Goal: Task Accomplishment & Management: Complete application form

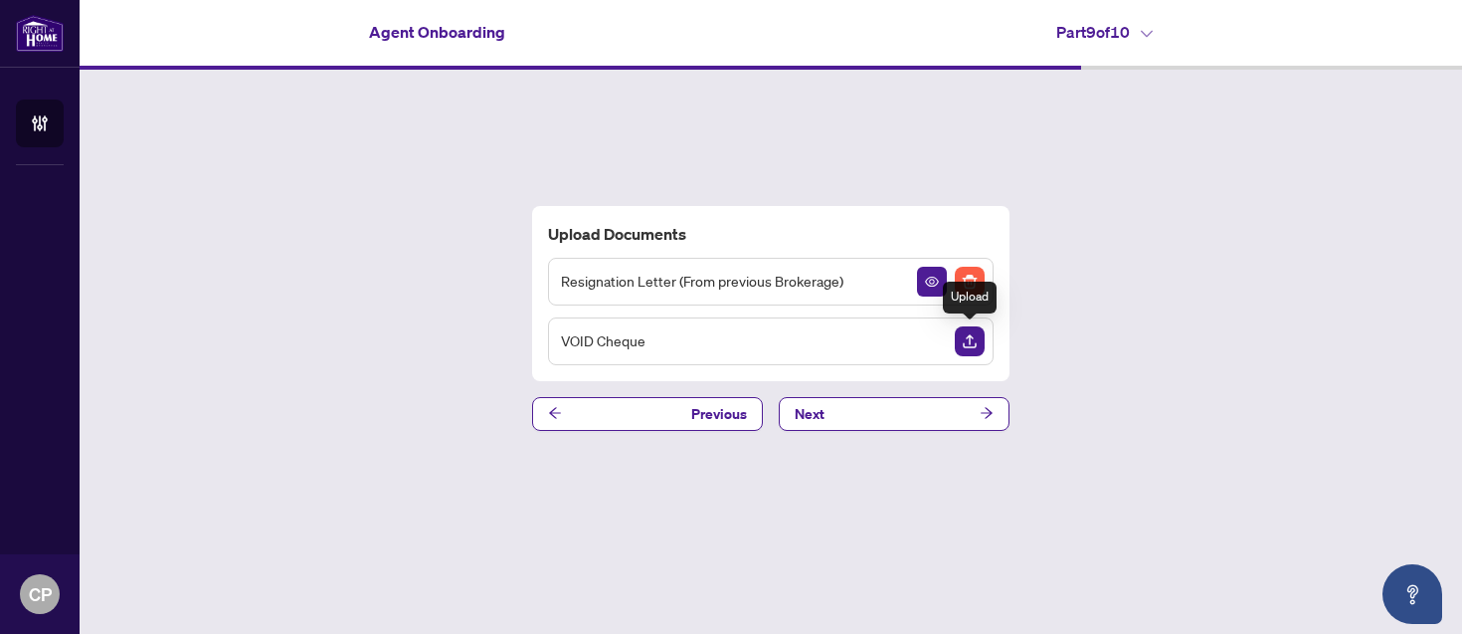
click at [969, 343] on img "Upload Document" at bounding box center [970, 341] width 30 height 30
click at [935, 406] on button "Next" at bounding box center [894, 414] width 231 height 34
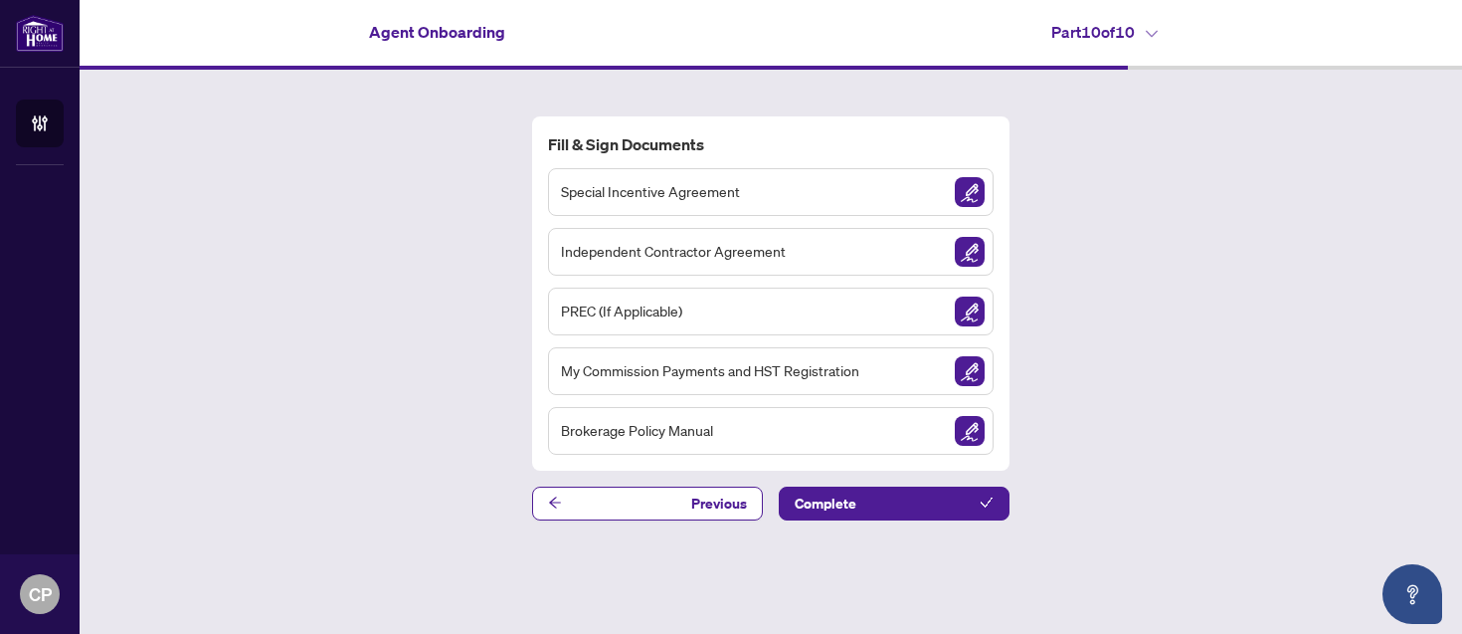
click at [773, 320] on div "PREC (If Applicable)" at bounding box center [771, 311] width 446 height 48
click at [974, 195] on img "Sign Document" at bounding box center [970, 192] width 30 height 30
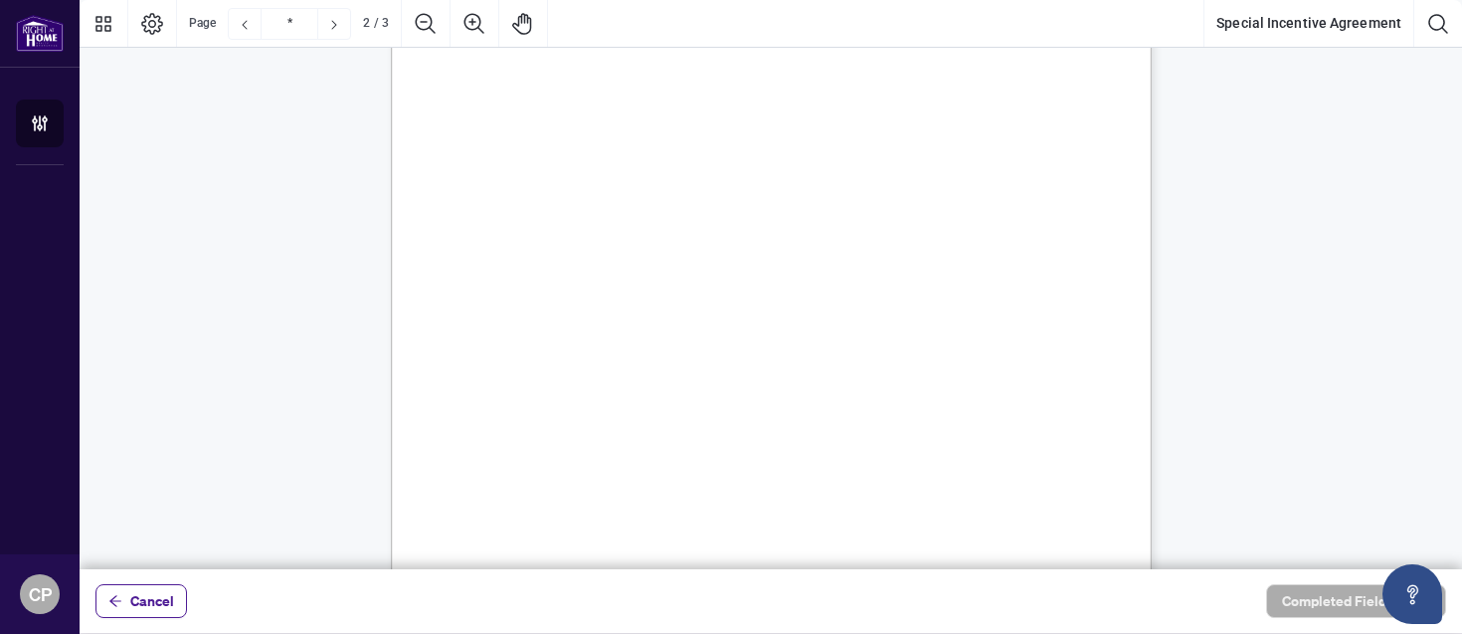
scroll to position [1115, 0]
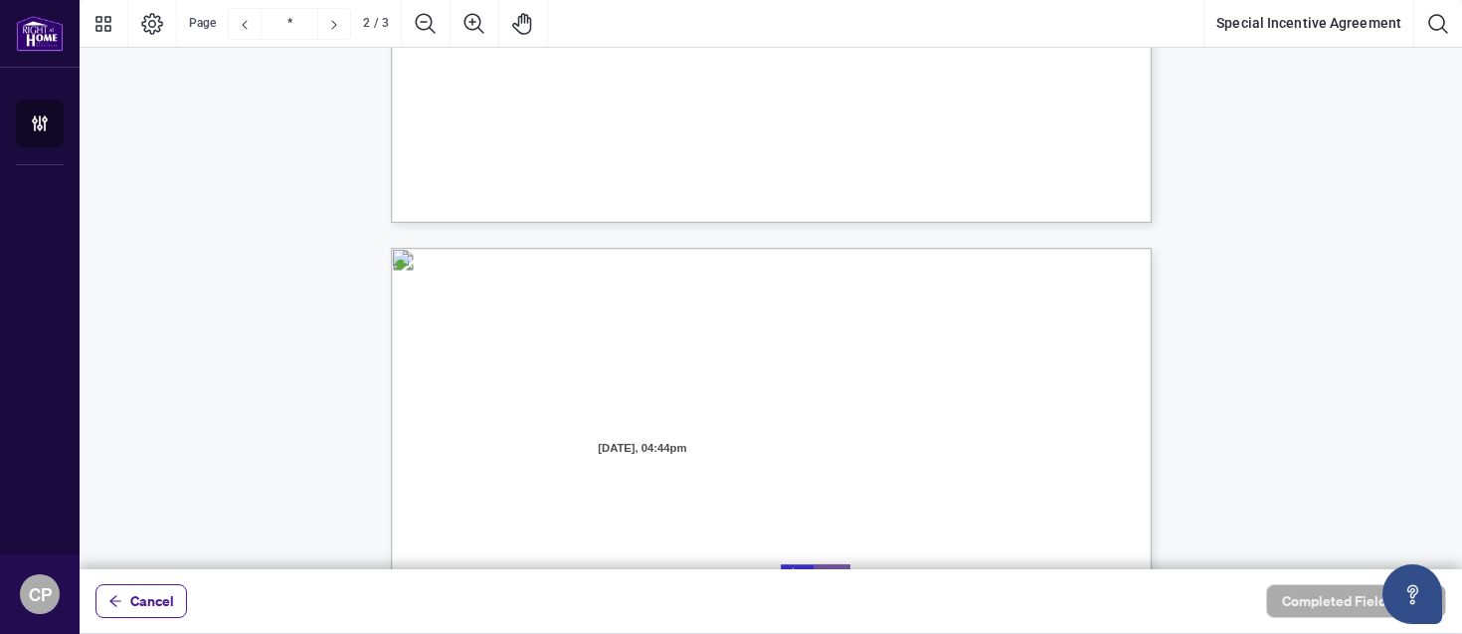
type input "*"
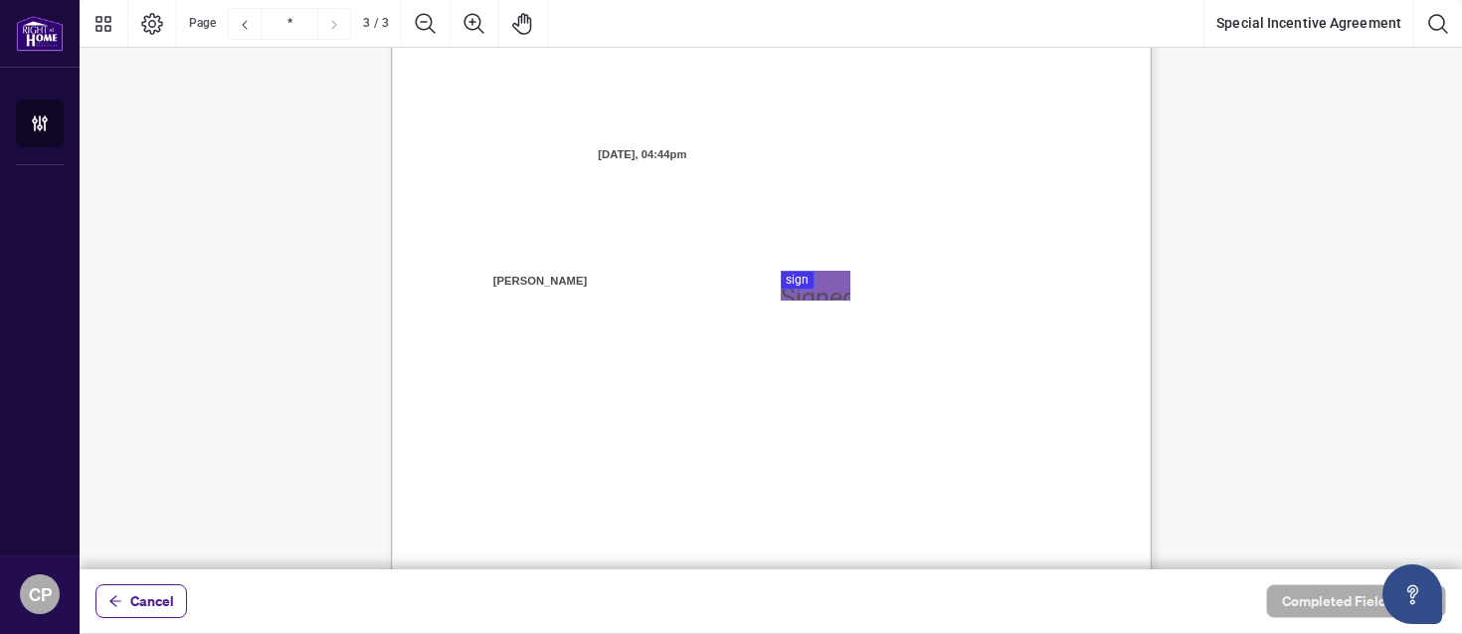
scroll to position [2137, 0]
click at [813, 279] on div at bounding box center [771, 284] width 1383 height 569
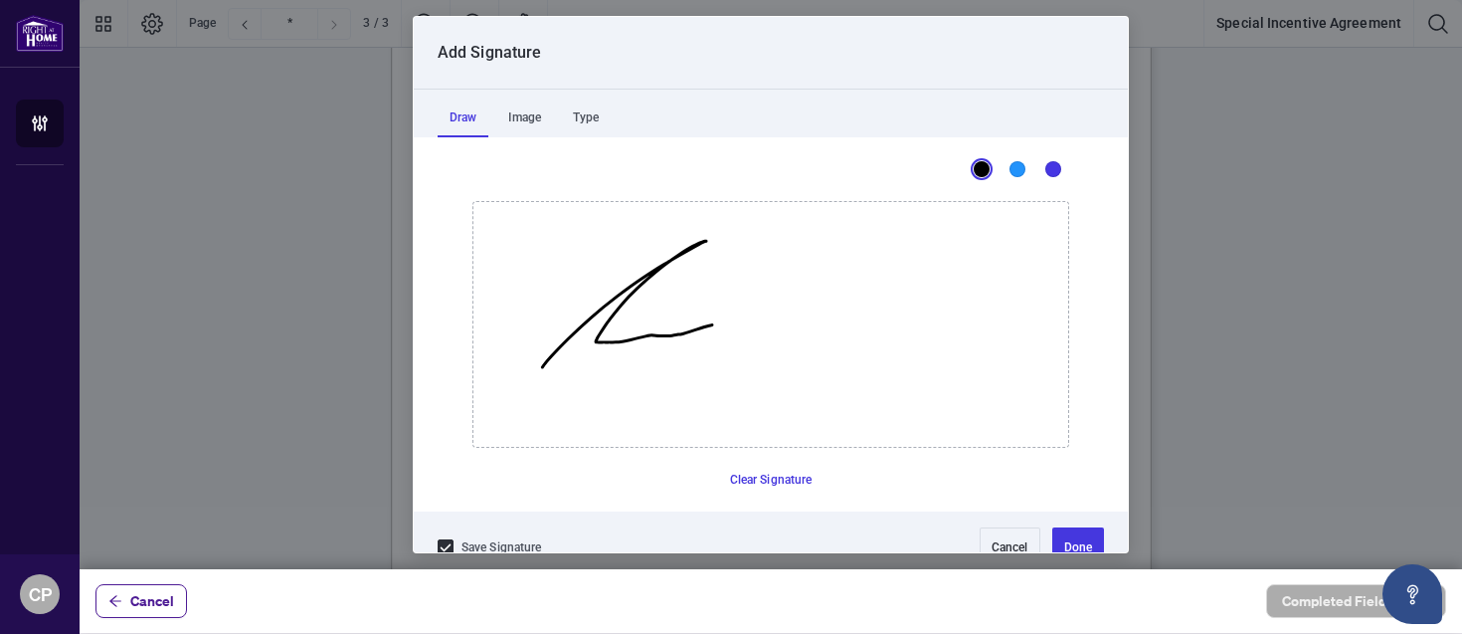
drag, startPoint x: 542, startPoint y: 367, endPoint x: 720, endPoint y: 326, distance: 182.6
click at [720, 326] on icon "Drawing canvas" at bounding box center [770, 324] width 595 height 245
drag, startPoint x: 740, startPoint y: 346, endPoint x: 911, endPoint y: 371, distance: 172.9
click at [911, 371] on icon "Drawing canvas" at bounding box center [770, 324] width 595 height 245
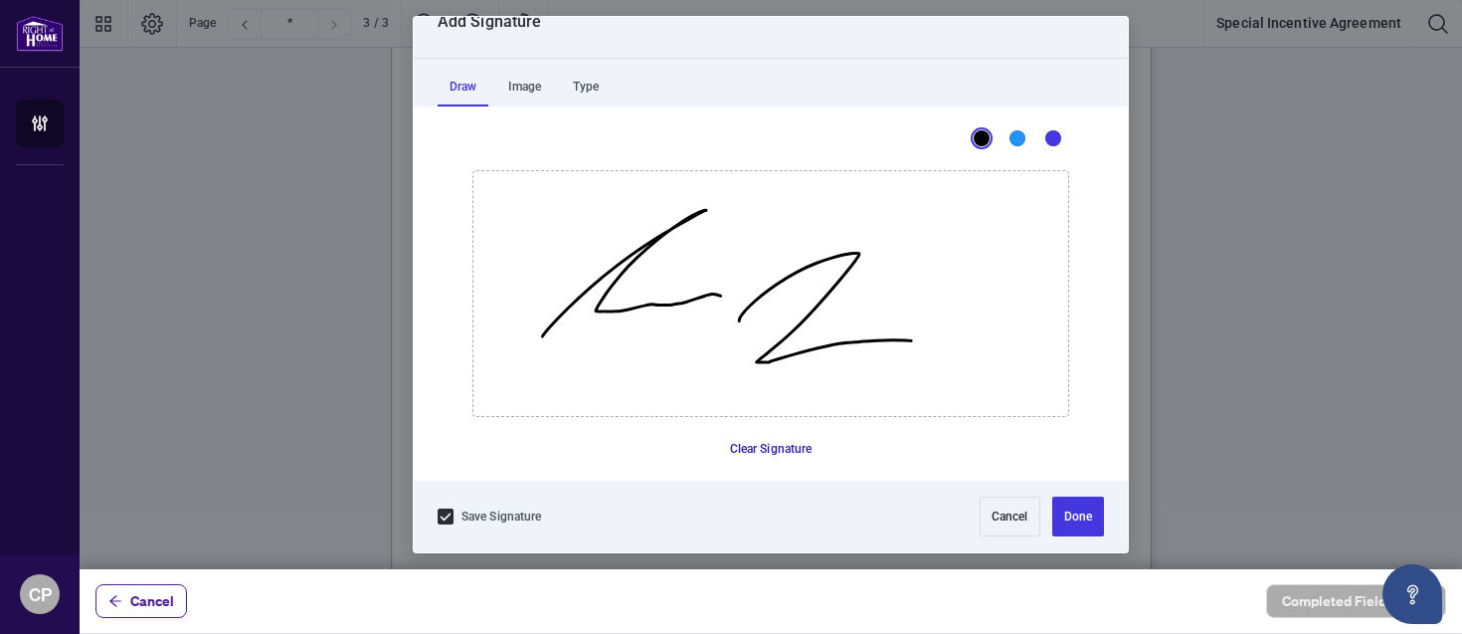
click at [770, 443] on button "Clear Signature" at bounding box center [771, 449] width 98 height 32
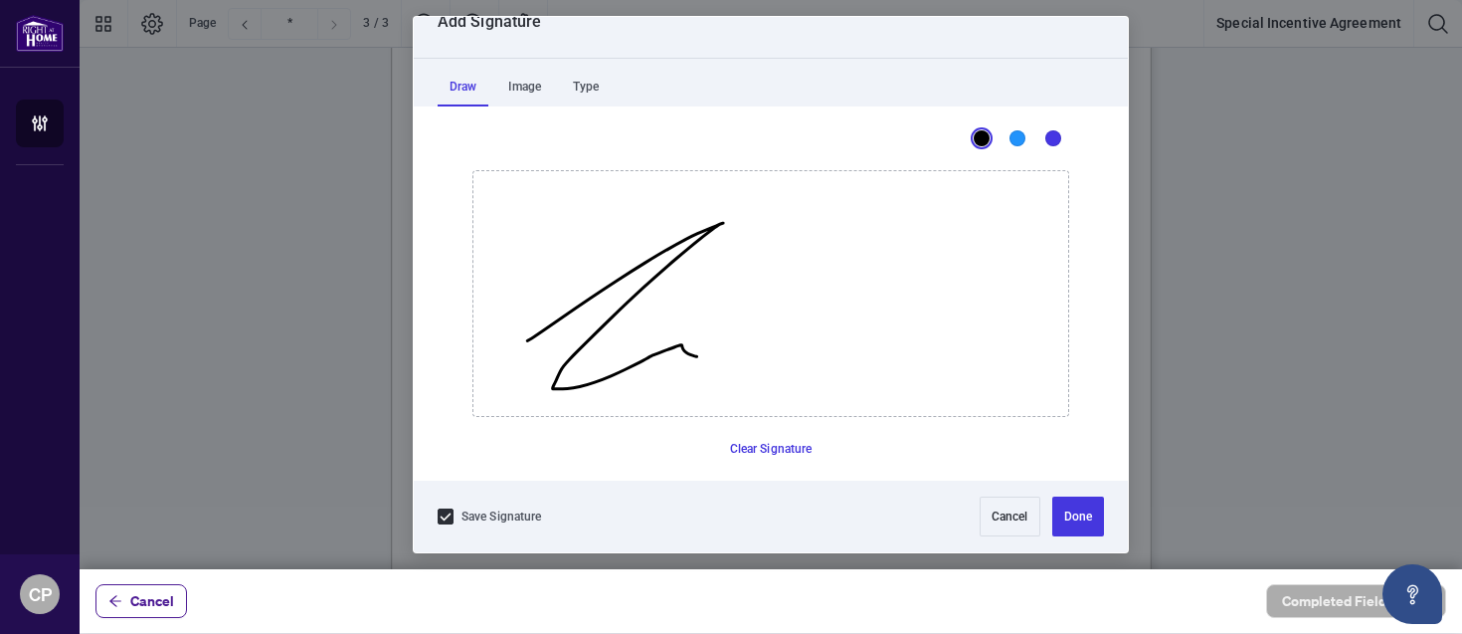
drag, startPoint x: 527, startPoint y: 340, endPoint x: 728, endPoint y: 363, distance: 202.2
click at [727, 363] on icon "Drawing canvas" at bounding box center [770, 293] width 595 height 245
drag, startPoint x: 788, startPoint y: 361, endPoint x: 781, endPoint y: 329, distance: 32.6
click at [781, 329] on icon "Drawing canvas" at bounding box center [770, 293] width 595 height 245
drag, startPoint x: 780, startPoint y: 356, endPoint x: 960, endPoint y: 358, distance: 180.0
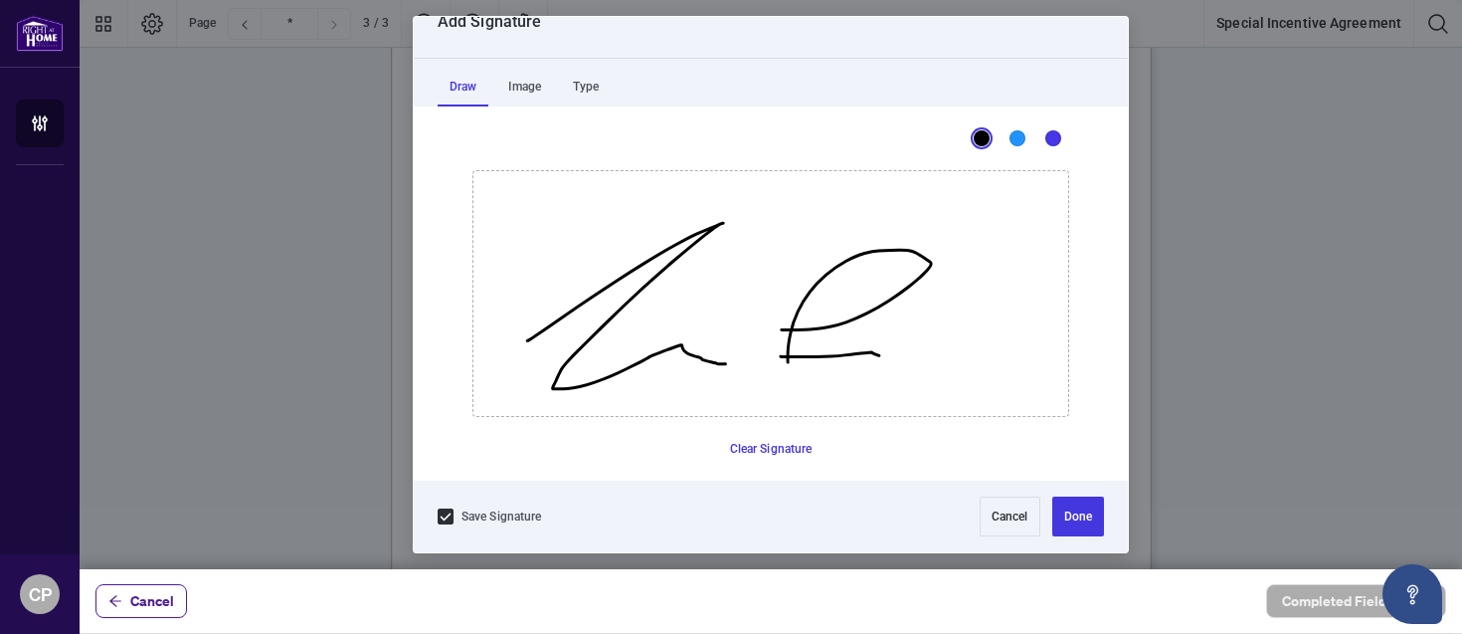
click at [960, 358] on icon "Drawing canvas" at bounding box center [770, 293] width 595 height 245
click at [1088, 507] on button "Done" at bounding box center [1078, 516] width 52 height 40
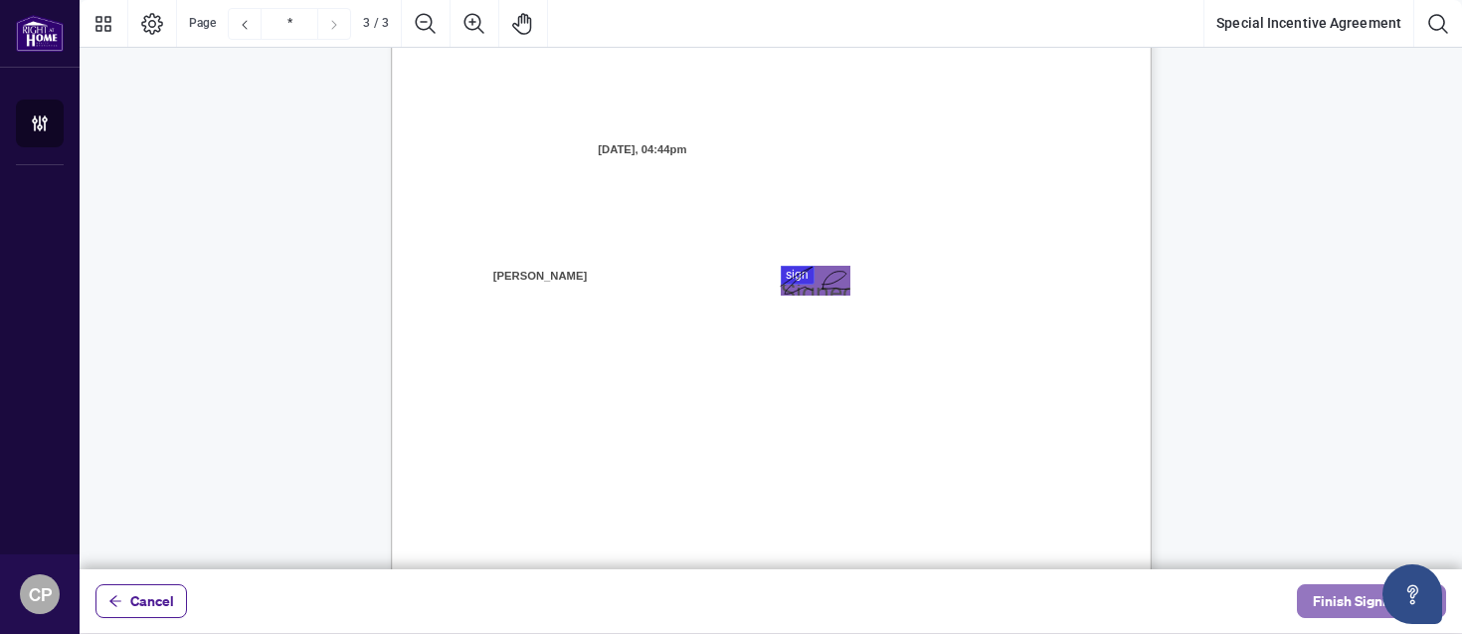
click at [1333, 596] on span "Finish Signing" at bounding box center [1358, 601] width 90 height 32
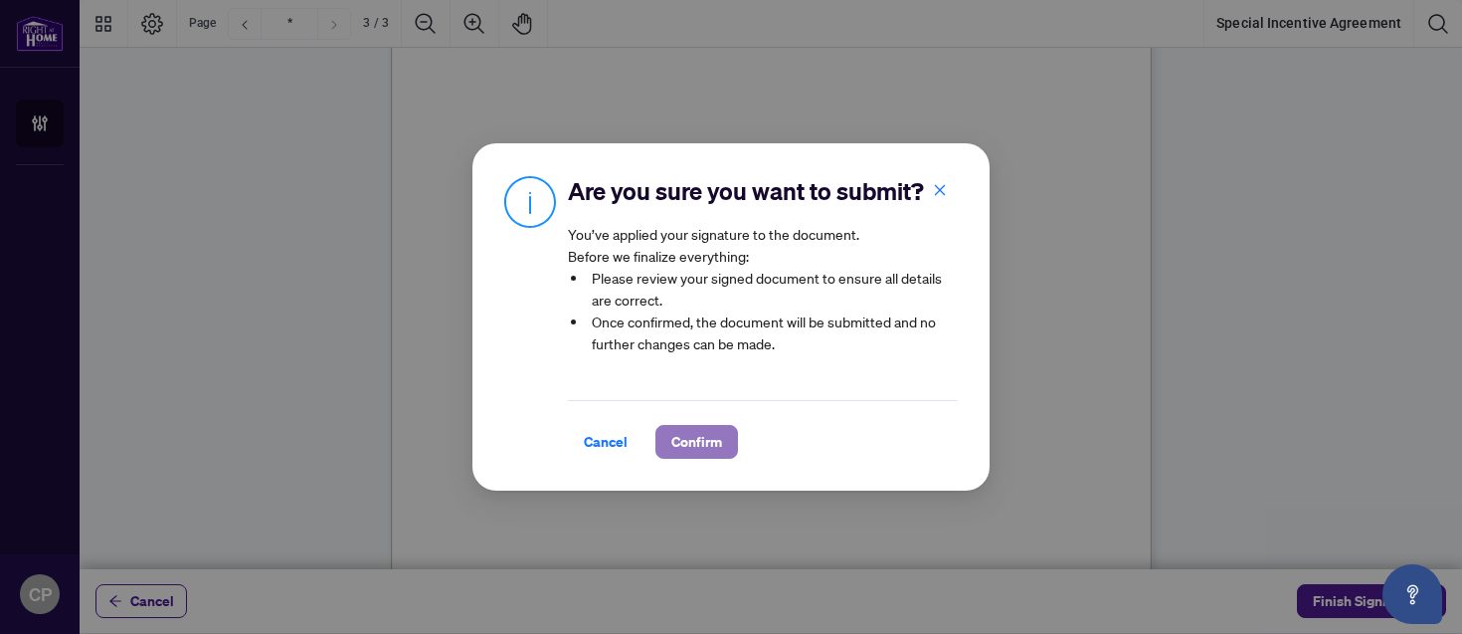
click at [708, 435] on span "Confirm" at bounding box center [696, 442] width 51 height 32
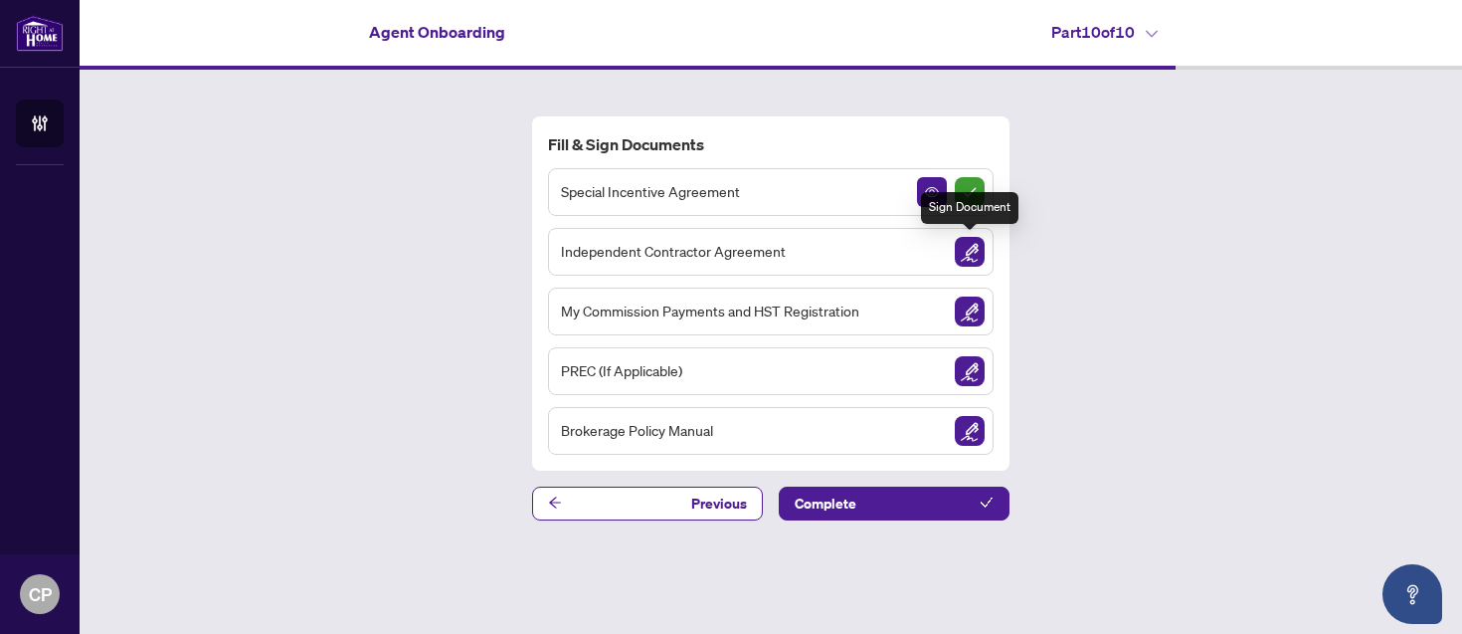
click at [968, 254] on img "Sign Document" at bounding box center [970, 252] width 30 height 30
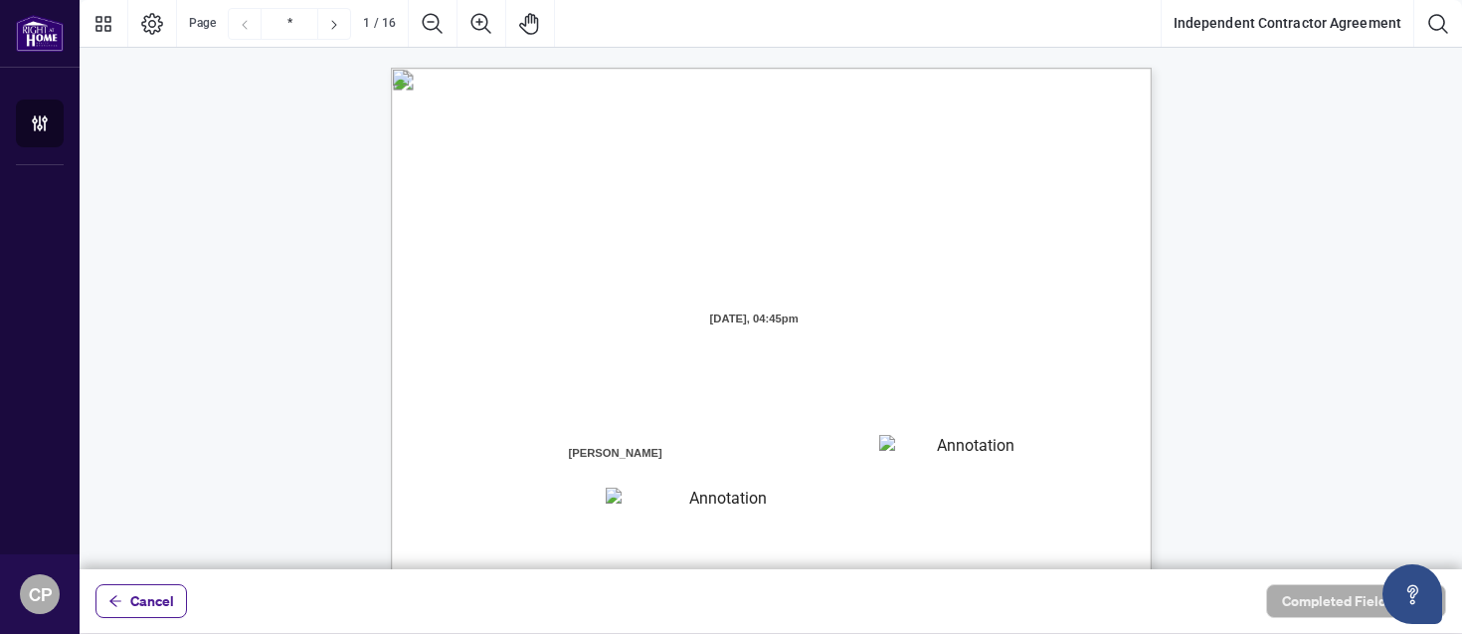
click at [969, 453] on textarea "01K2N7ZVXADQDZS13CP82GTG0Z" at bounding box center [968, 450] width 179 height 30
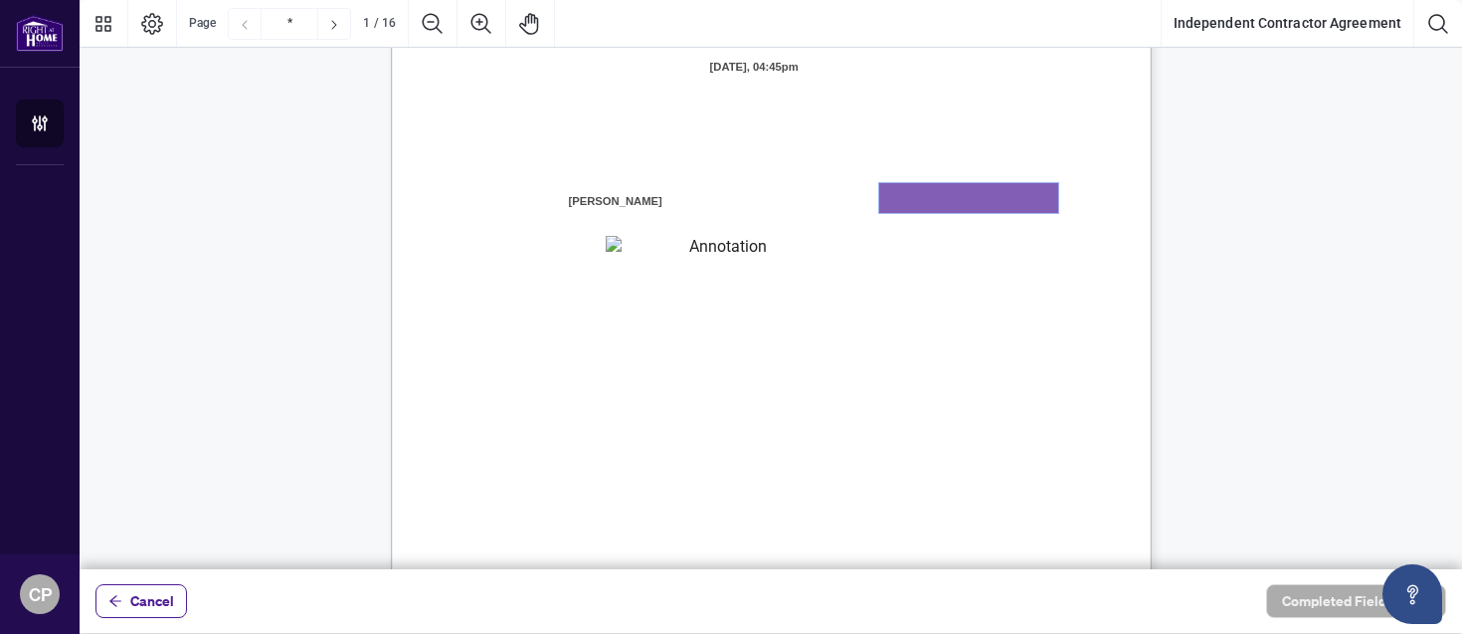
scroll to position [256, 0]
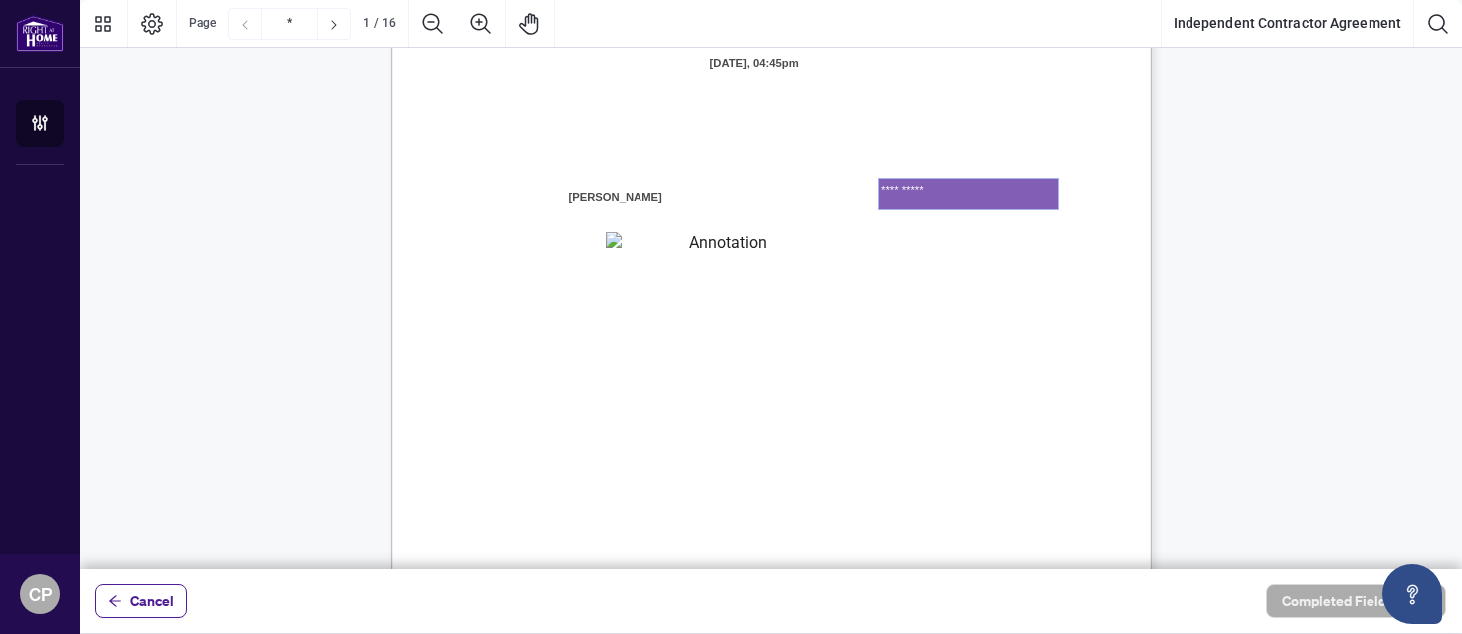
type textarea "**********"
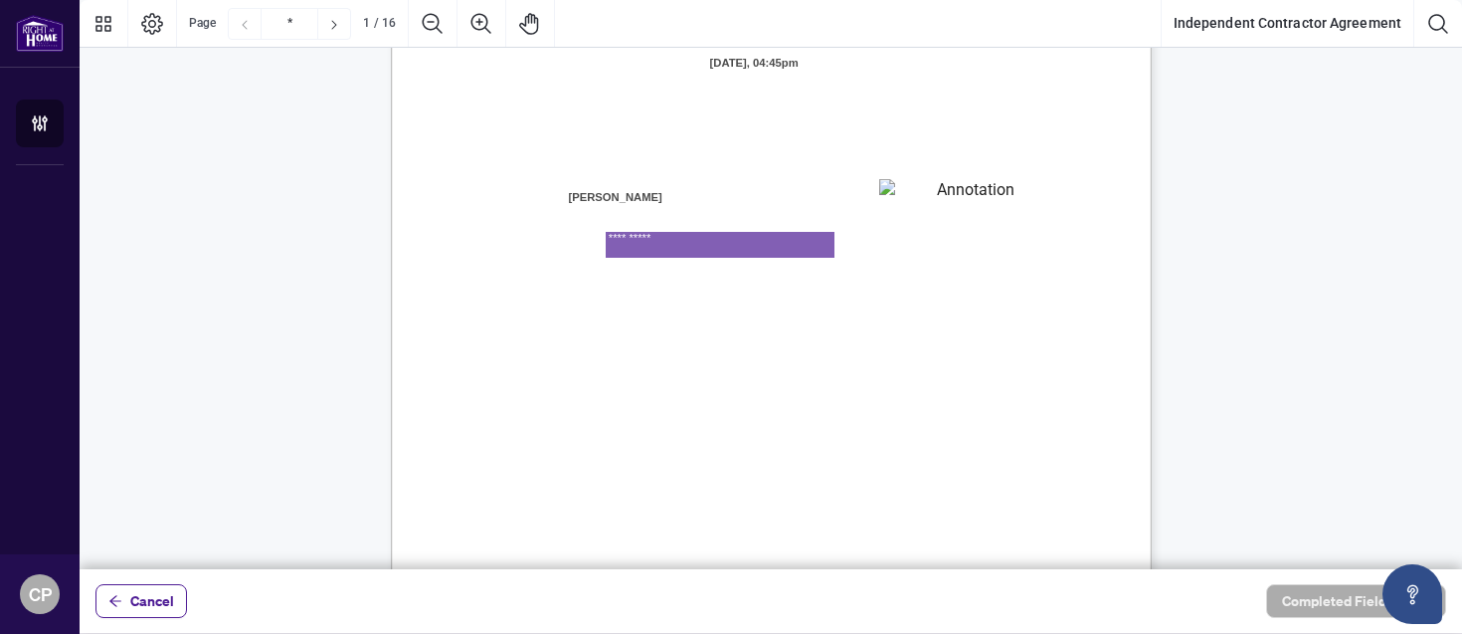
type textarea "**********"
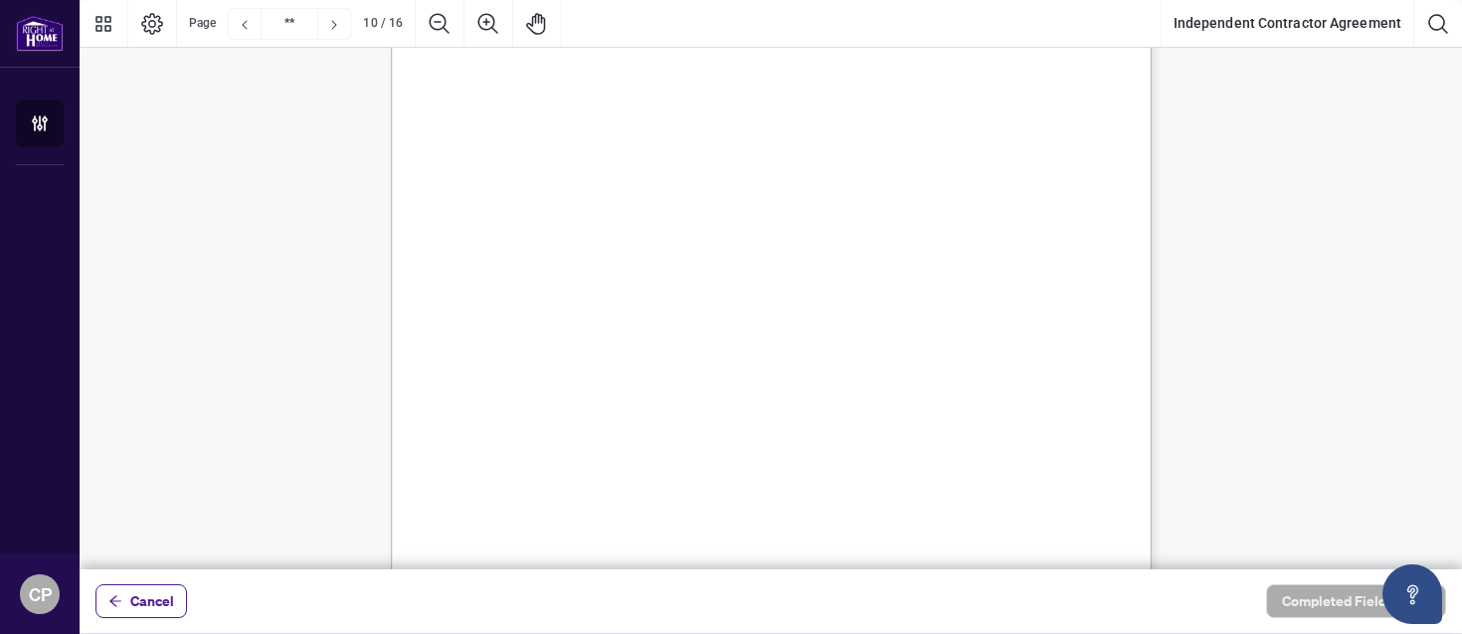
scroll to position [9389, 0]
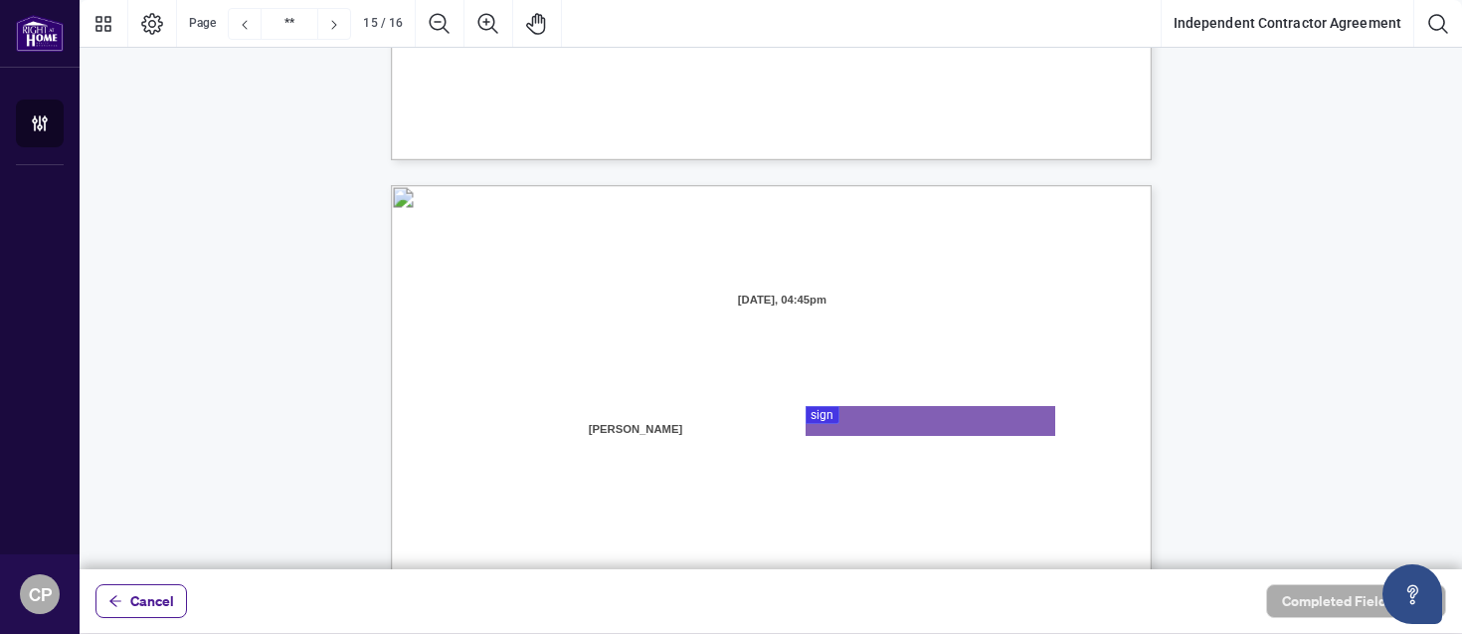
type input "**"
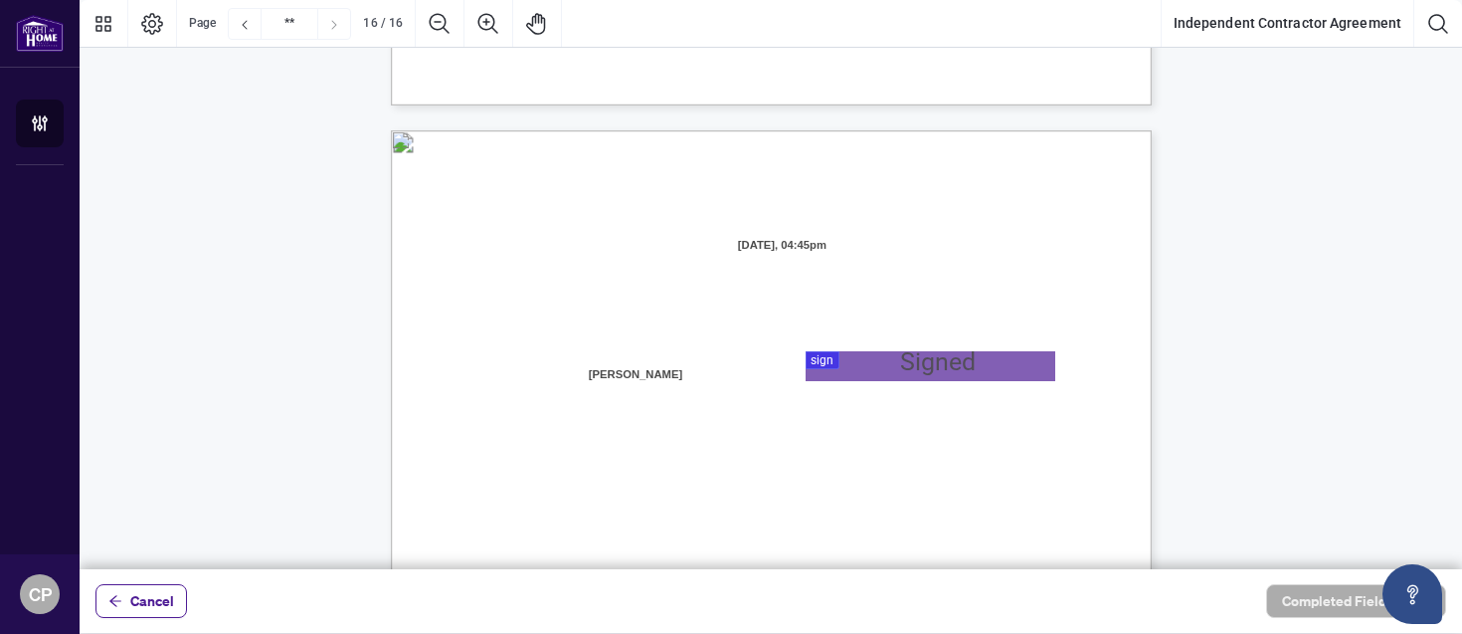
scroll to position [15184, 0]
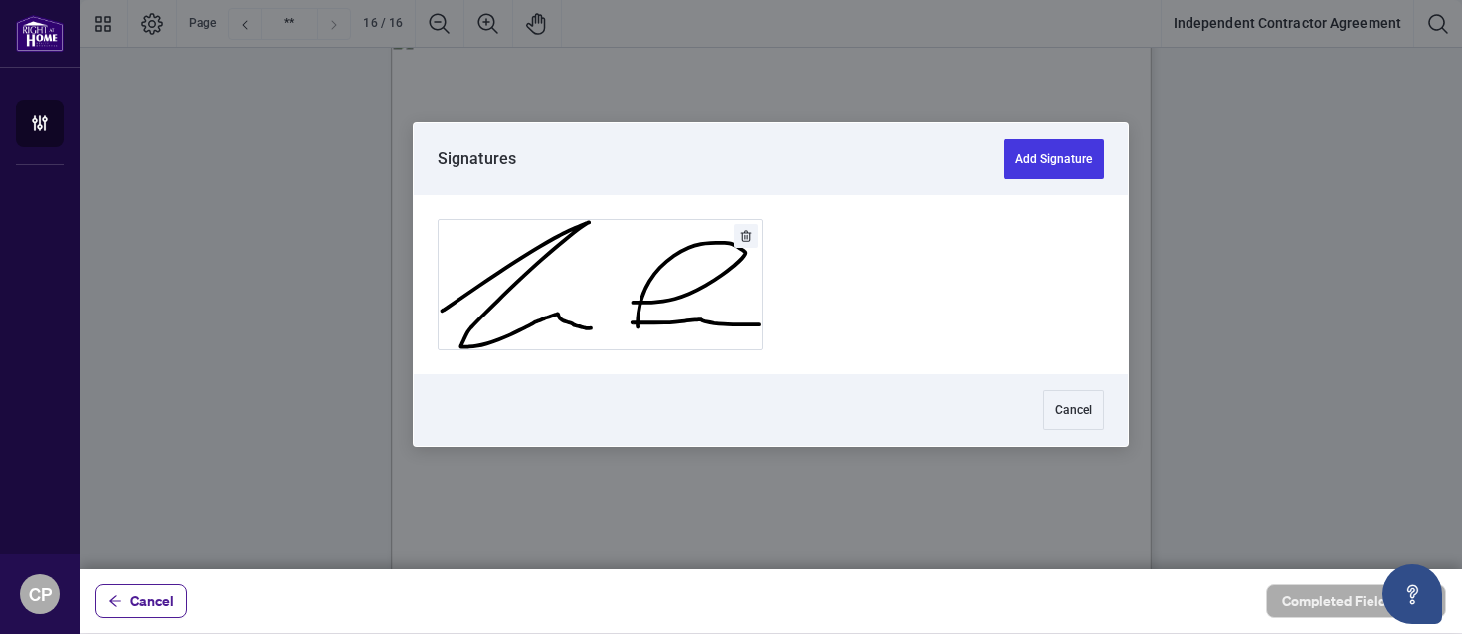
click at [942, 251] on div at bounding box center [771, 284] width 1383 height 569
click at [1080, 153] on button "Add Signature" at bounding box center [1054, 159] width 100 height 40
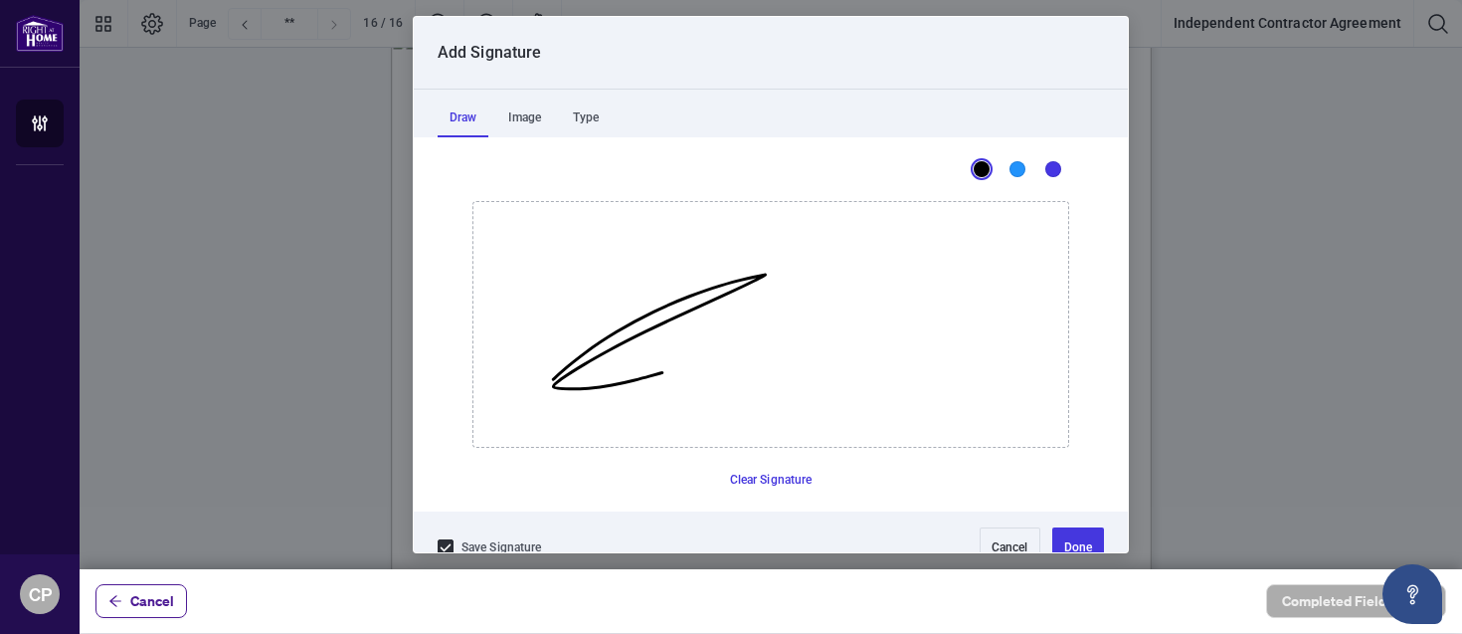
drag, startPoint x: 553, startPoint y: 379, endPoint x: 719, endPoint y: 376, distance: 166.1
click at [719, 376] on icon "Drawing canvas" at bounding box center [770, 324] width 595 height 245
click at [445, 545] on icon at bounding box center [446, 547] width 12 height 12
click at [990, 543] on button "Cancel" at bounding box center [1010, 547] width 61 height 40
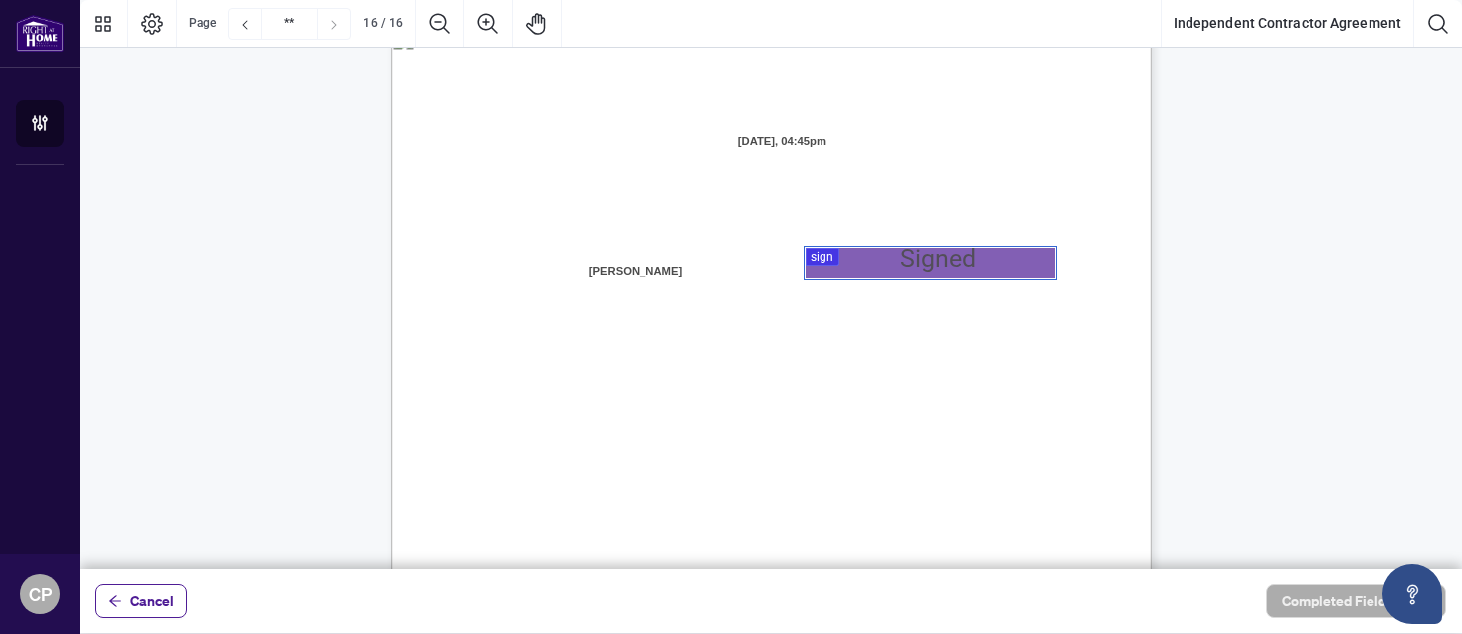
click at [917, 273] on div at bounding box center [771, 284] width 1383 height 569
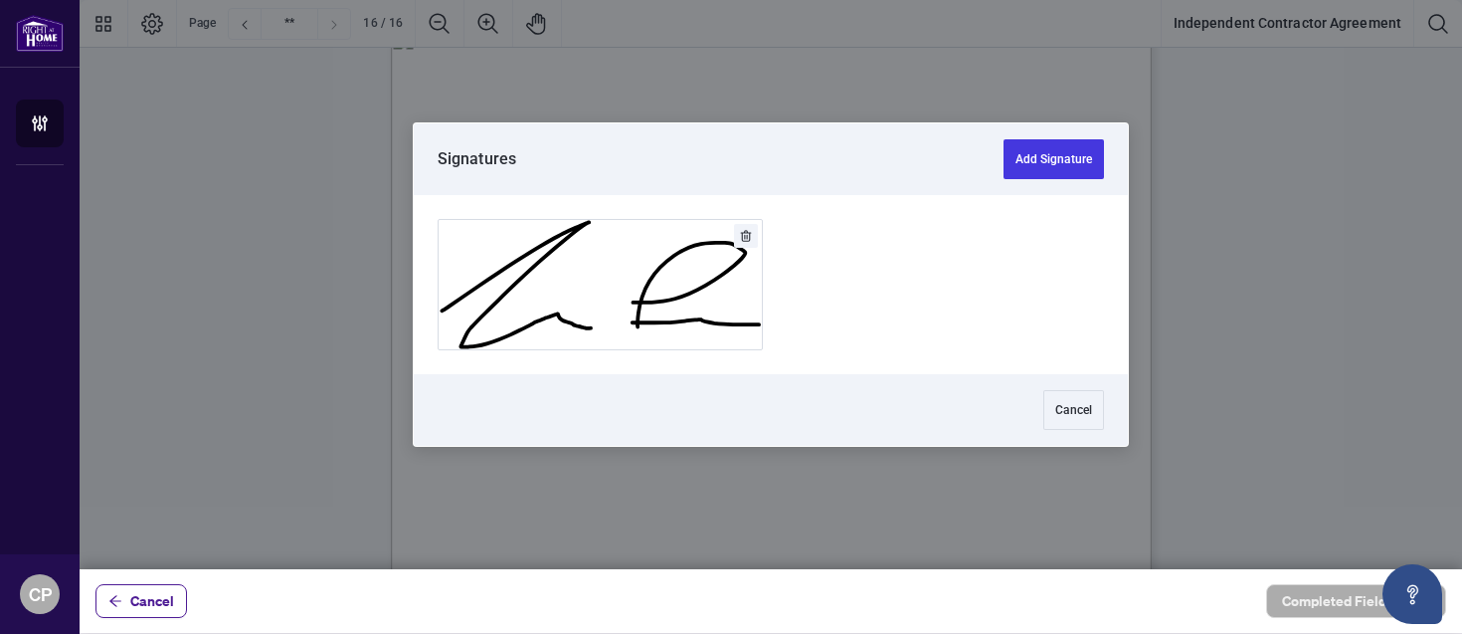
click at [920, 330] on div at bounding box center [771, 284] width 714 height 179
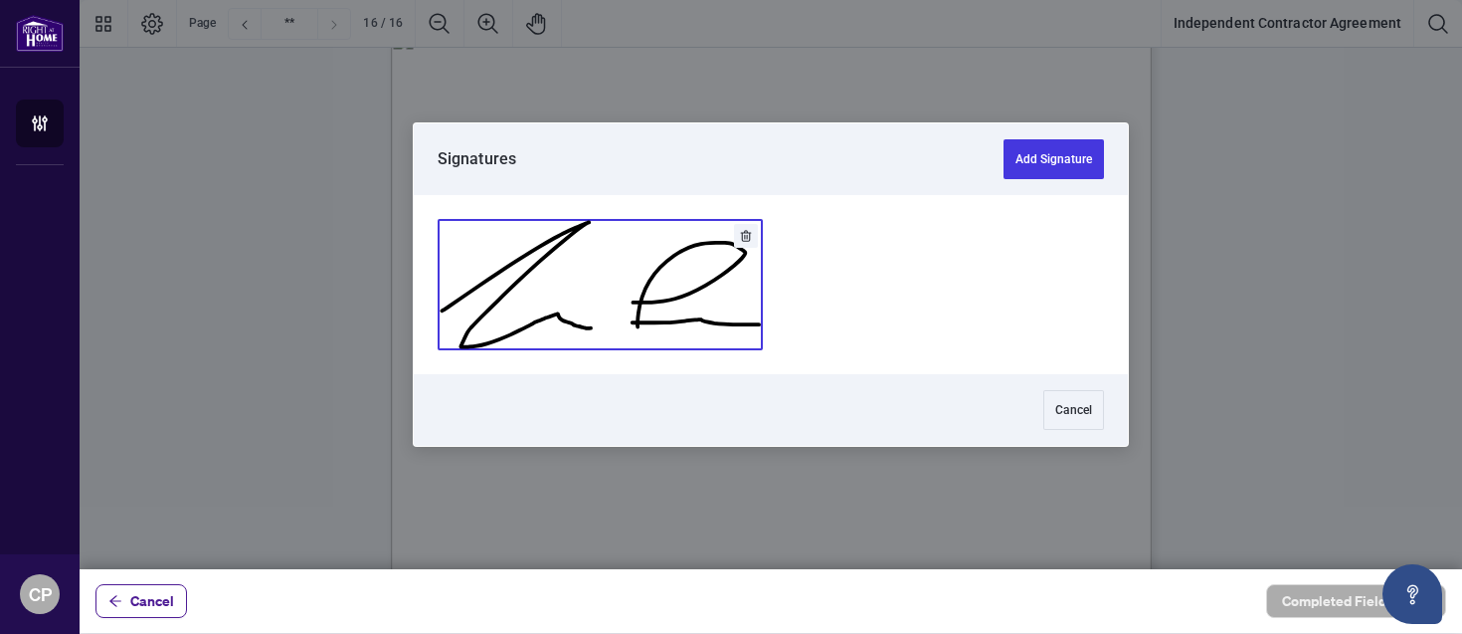
click at [739, 313] on button "Add Signature" at bounding box center [600, 284] width 323 height 129
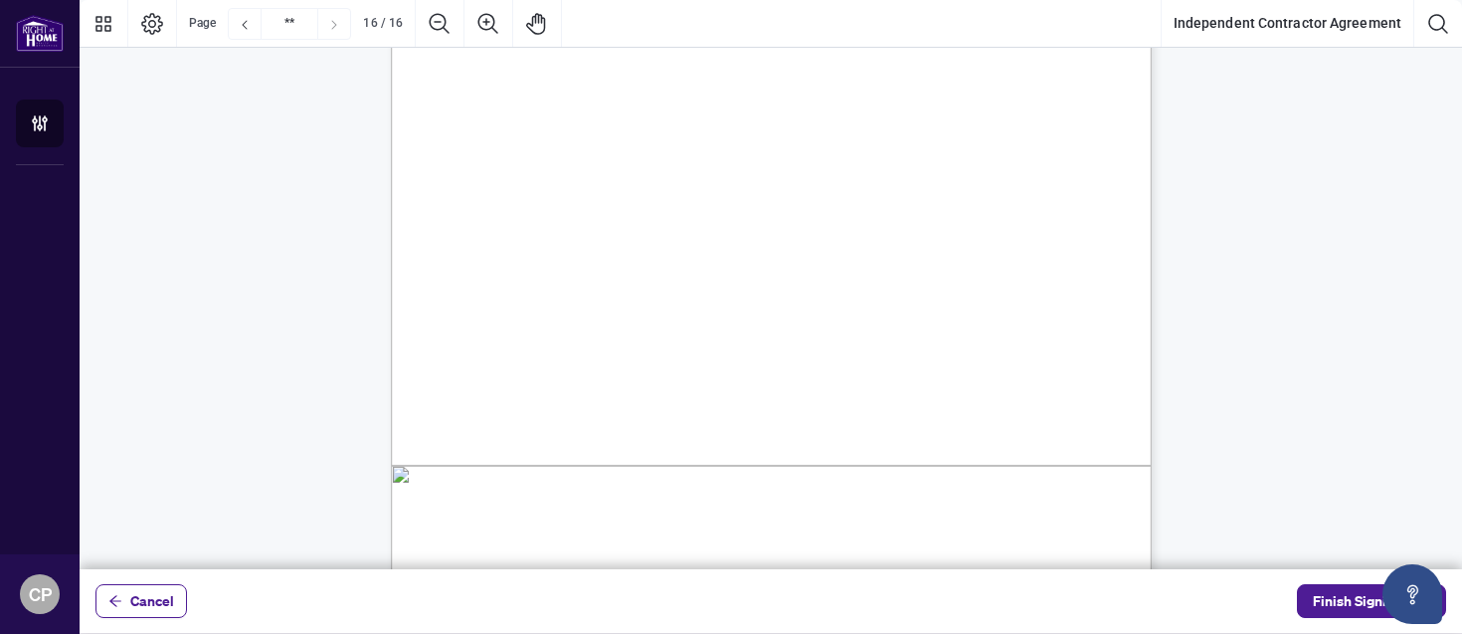
scroll to position [15646, 0]
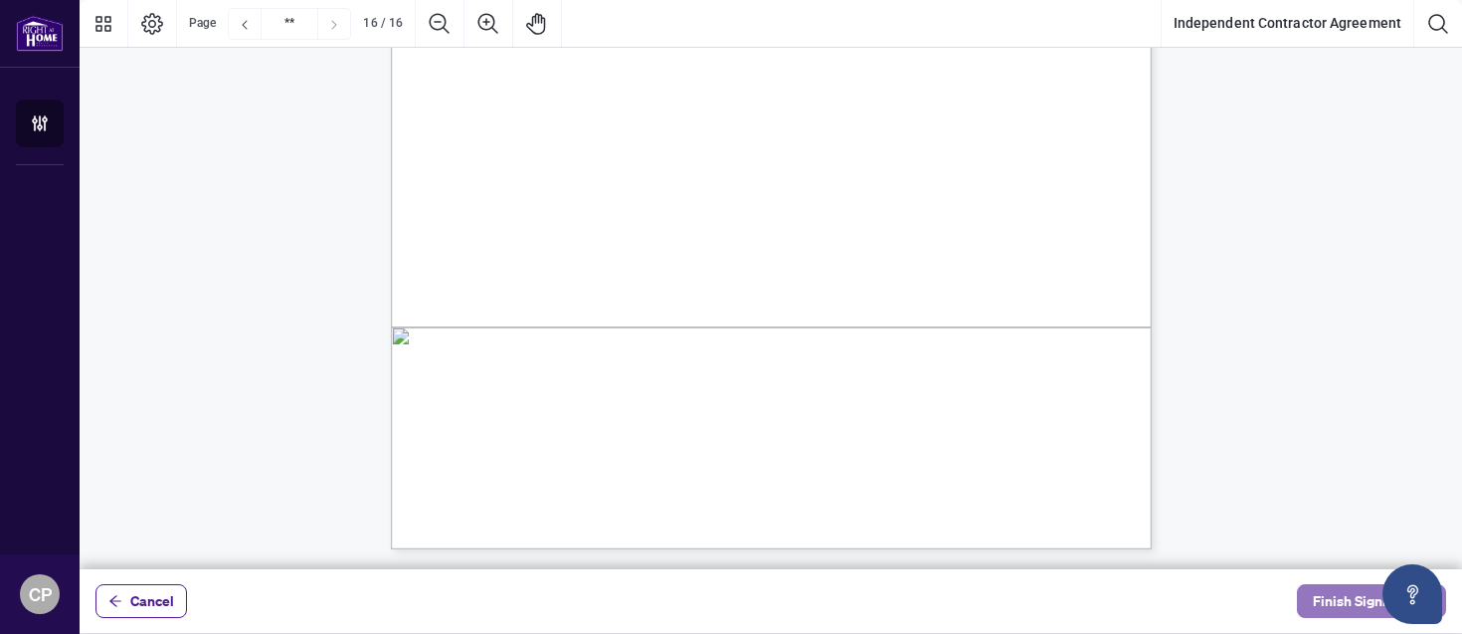
click at [1319, 608] on span "Finish Signing" at bounding box center [1358, 601] width 90 height 32
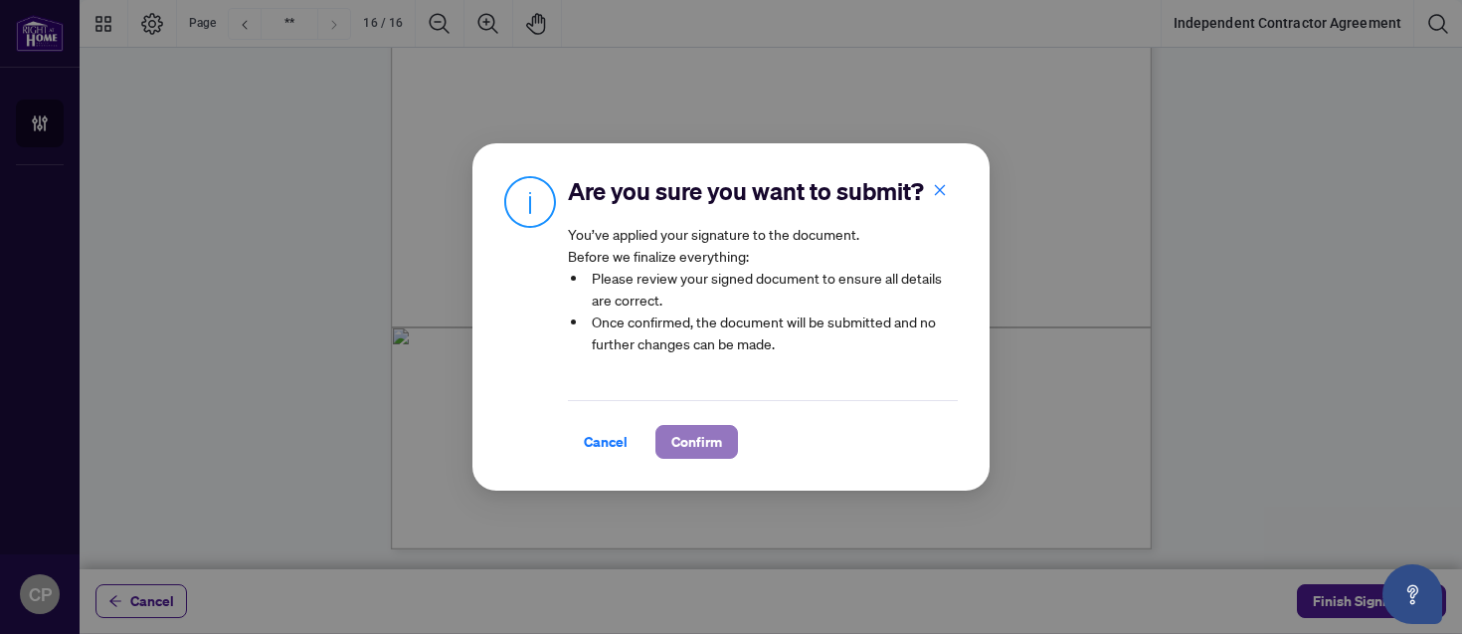
click at [706, 447] on span "Confirm" at bounding box center [696, 442] width 51 height 32
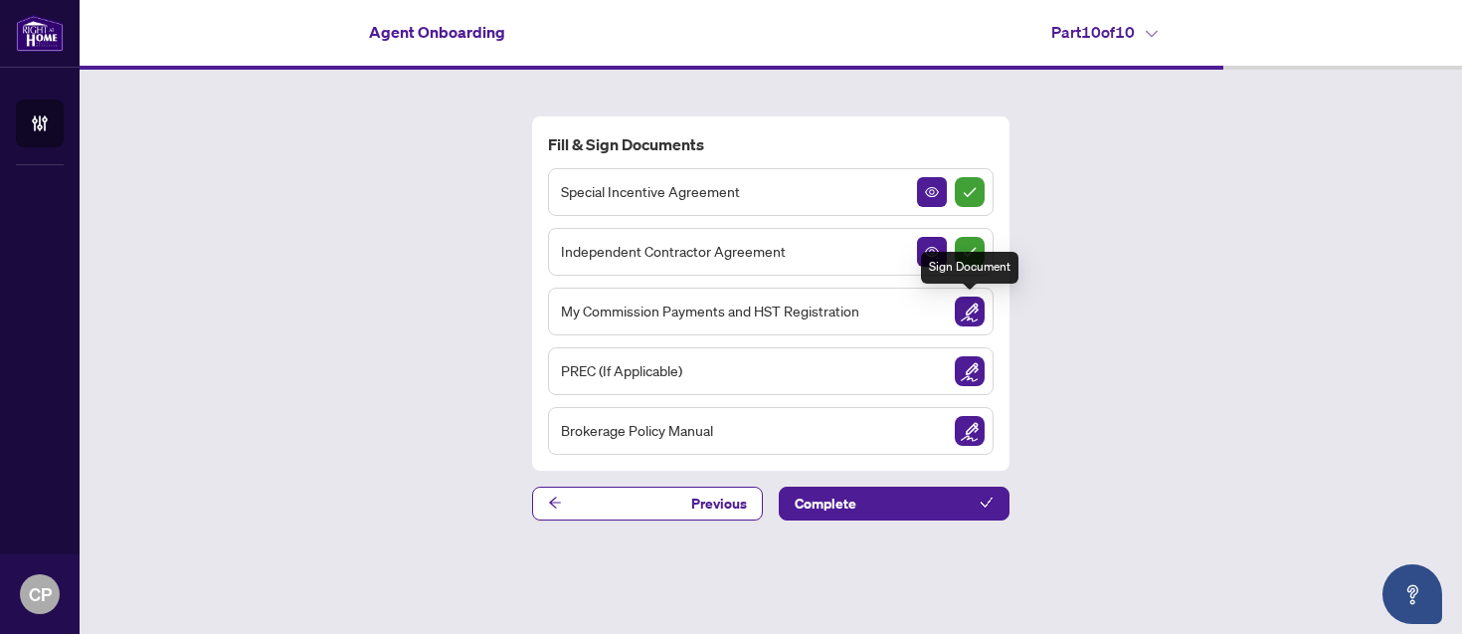
click at [985, 312] on div "My Commission Payments and HST Registration" at bounding box center [771, 311] width 446 height 48
click at [974, 311] on img "Sign Document" at bounding box center [970, 311] width 30 height 30
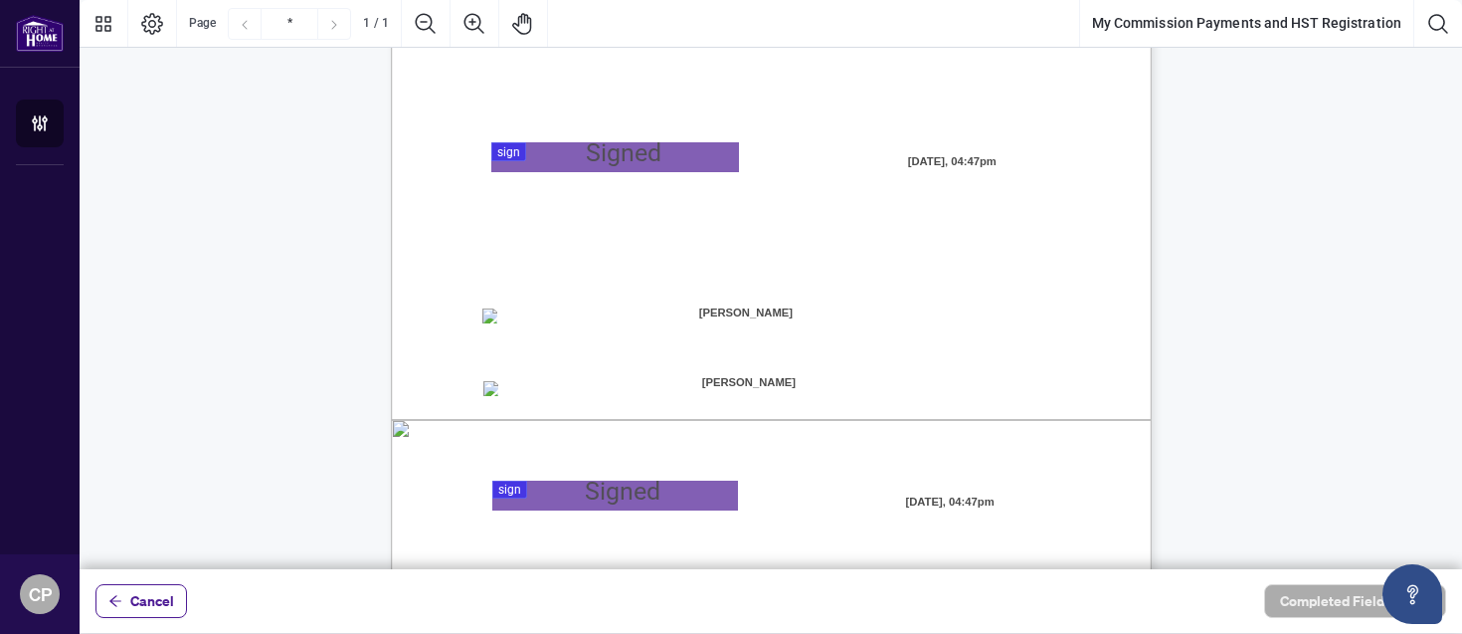
scroll to position [503, 0]
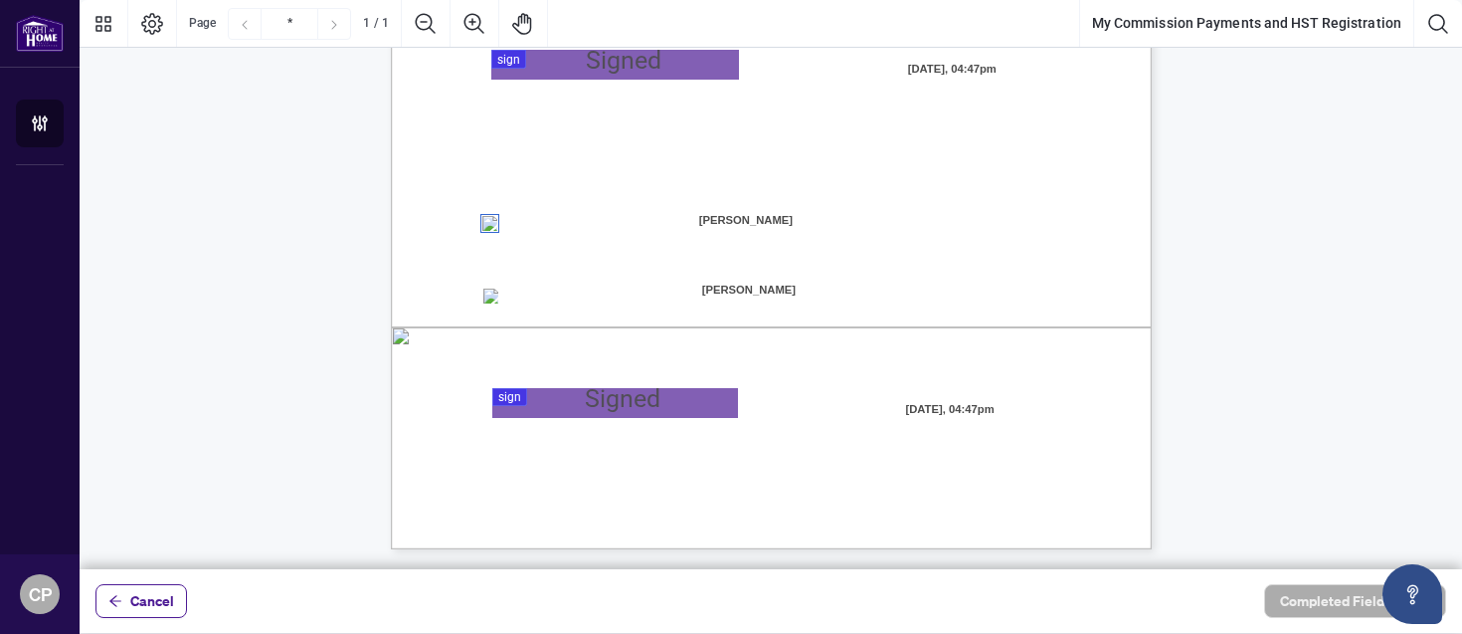
click at [558, 228] on span "Direct Deposit:" at bounding box center [543, 226] width 82 height 18
click at [569, 404] on div at bounding box center [771, 284] width 1383 height 569
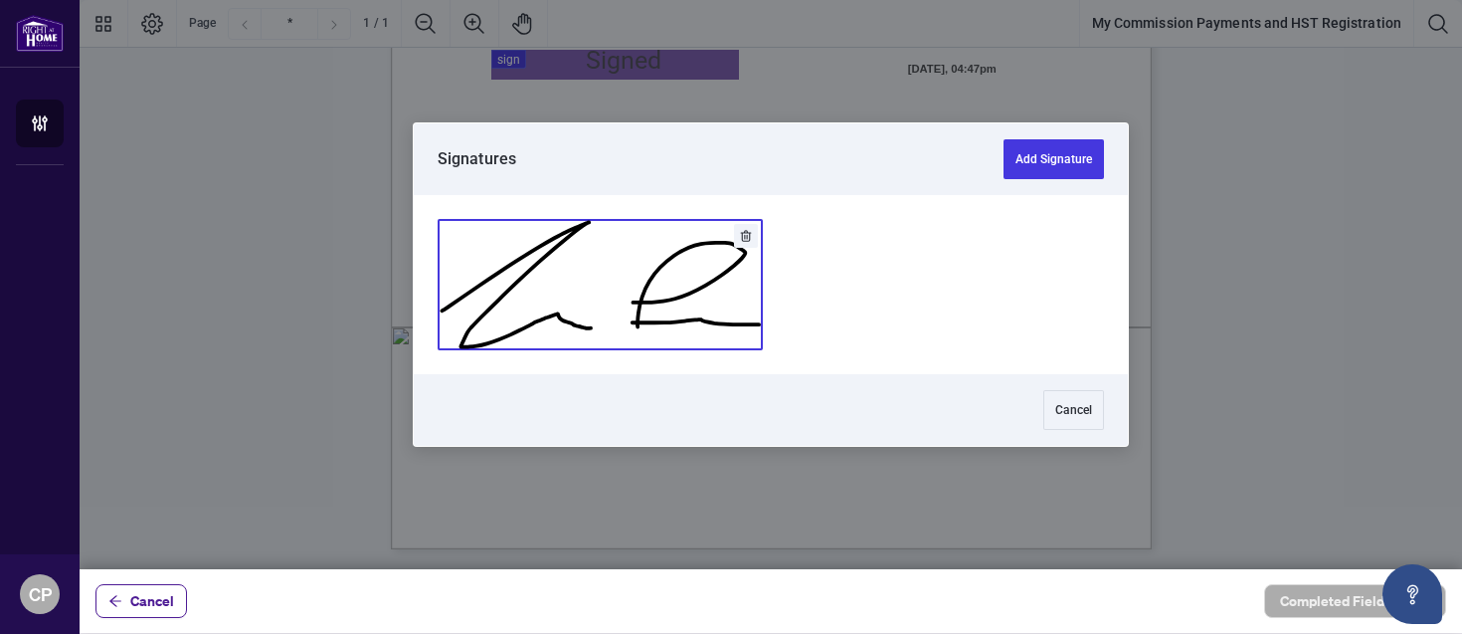
click at [729, 294] on button "Add Signature" at bounding box center [600, 284] width 323 height 129
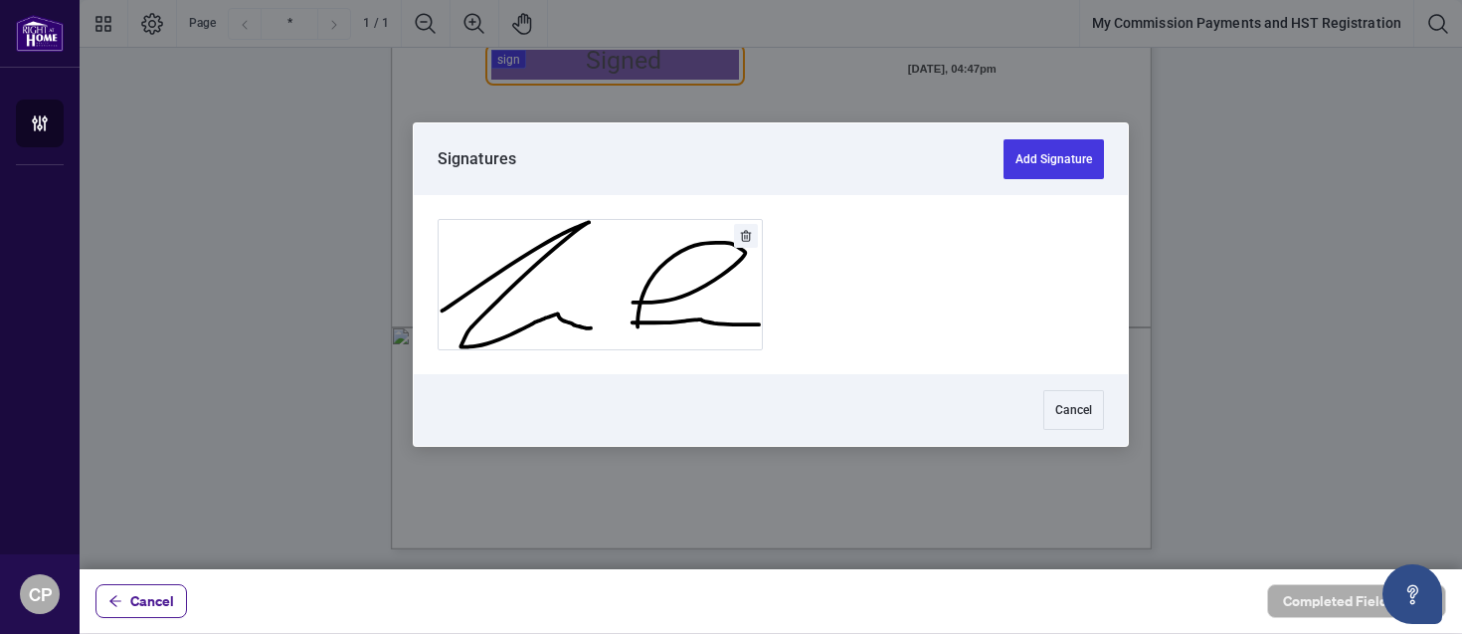
click at [680, 64] on div at bounding box center [771, 284] width 1383 height 569
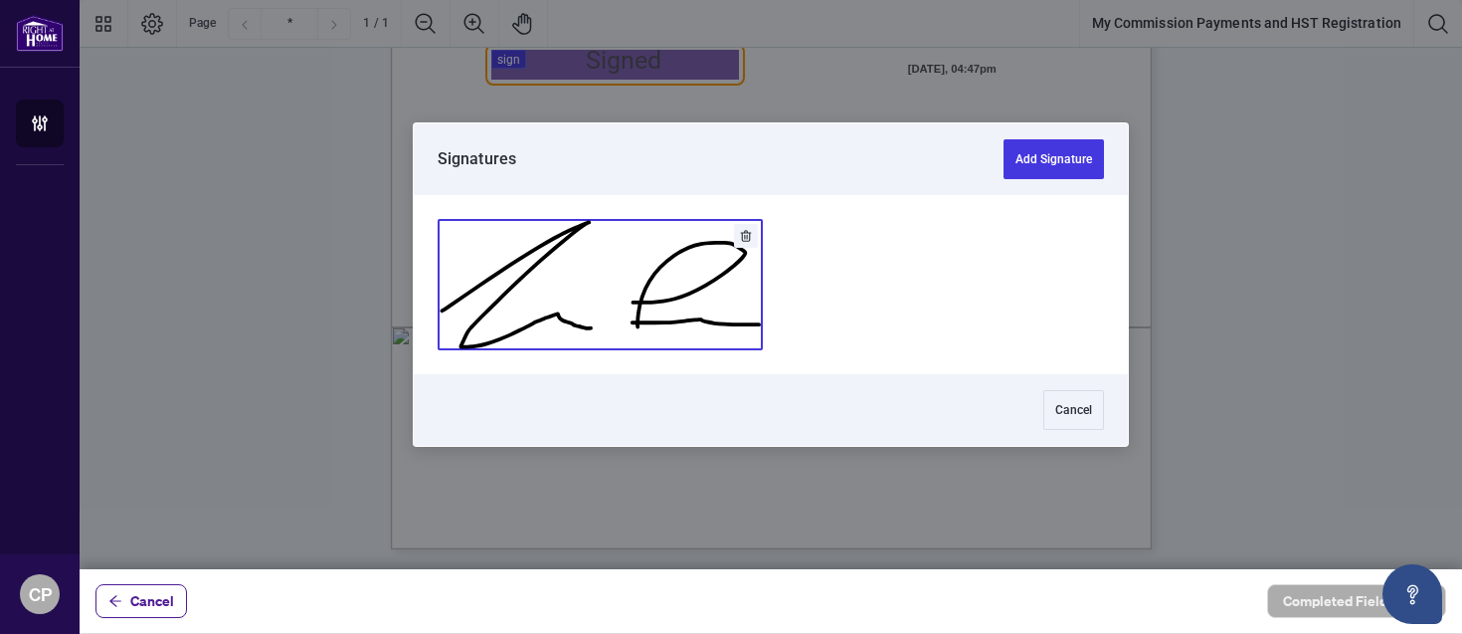
click at [706, 300] on button "Add Signature" at bounding box center [600, 284] width 323 height 129
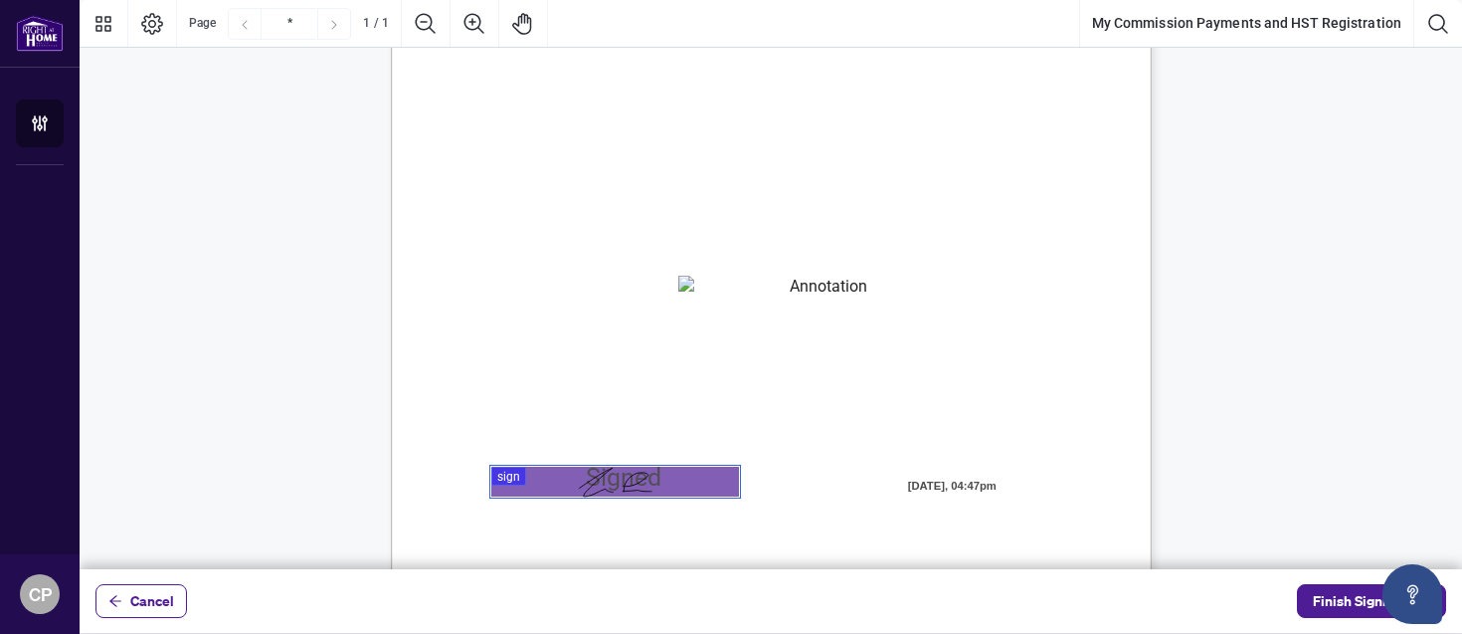
scroll to position [0, 0]
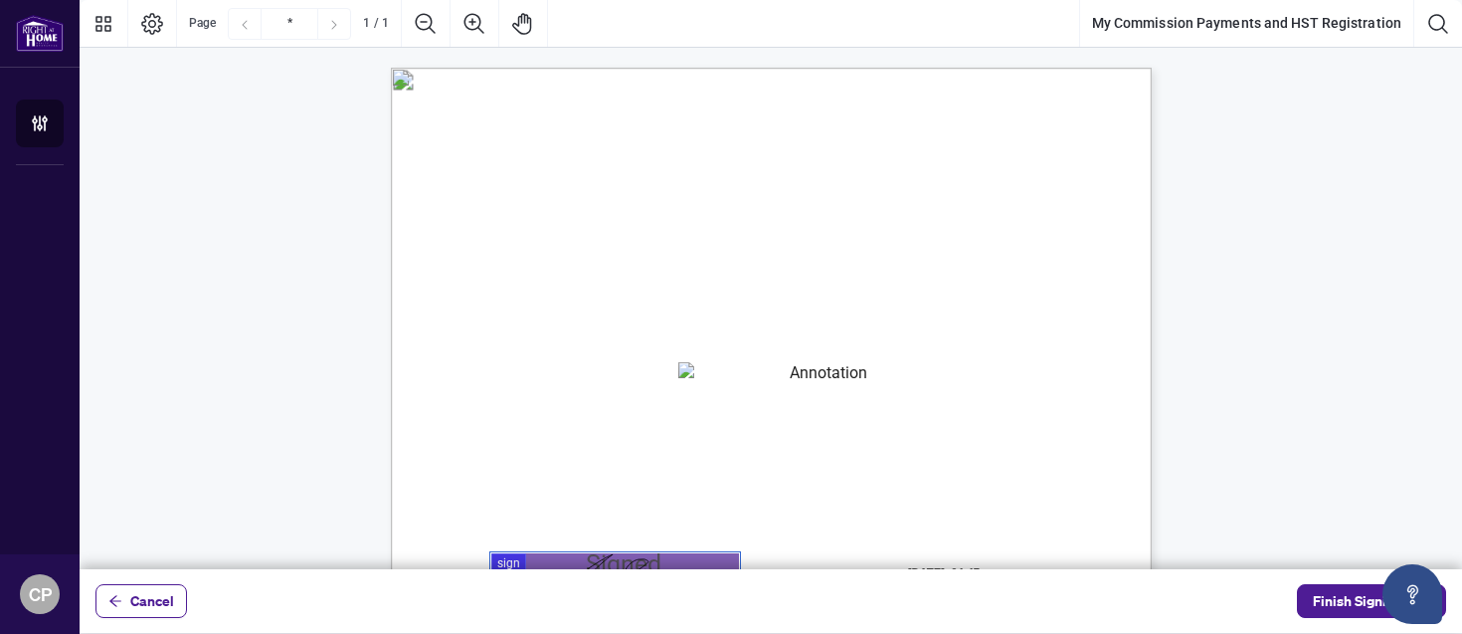
click at [779, 376] on textarea "01K2N82W0617PR3KA8X9DYAB9F" at bounding box center [820, 377] width 285 height 30
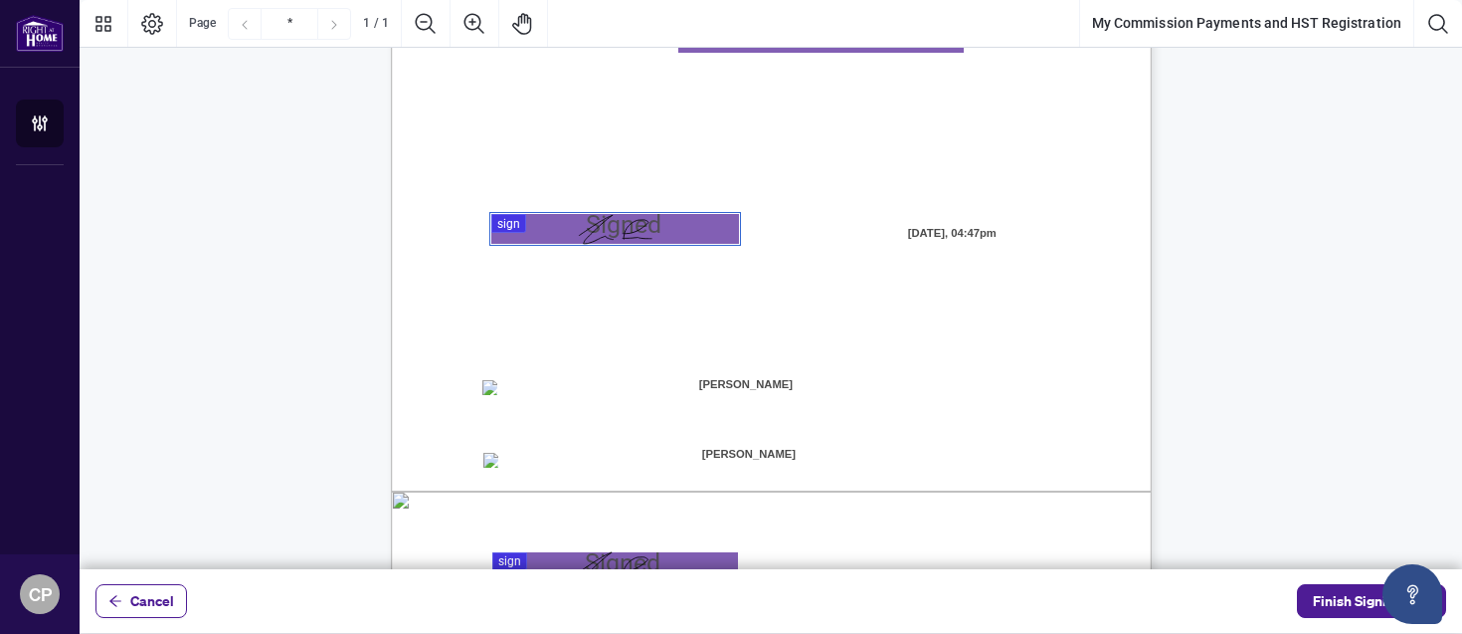
scroll to position [437, 0]
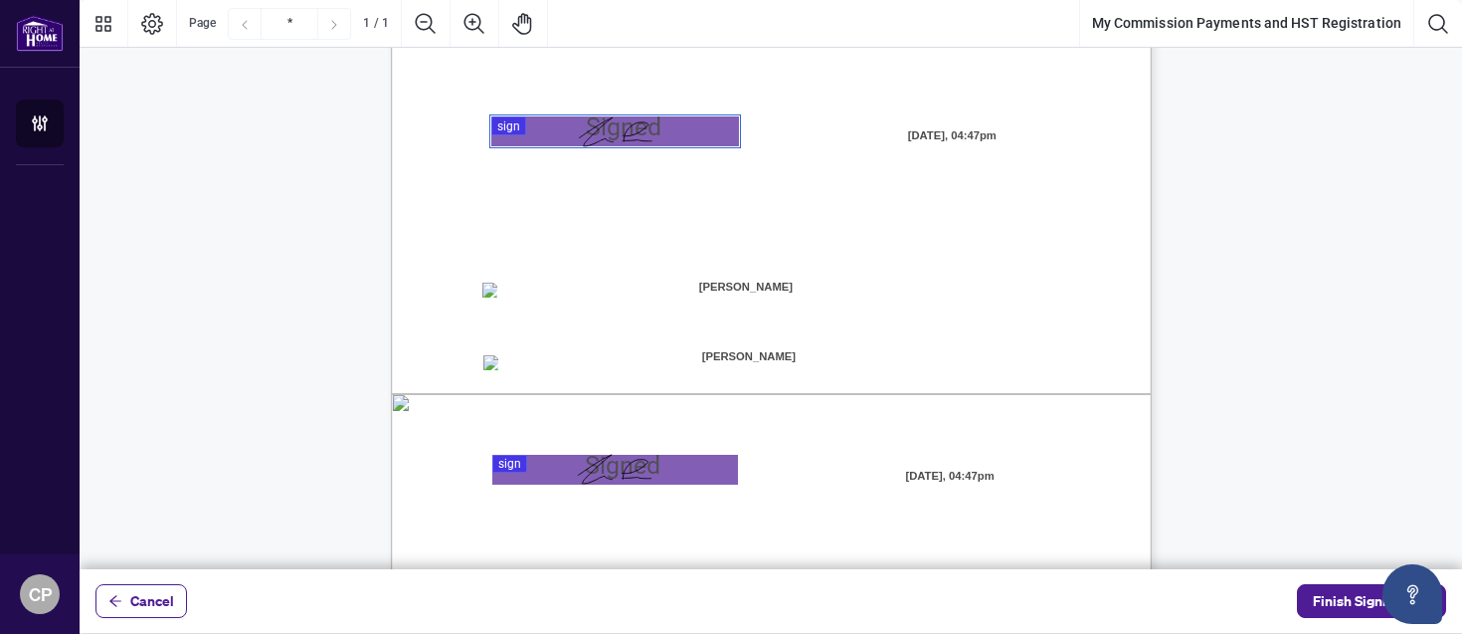
type textarea "**********"
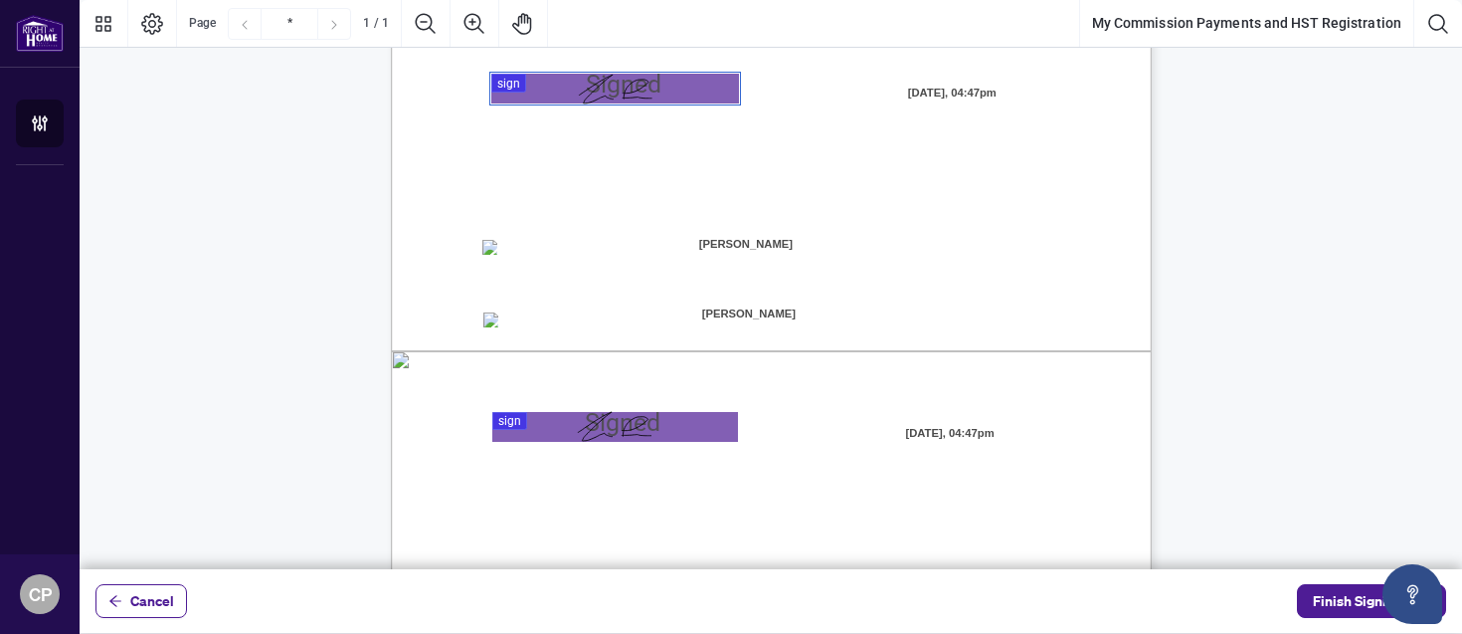
scroll to position [503, 0]
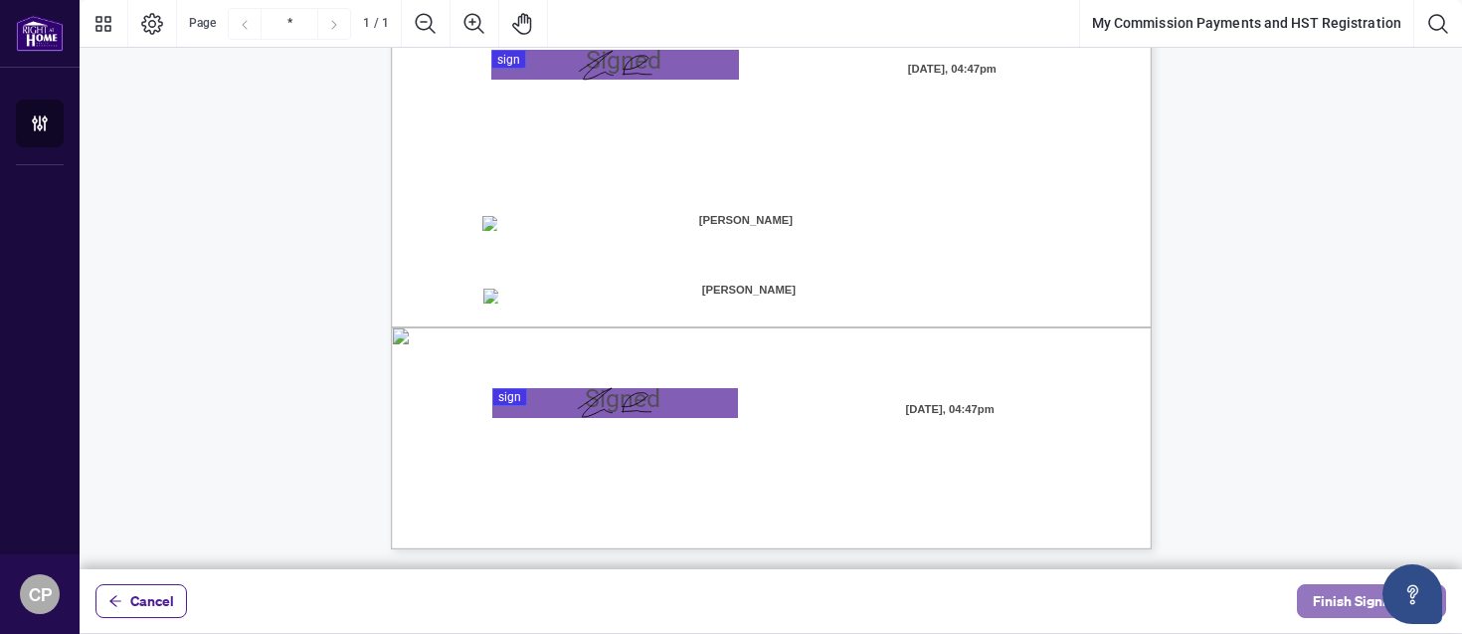
click at [1342, 601] on span "Finish Signing" at bounding box center [1358, 601] width 90 height 32
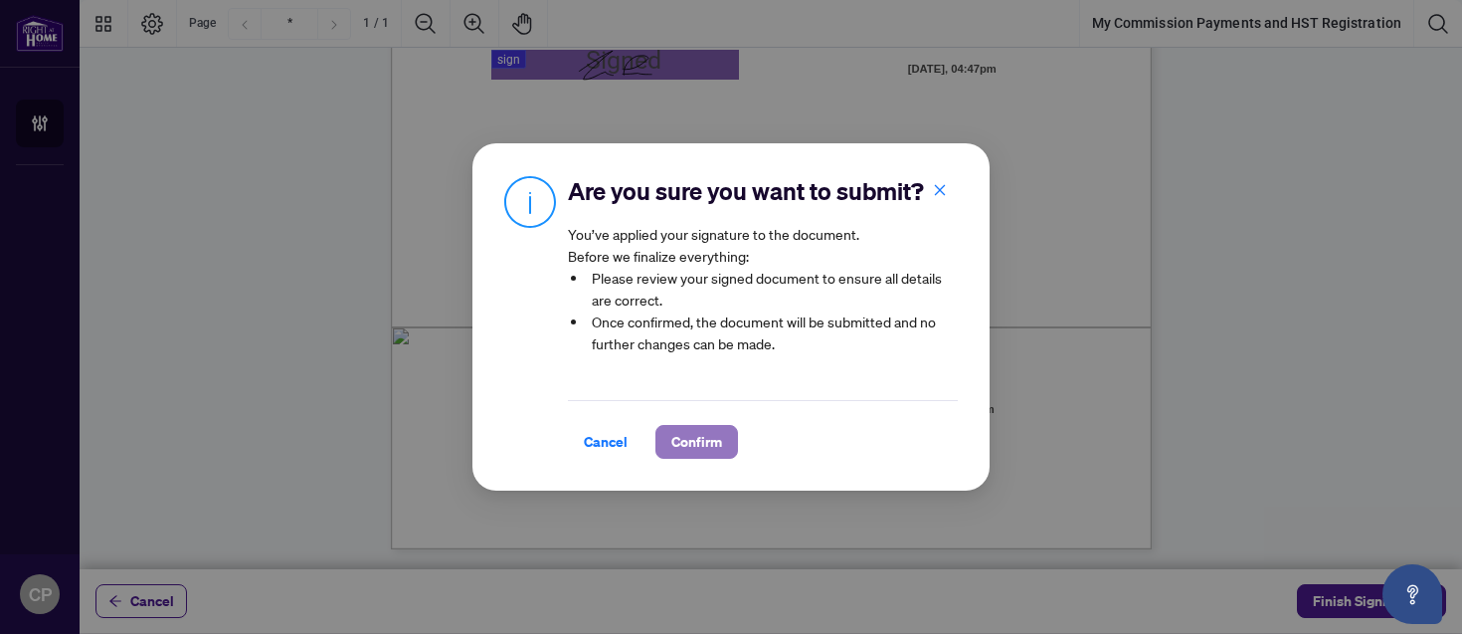
click at [705, 437] on span "Confirm" at bounding box center [696, 442] width 51 height 32
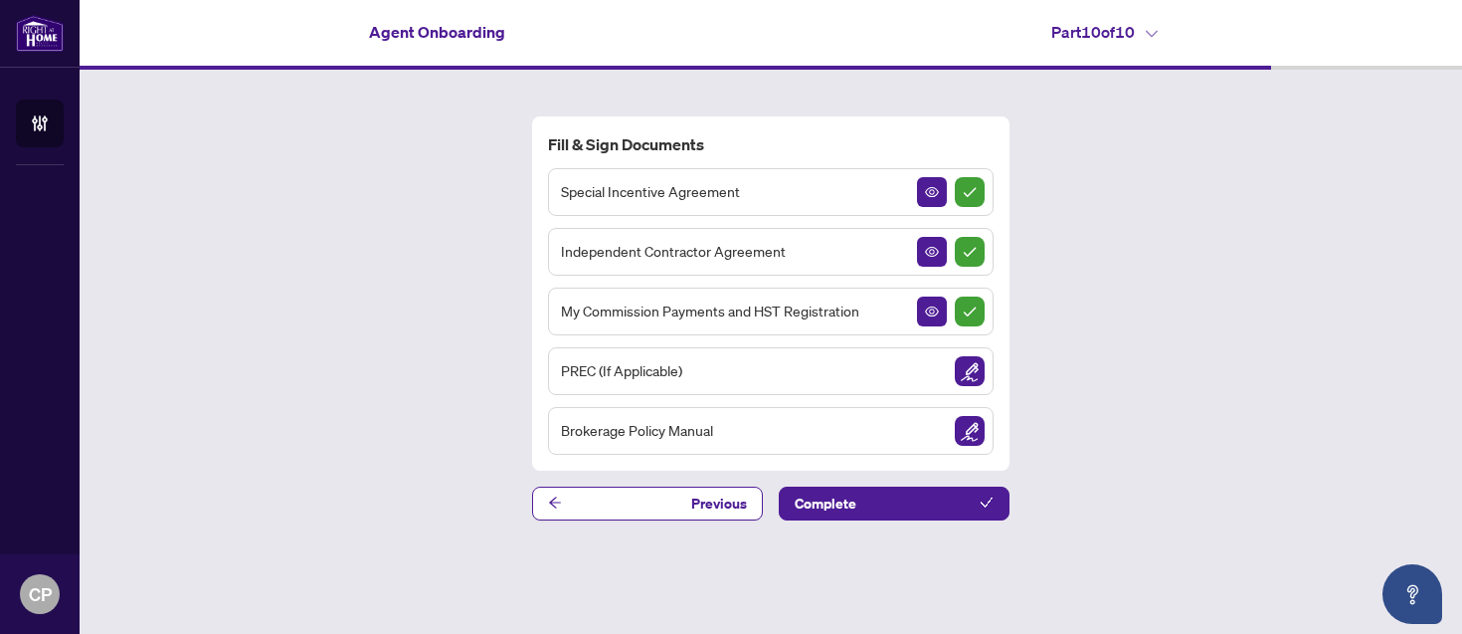
click at [747, 381] on div "PREC (If Applicable)" at bounding box center [771, 371] width 446 height 48
click at [972, 365] on img "Sign Document" at bounding box center [970, 371] width 30 height 30
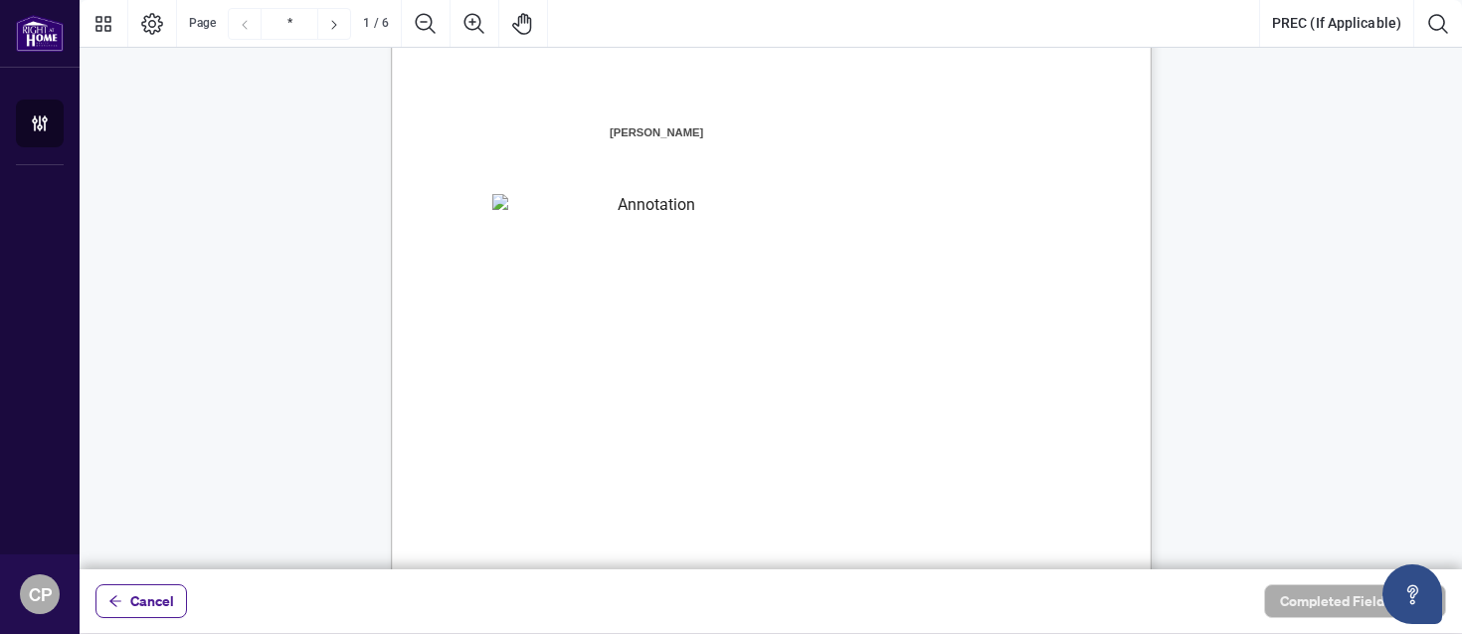
scroll to position [291, 0]
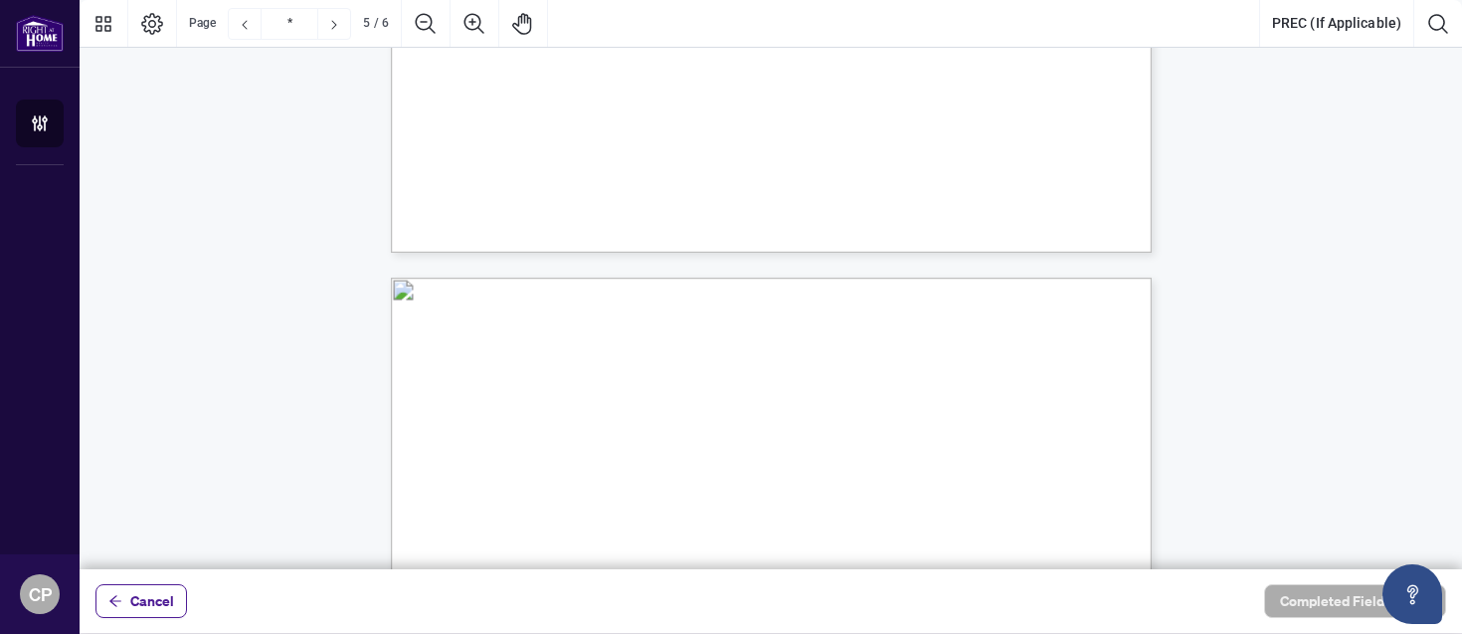
type input "*"
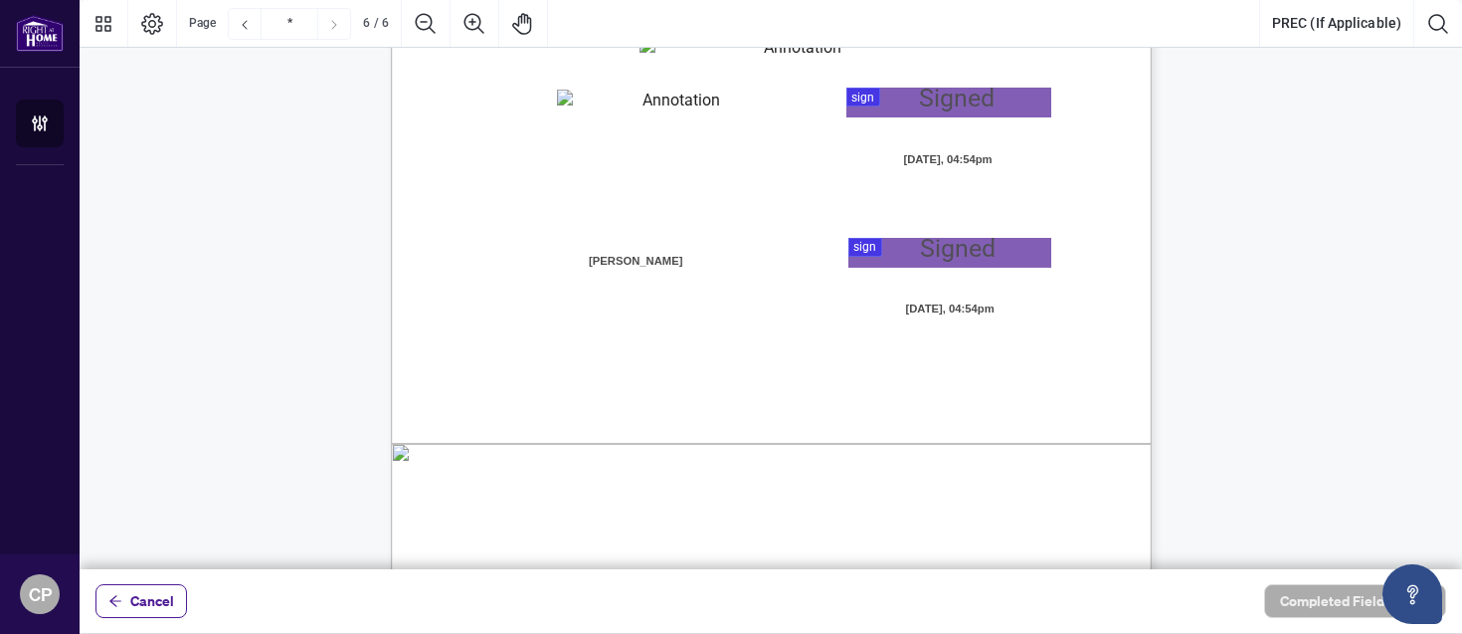
scroll to position [5439, 0]
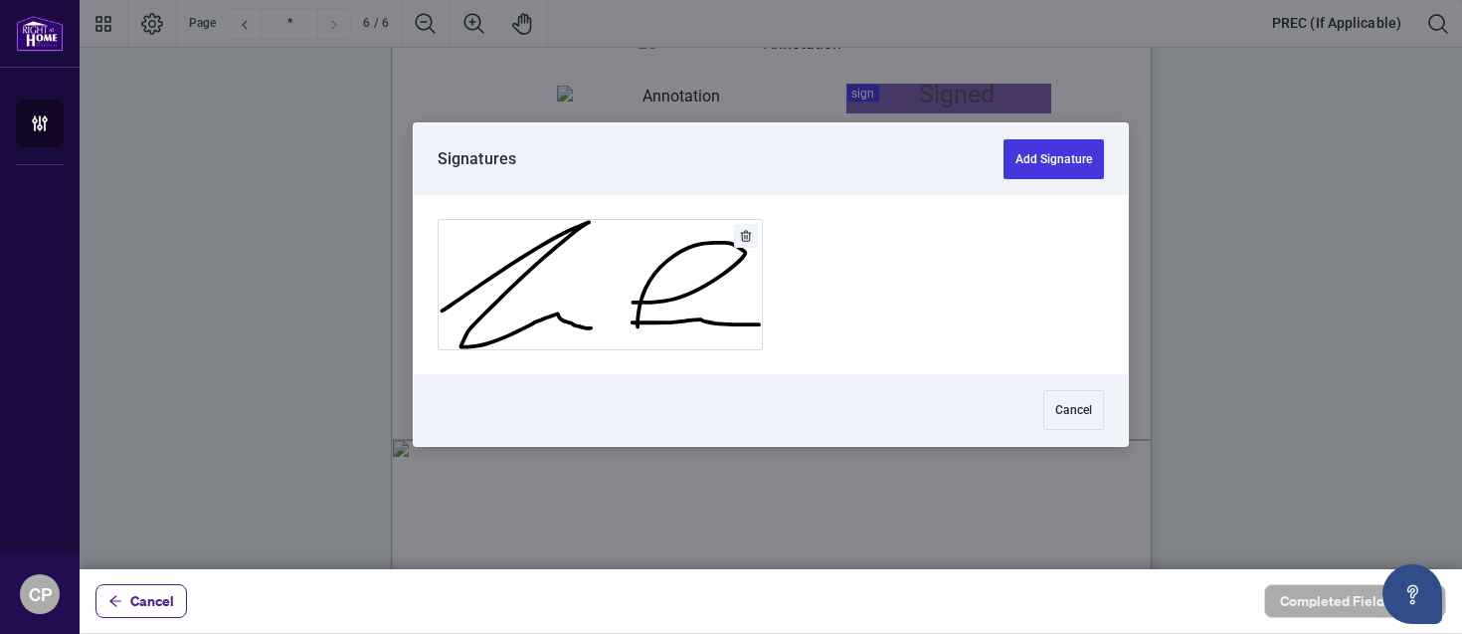
click at [982, 257] on div at bounding box center [771, 284] width 1383 height 569
click at [1068, 154] on button "Add Signature" at bounding box center [1054, 159] width 100 height 40
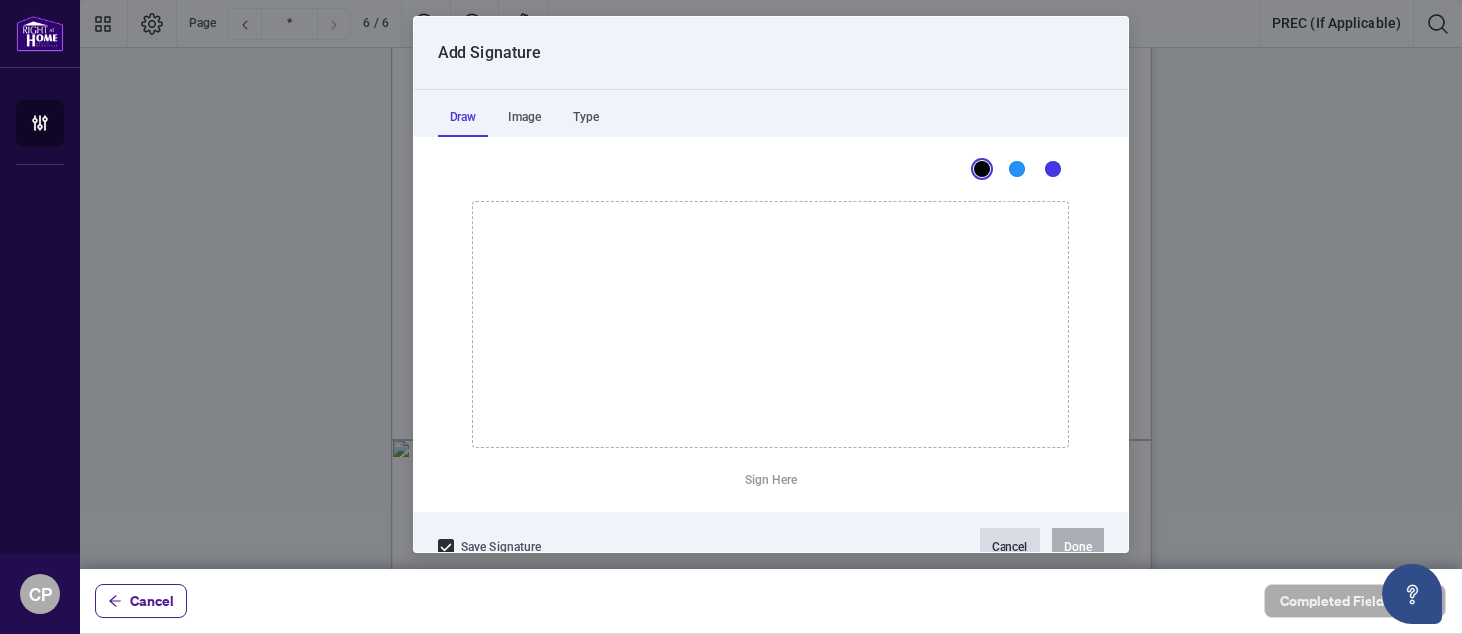
click at [987, 540] on button "Cancel" at bounding box center [1010, 547] width 61 height 40
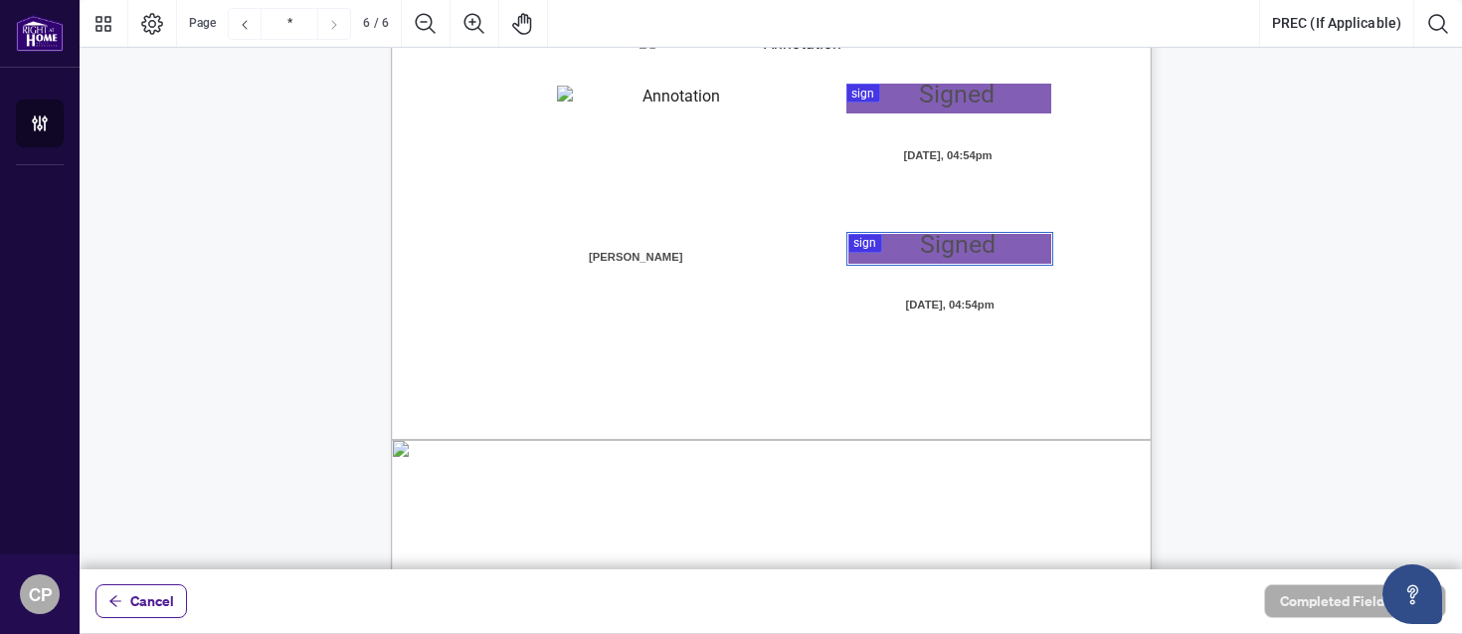
click at [866, 261] on div at bounding box center [771, 284] width 1383 height 569
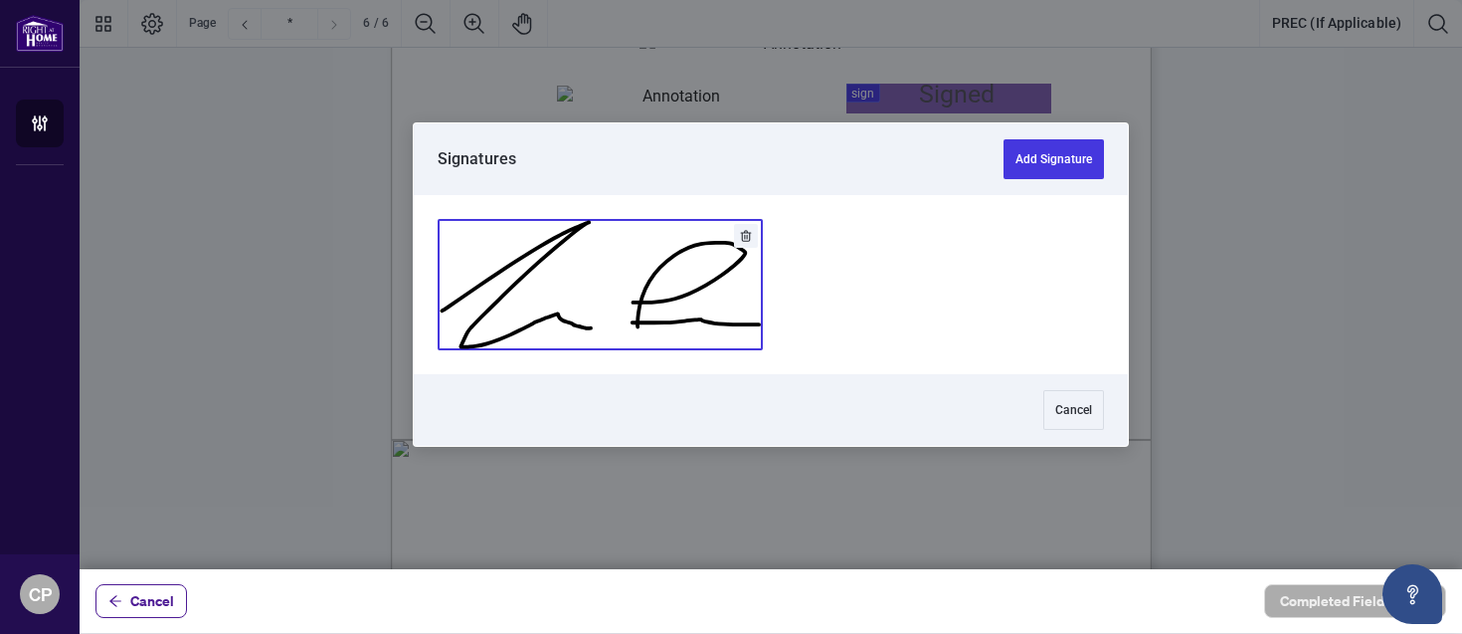
click at [719, 331] on button "Add Signature" at bounding box center [600, 284] width 323 height 129
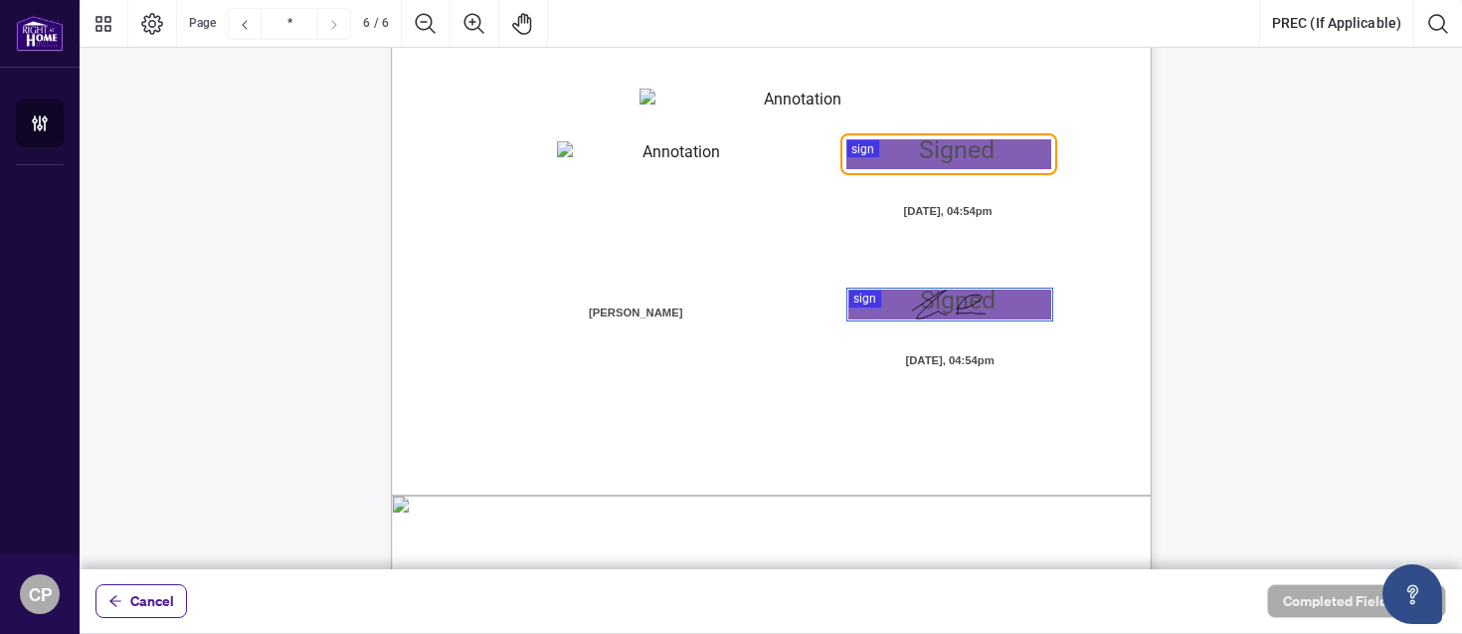
scroll to position [5307, 0]
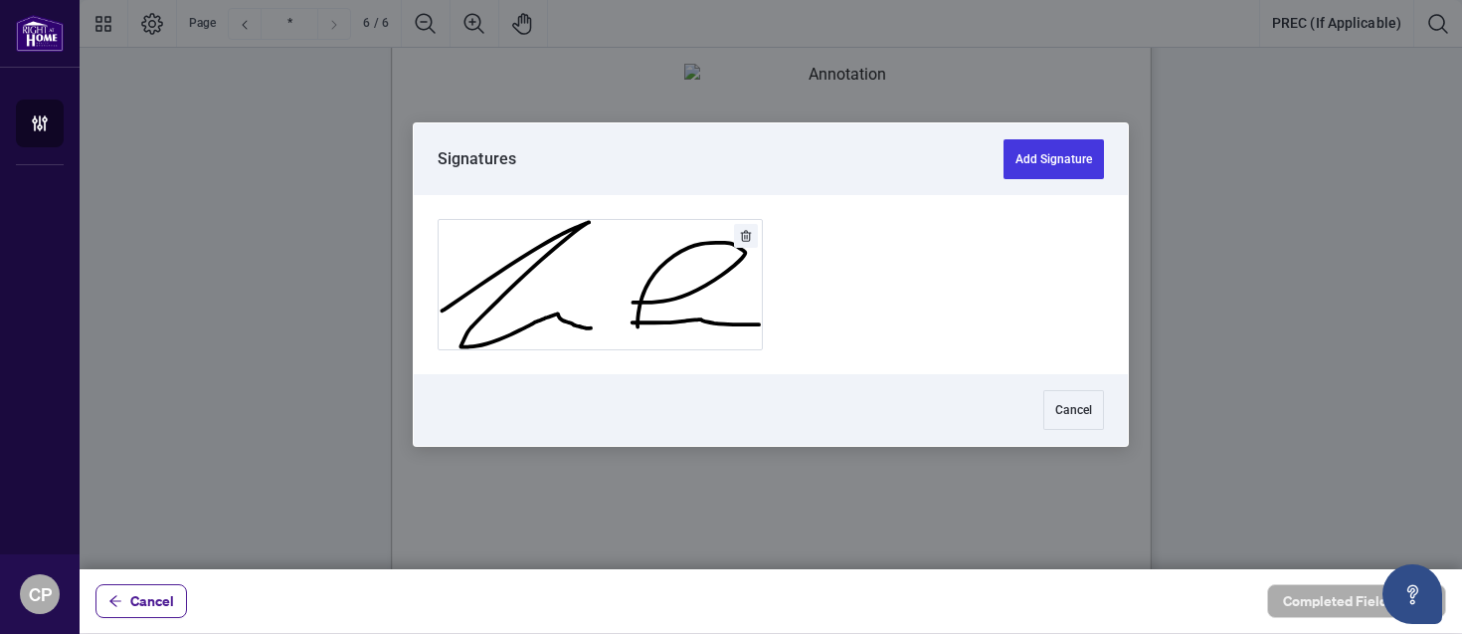
click at [919, 229] on div at bounding box center [771, 284] width 1383 height 569
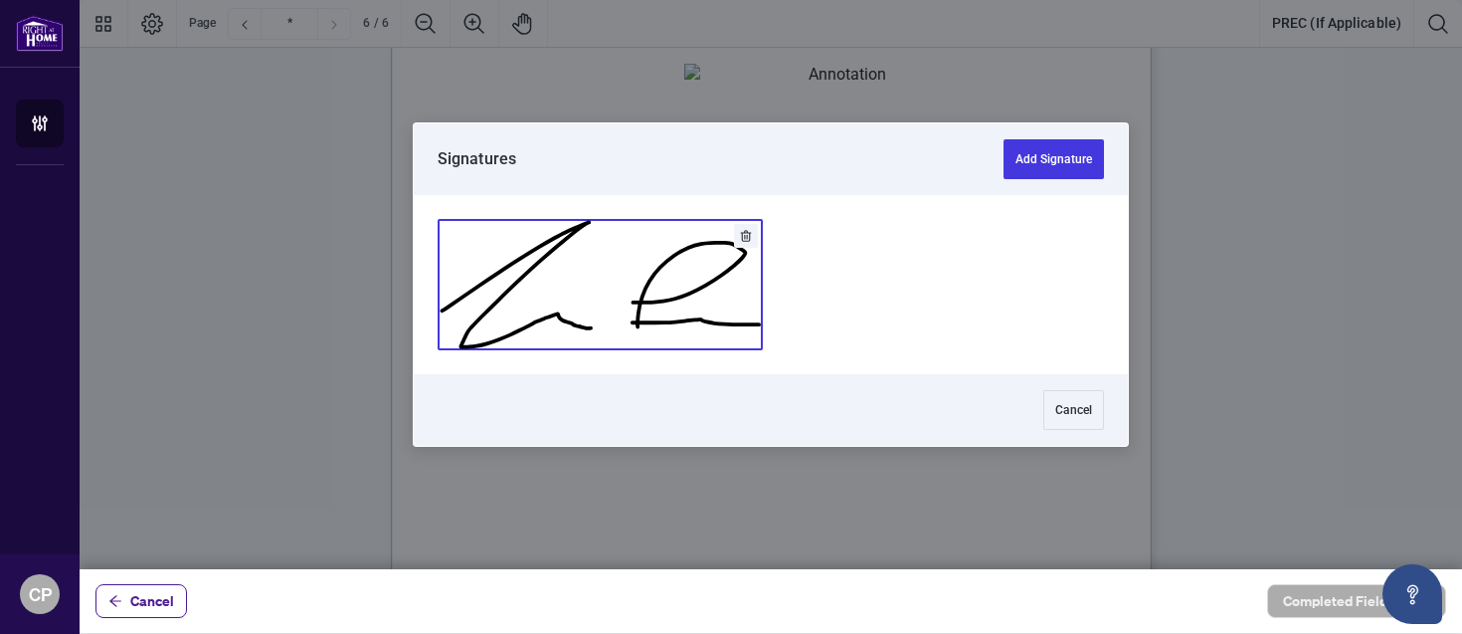
click at [691, 317] on button "Add Signature" at bounding box center [600, 284] width 323 height 129
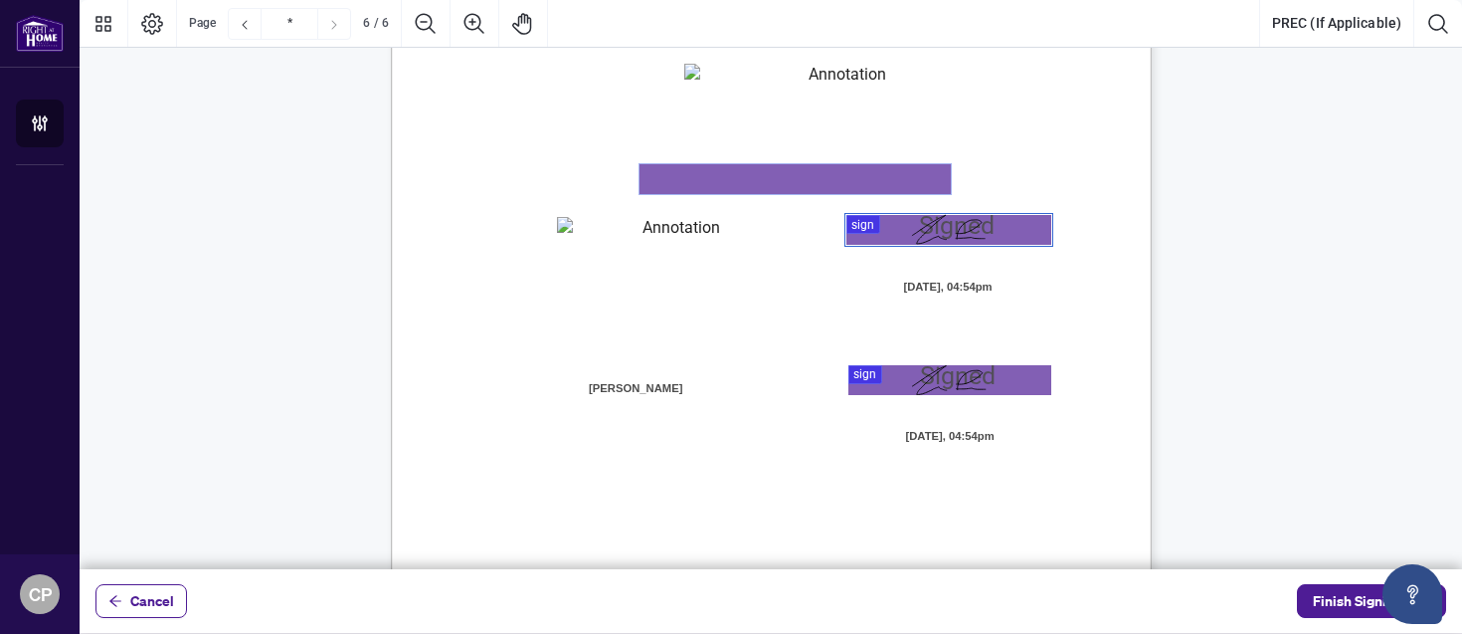
click at [737, 177] on textarea "01K2N880SMA538W6PVWWG0JWA7" at bounding box center [795, 179] width 311 height 30
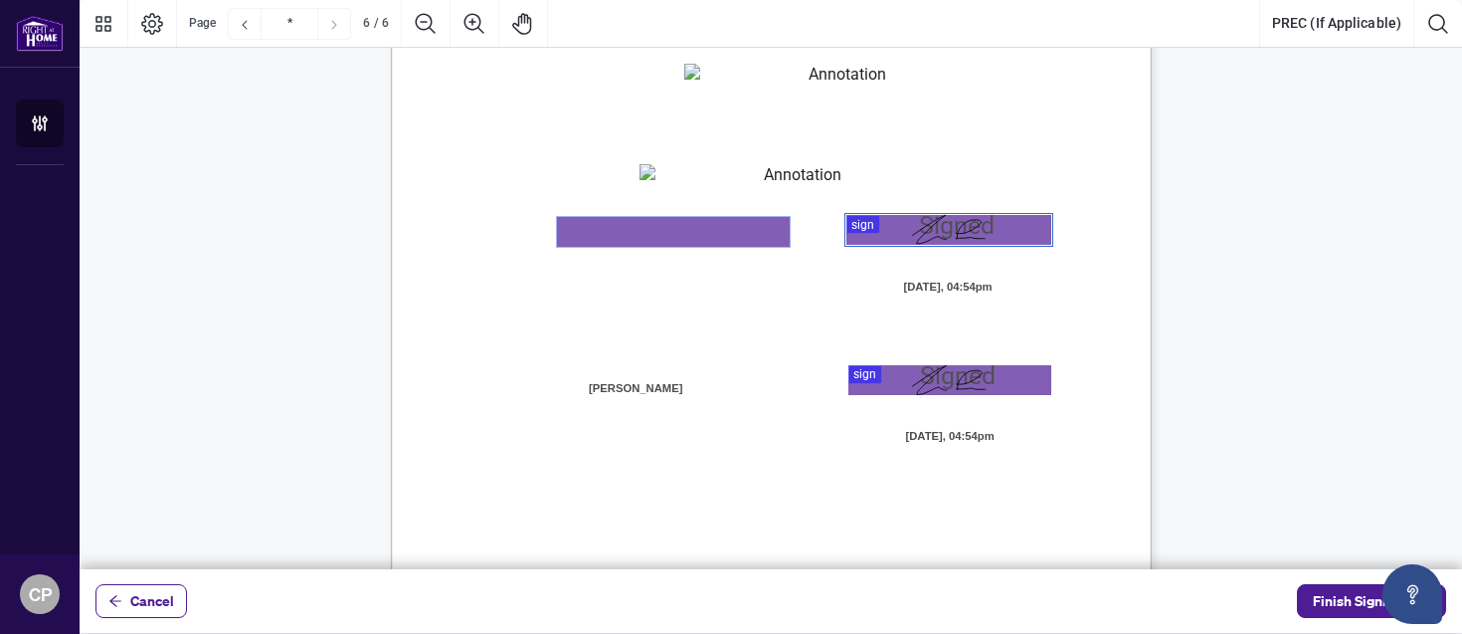
click at [628, 242] on textarea "01K2N884WGPMN0CYYT5M8Z5CXC" at bounding box center [673, 232] width 233 height 30
type textarea "**********"
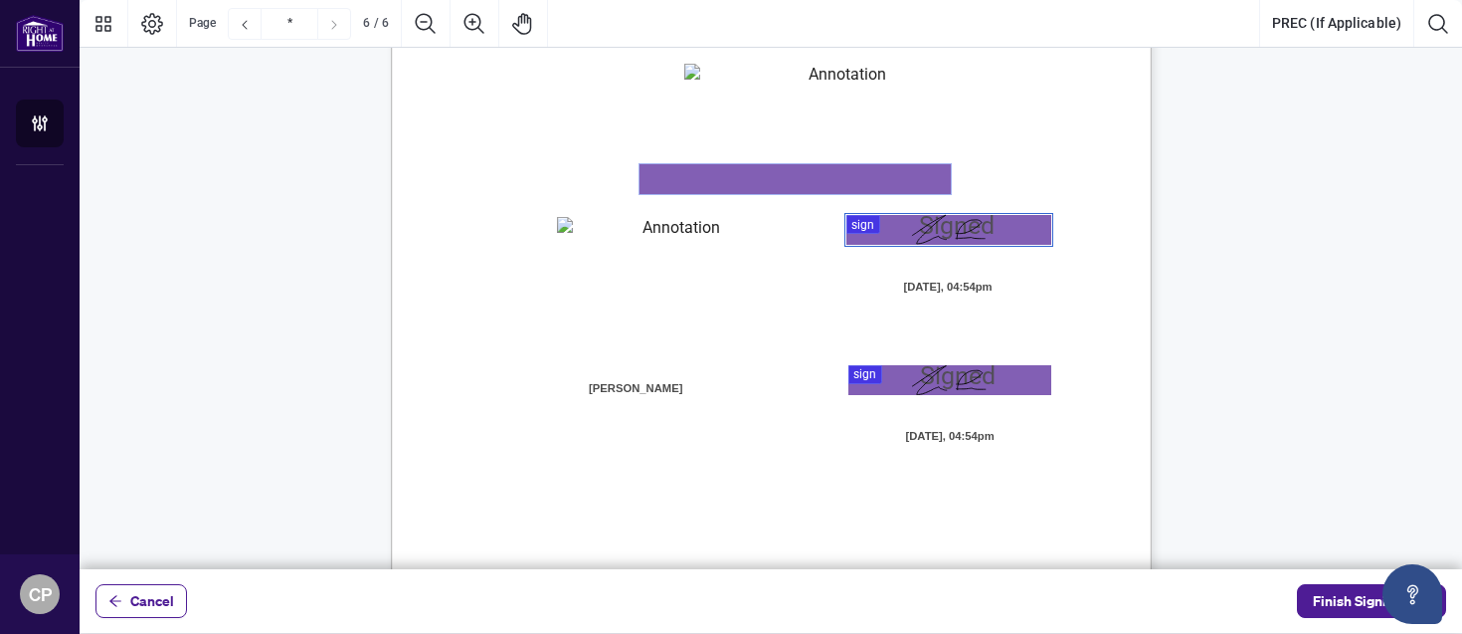
click at [707, 179] on textarea "01K2N880SMA538W6PVWWG0JWA7" at bounding box center [795, 179] width 311 height 30
paste textarea "**********"
type textarea "**********"
click at [514, 148] on span "PREC:" at bounding box center [497, 156] width 33 height 17
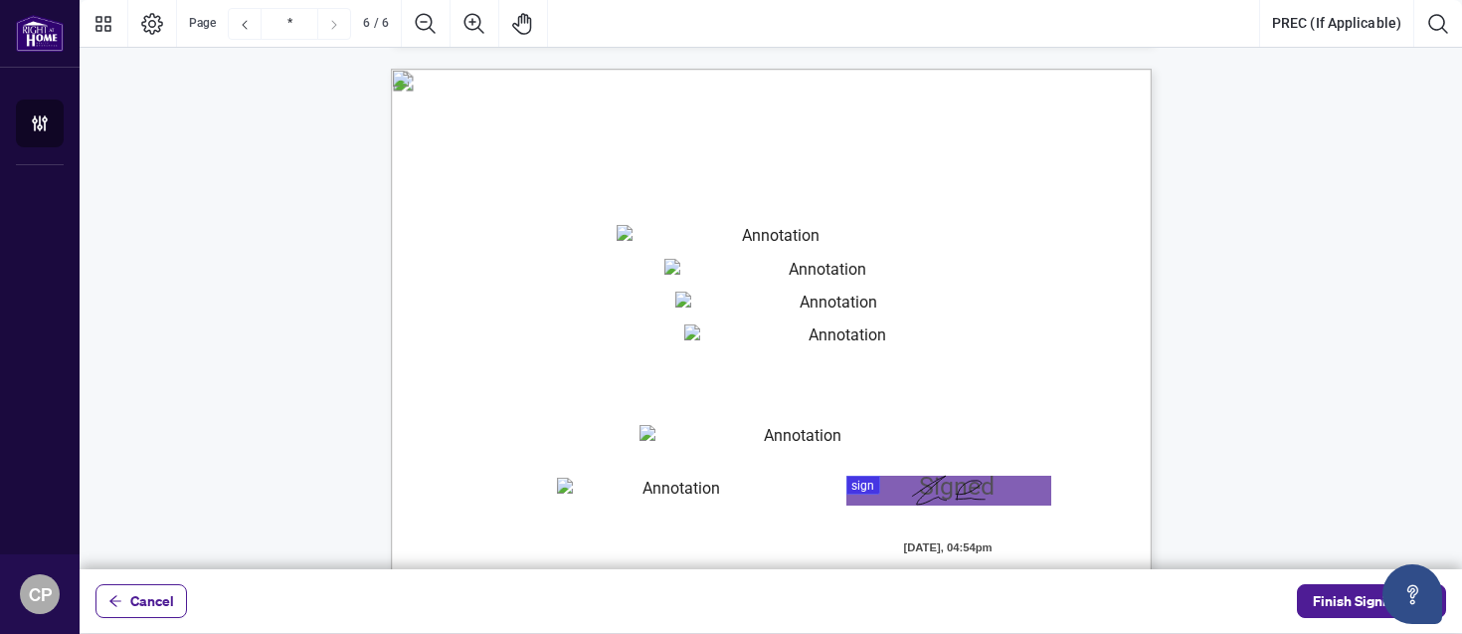
scroll to position [5042, 0]
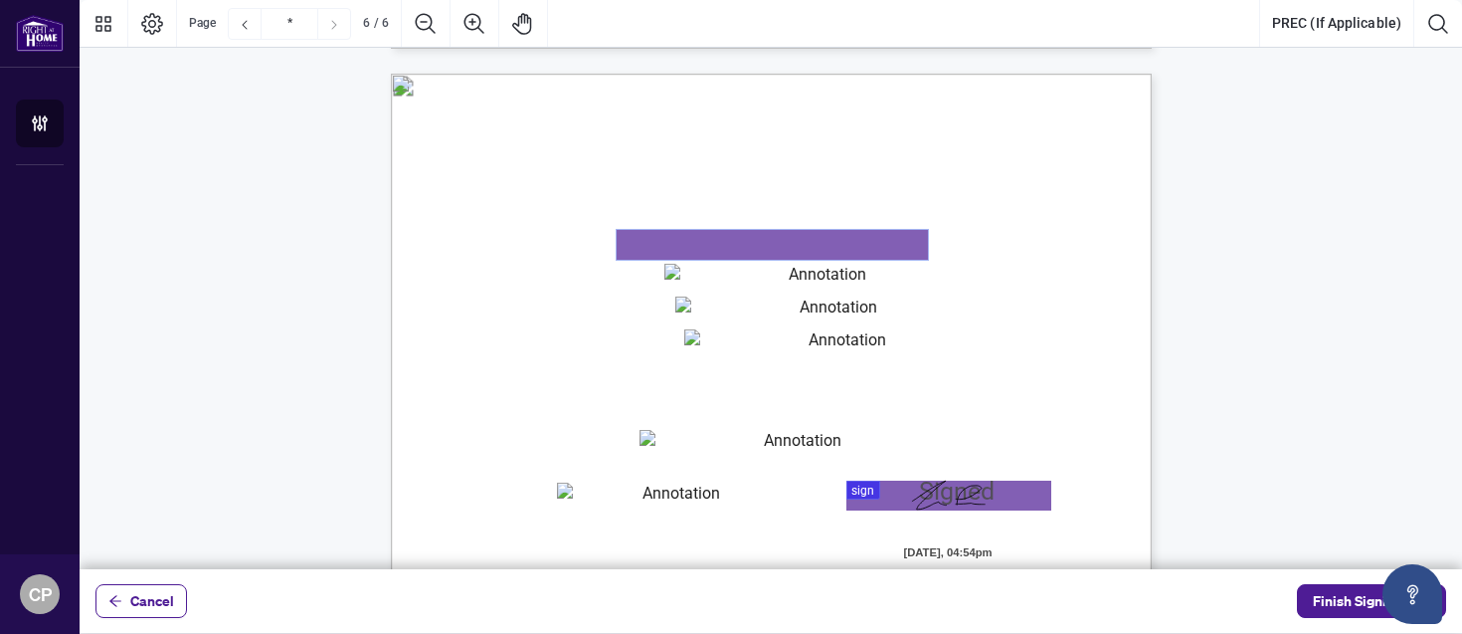
click at [702, 244] on textarea "01K2N87DY2TBBAEEYXCWHWSGMG" at bounding box center [772, 245] width 311 height 30
type textarea "**********"
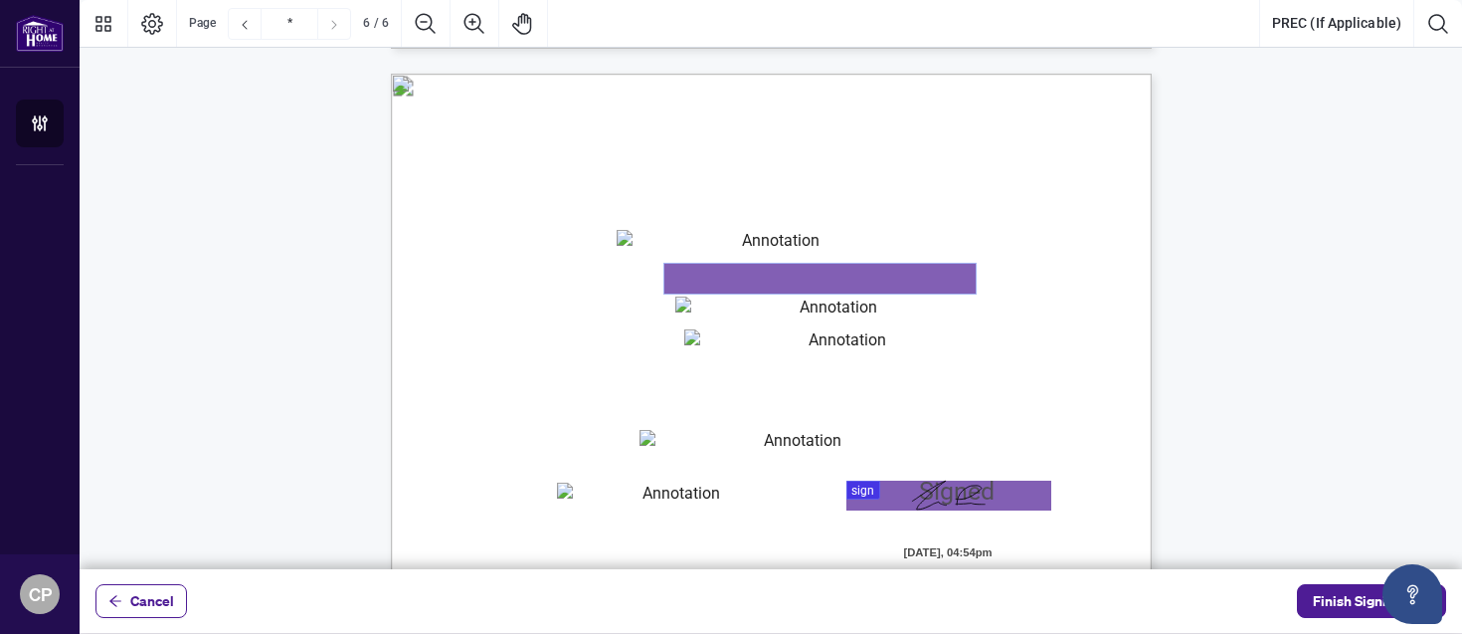
click at [744, 282] on textarea "01K2N87QNZ52YW6DM5F5ZP82YQ" at bounding box center [819, 279] width 311 height 30
type textarea "**********"
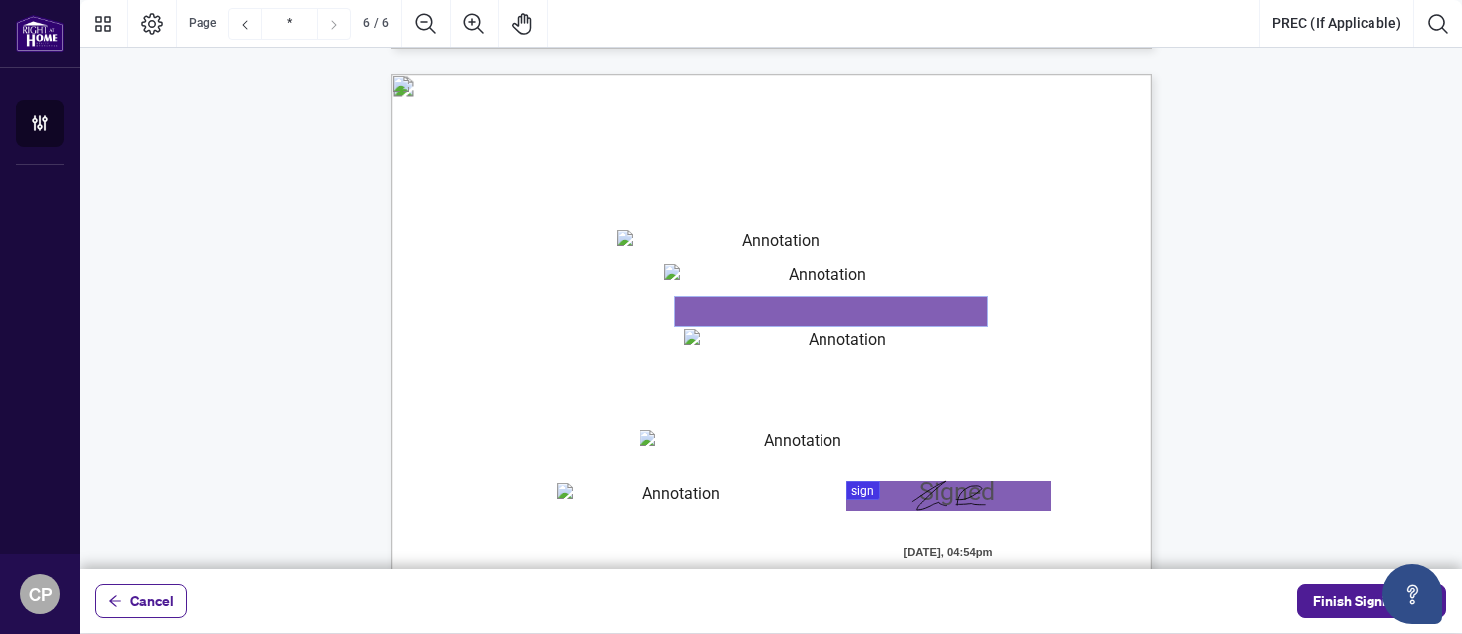
click at [704, 315] on textarea "01K2N87VWX9FSG7KFZDP3WWF8Q" at bounding box center [830, 311] width 311 height 30
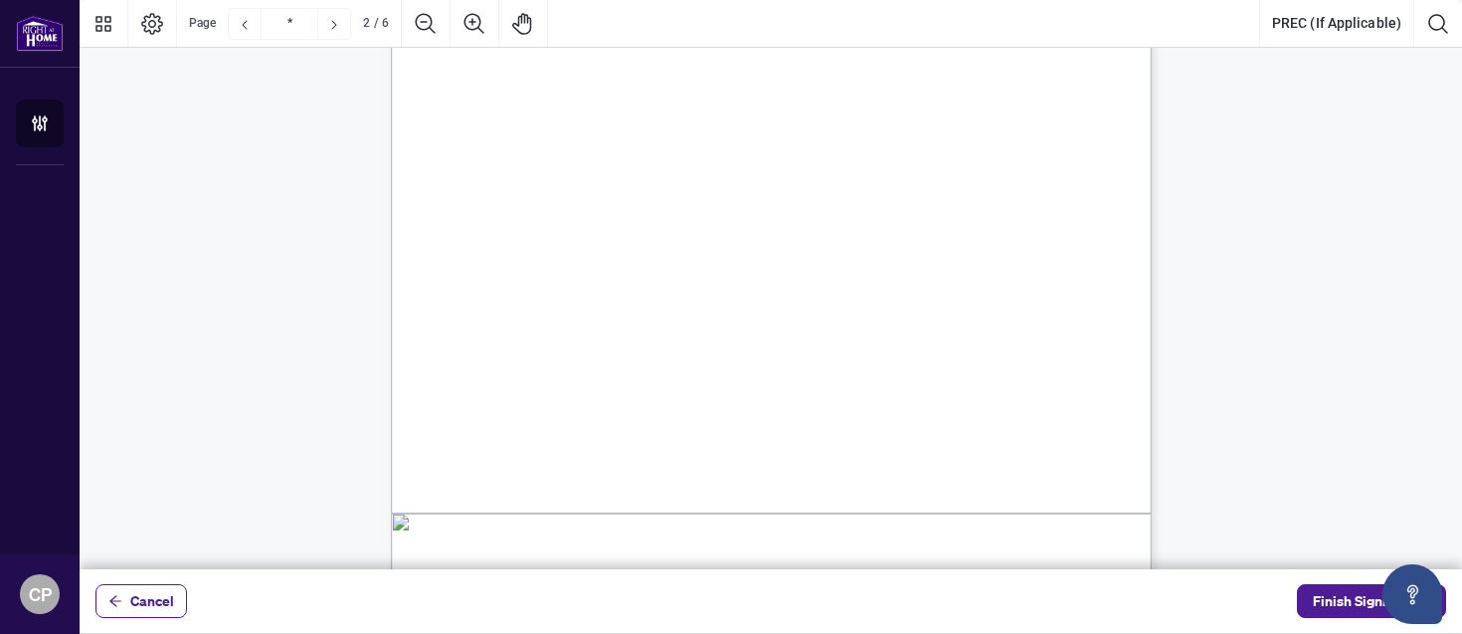
scroll to position [345, 0]
type input "*"
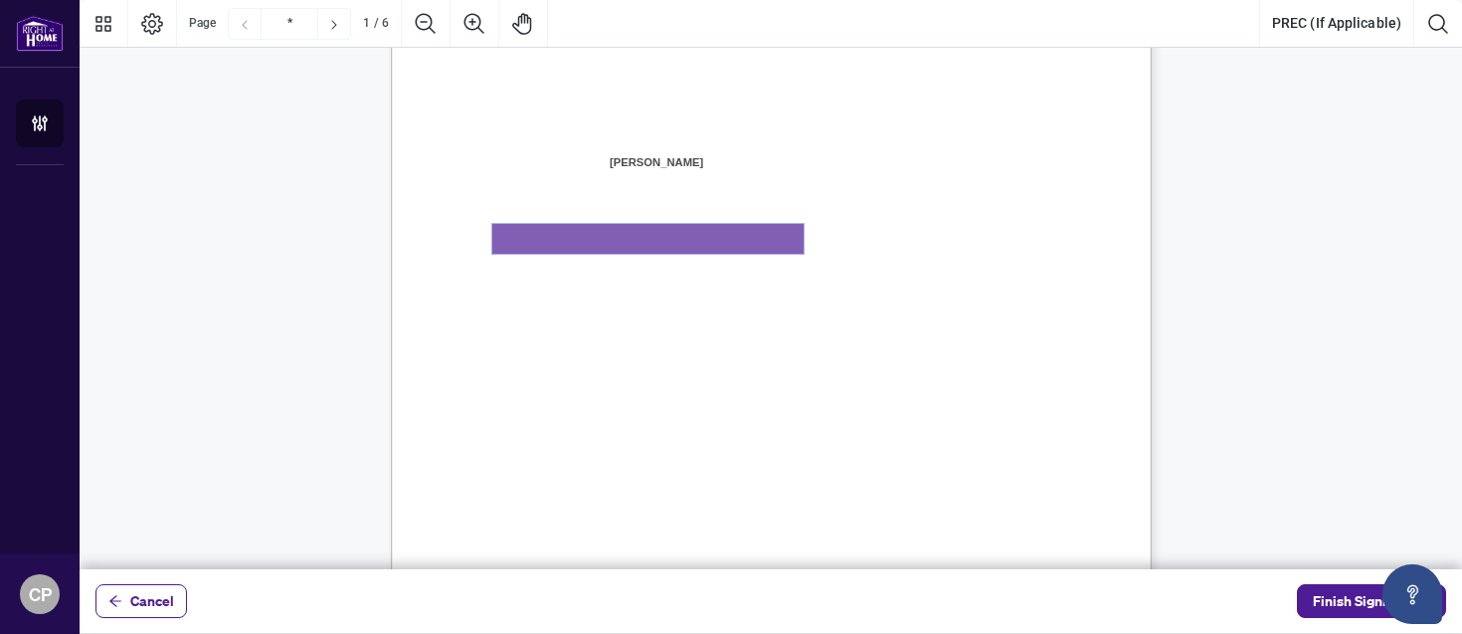
click at [727, 241] on textarea "01K2N871QHNVQQYWWGNNAD92Y4" at bounding box center [647, 239] width 311 height 30
type textarea "**********"
click at [785, 320] on div "V052025 1 PERSONAL REAL ESTATE CORPORATION AGREEMENT AND INDEPENDENT CONTRACTOR…" at bounding box center [866, 473] width 951 height 1231
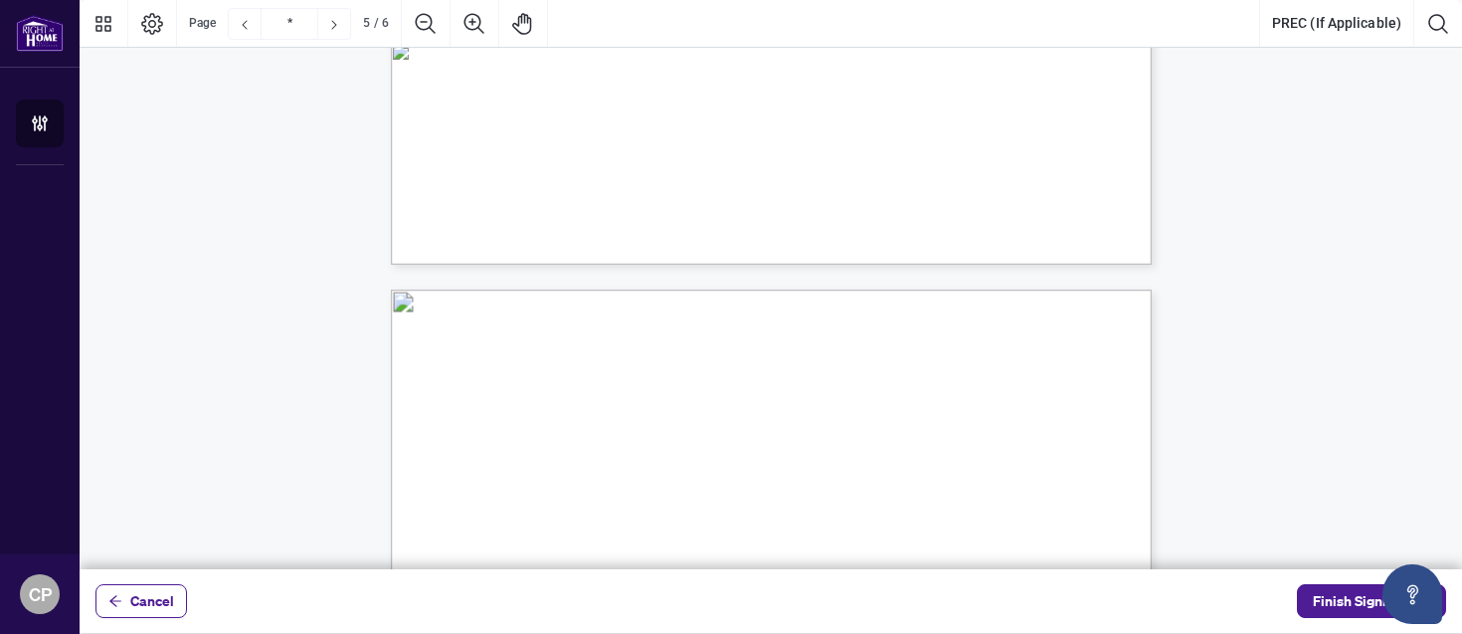
scroll to position [3986, 0]
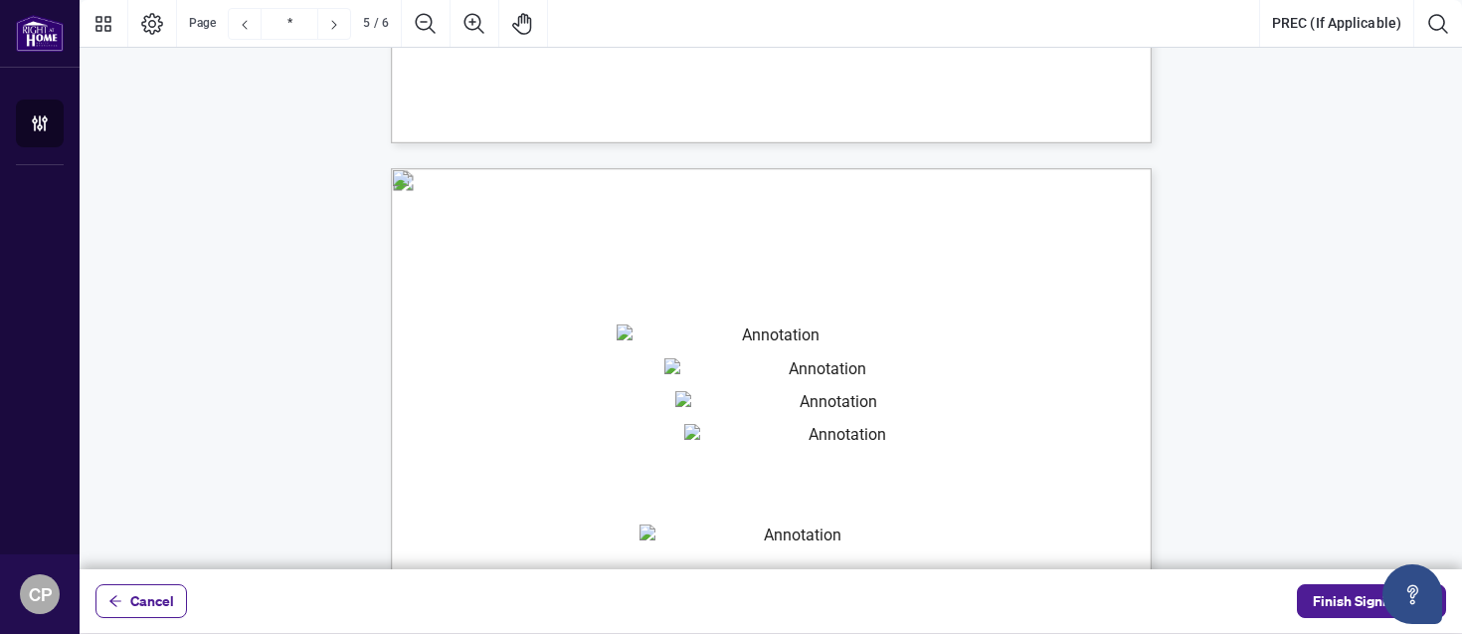
type input "*"
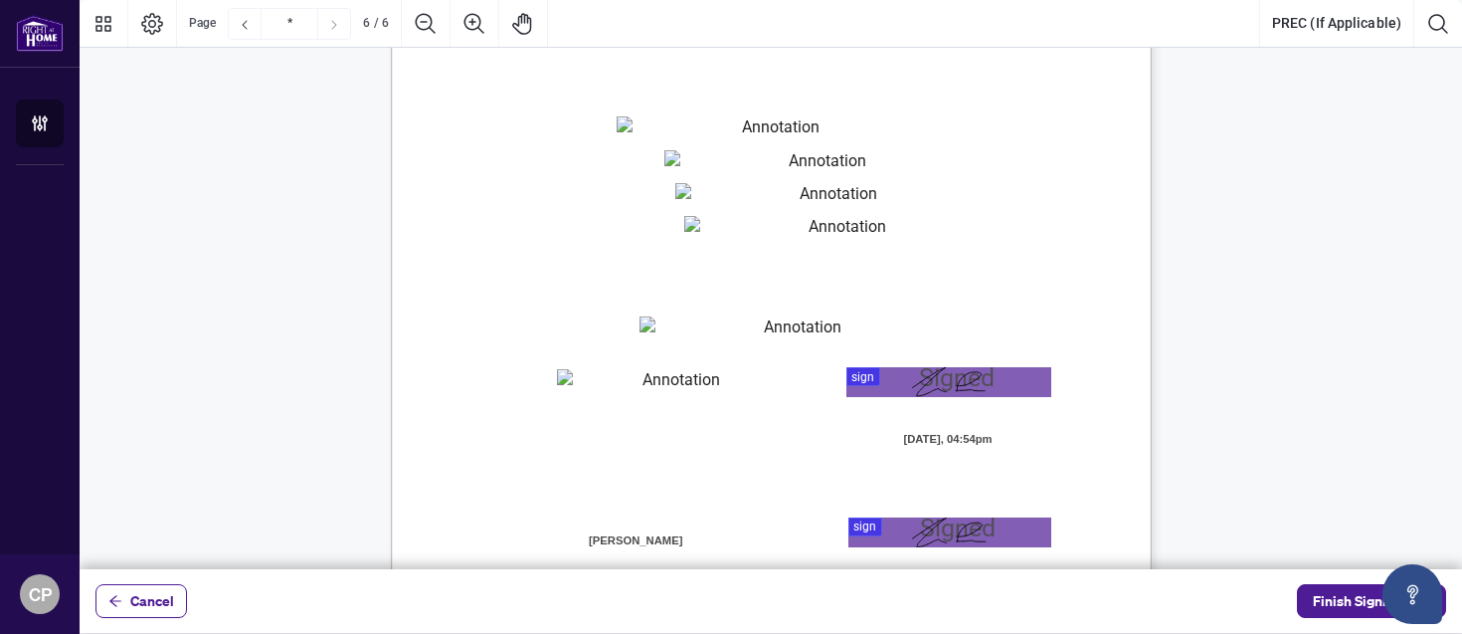
scroll to position [5174, 0]
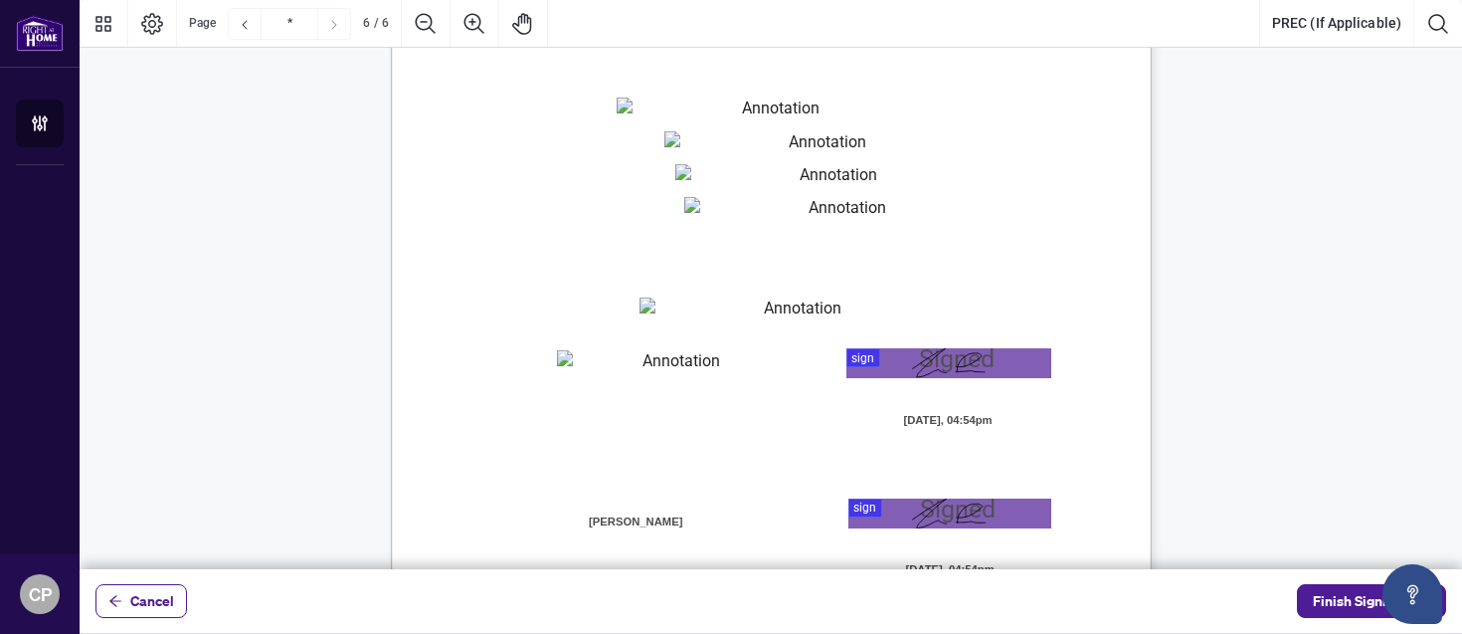
click at [758, 215] on textarea "01K2N87J80Q9953MCJDTE5Z6QM" at bounding box center [839, 212] width 311 height 30
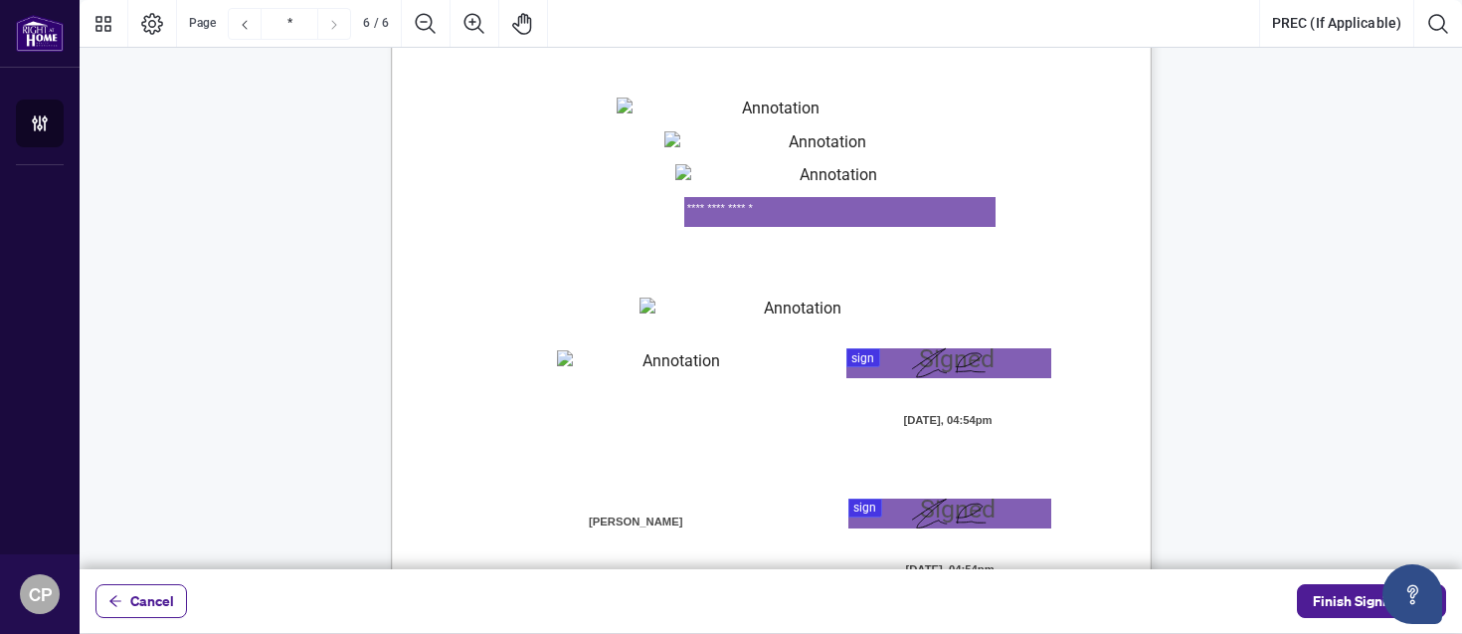
type textarea "**********"
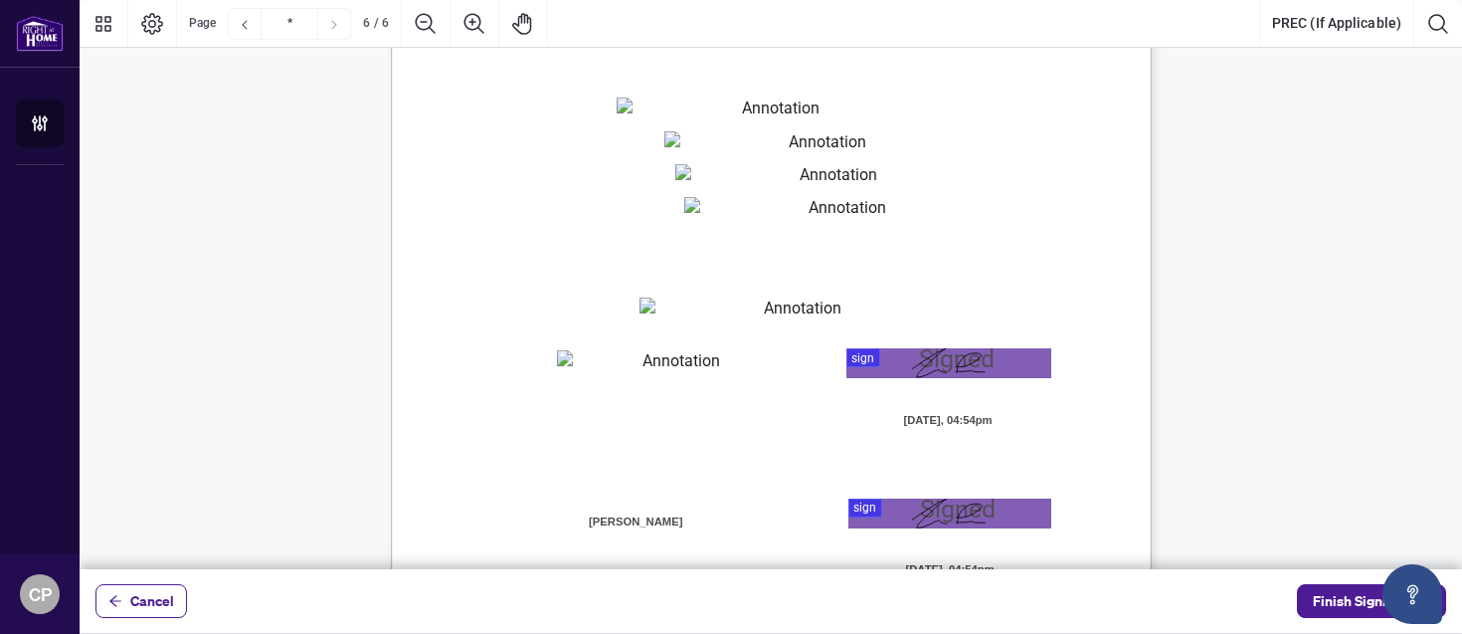
click at [1009, 261] on div "V052025 6 By signing below, the parties confirm that they understand and agree …" at bounding box center [866, 556] width 951 height 1231
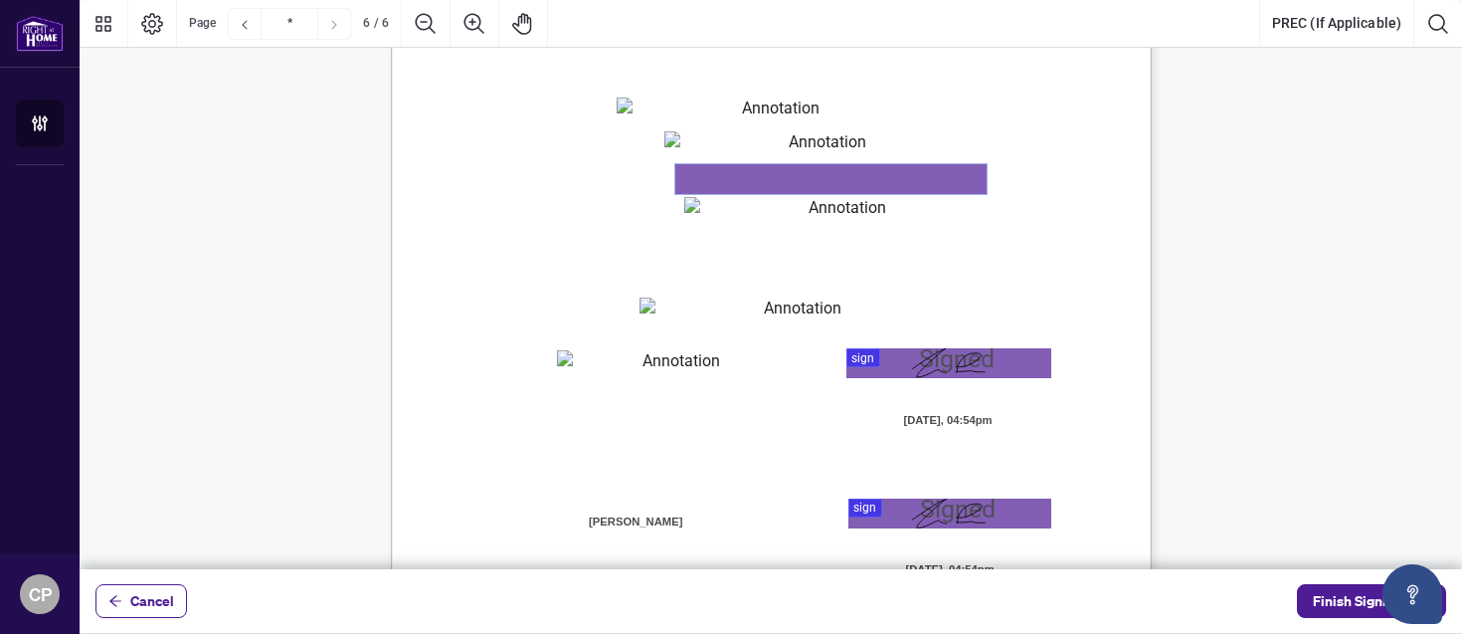
click at [746, 173] on textarea "01K2N87VWX9FSG7KFZDP3WWF8Q" at bounding box center [830, 179] width 311 height 30
type textarea "**********"
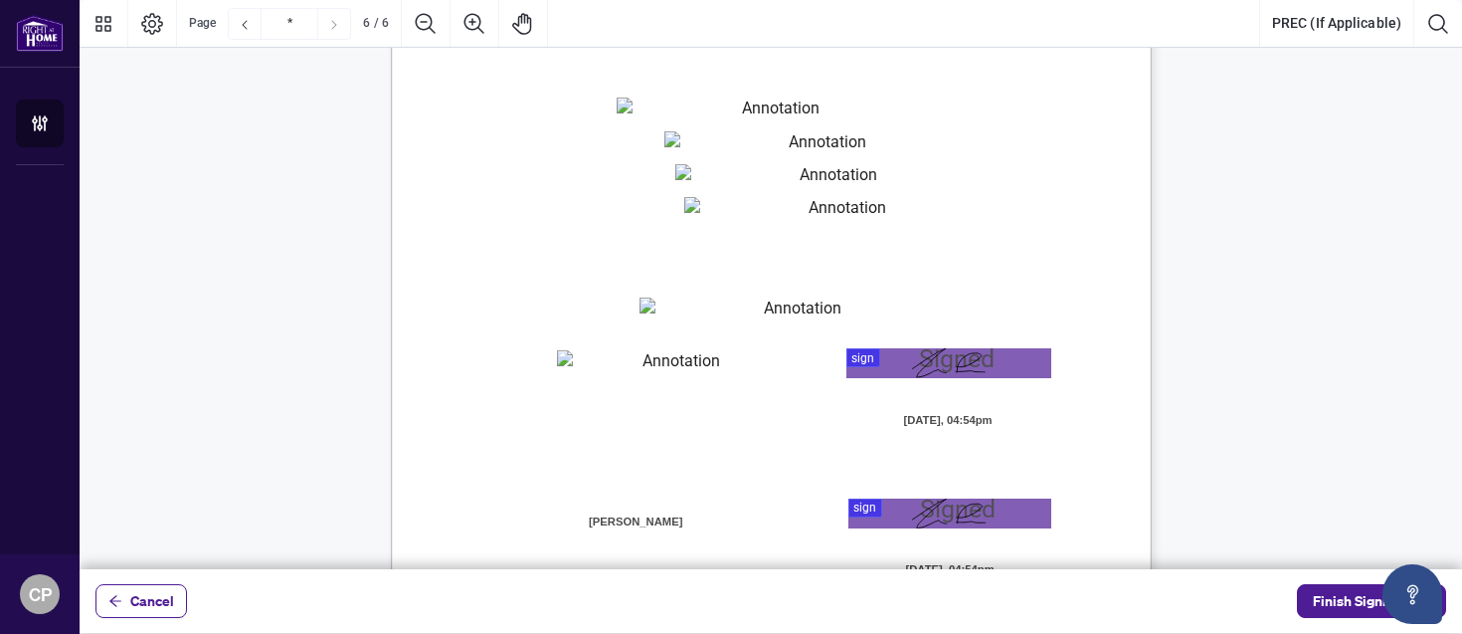
click at [990, 251] on div "V052025 6 By signing below, the parties confirm that they understand and agree …" at bounding box center [866, 556] width 951 height 1231
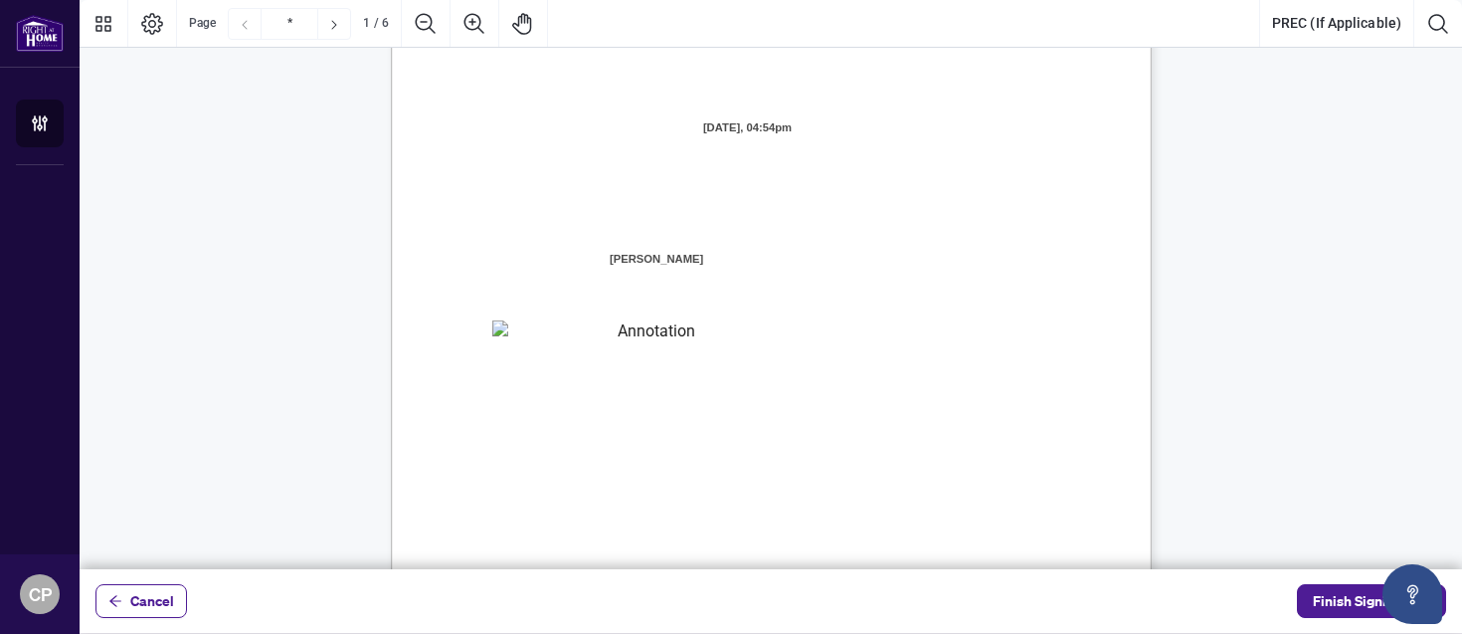
scroll to position [0, 0]
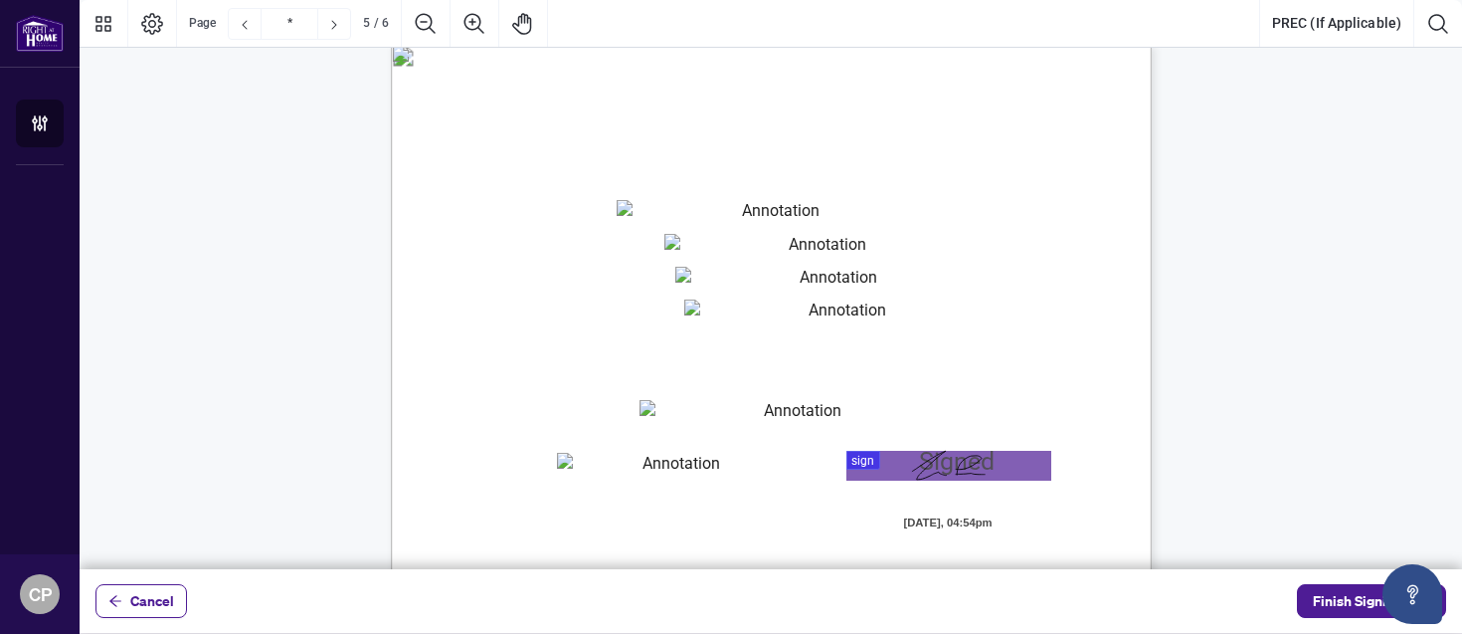
type input "*"
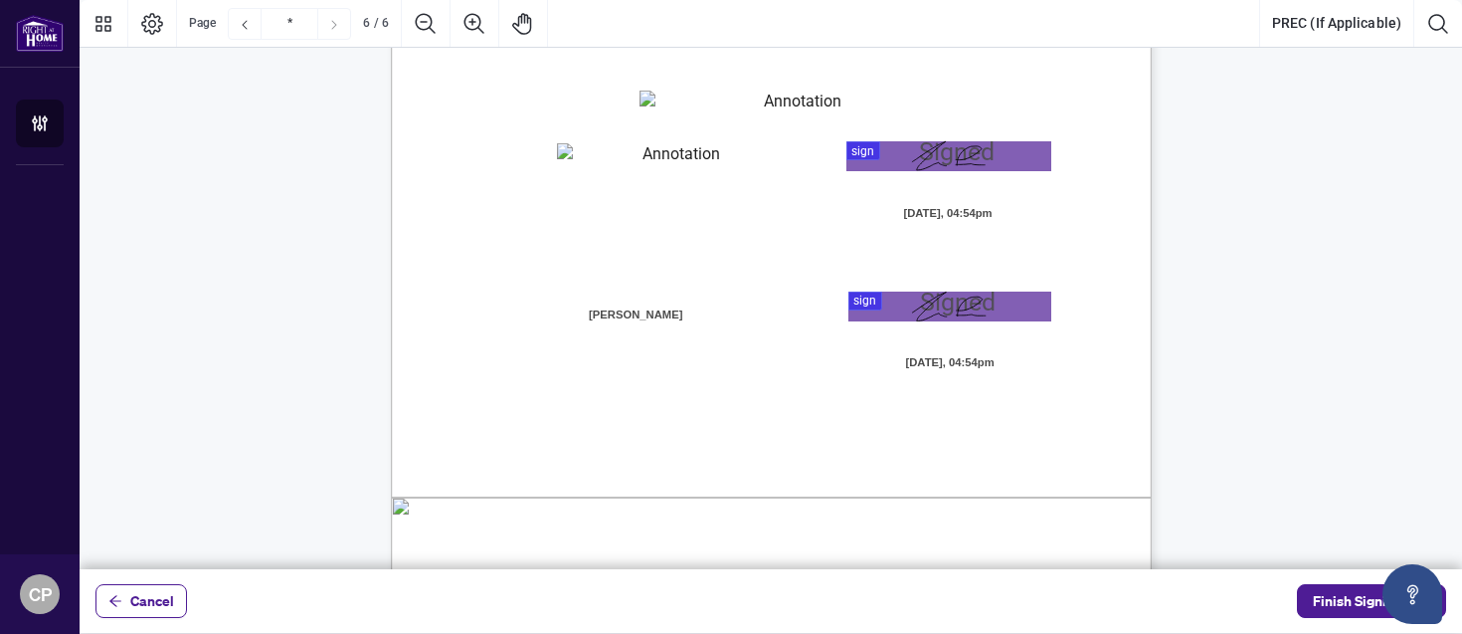
scroll to position [5551, 0]
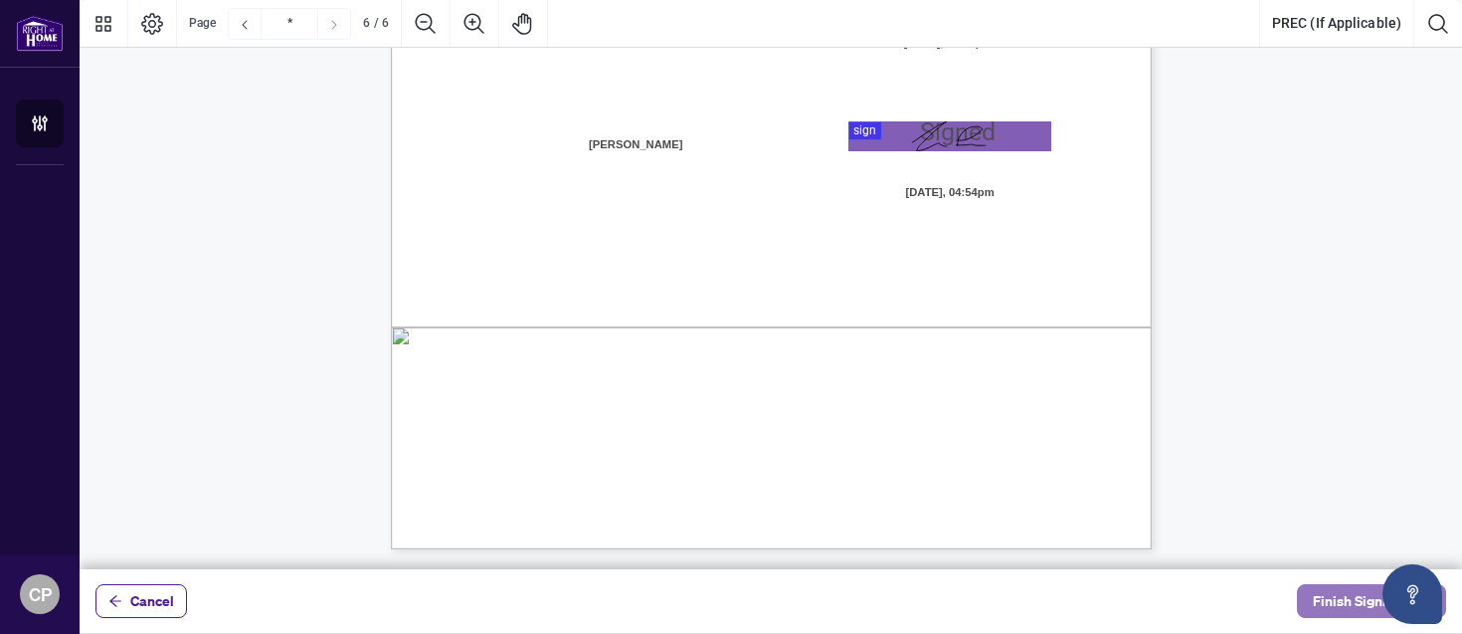
click at [1342, 606] on span "Finish Signing" at bounding box center [1358, 601] width 90 height 32
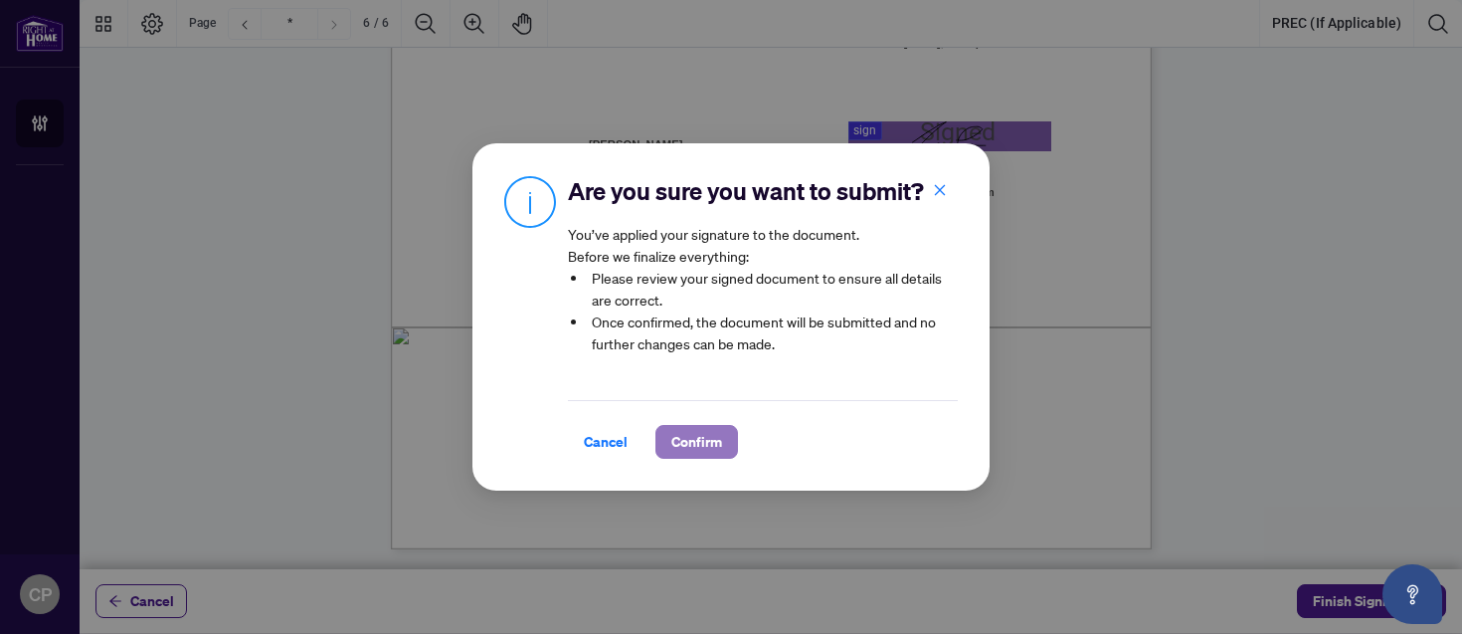
click at [708, 447] on span "Confirm" at bounding box center [696, 442] width 51 height 32
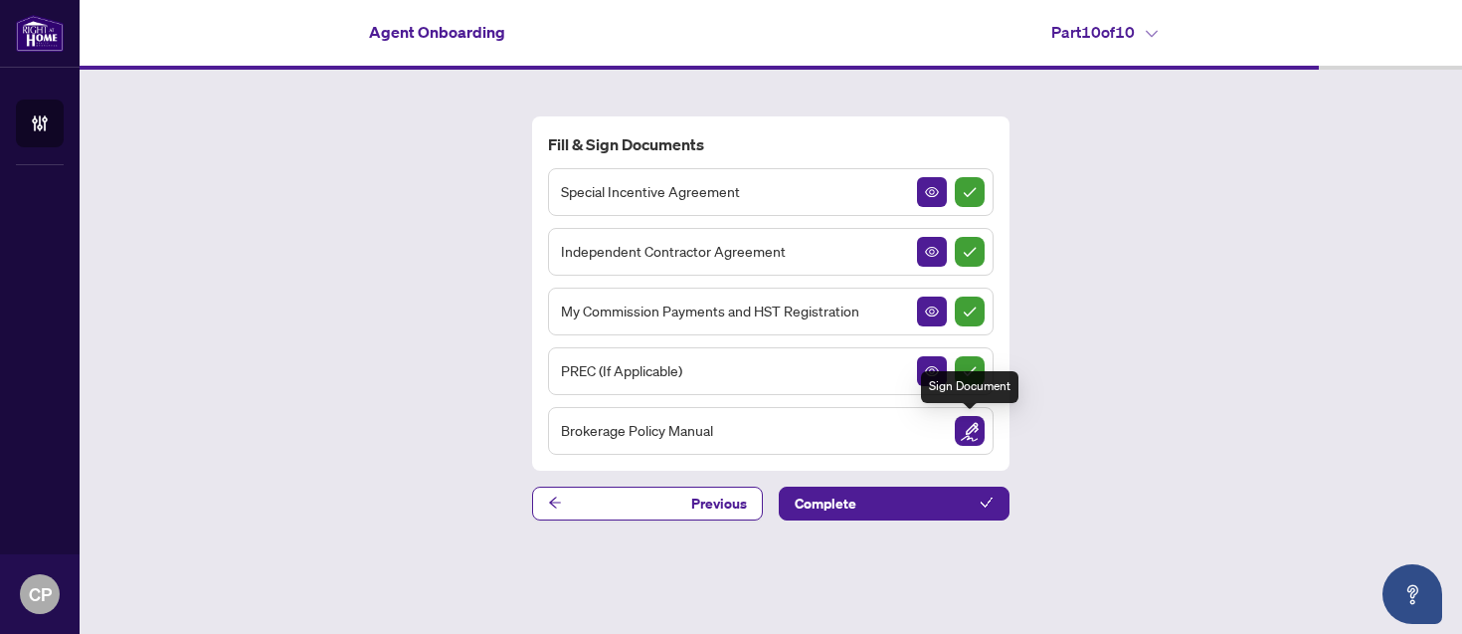
click at [979, 432] on img "Sign Document" at bounding box center [970, 431] width 30 height 30
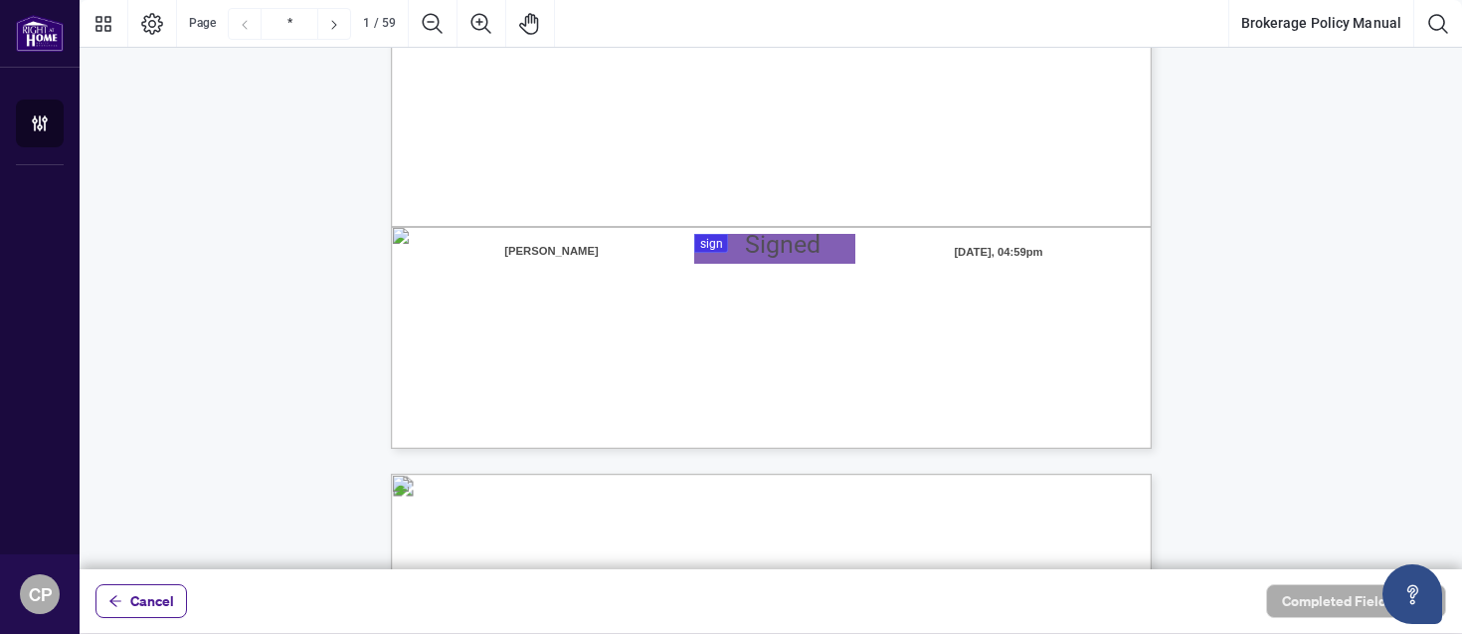
scroll to position [617, 0]
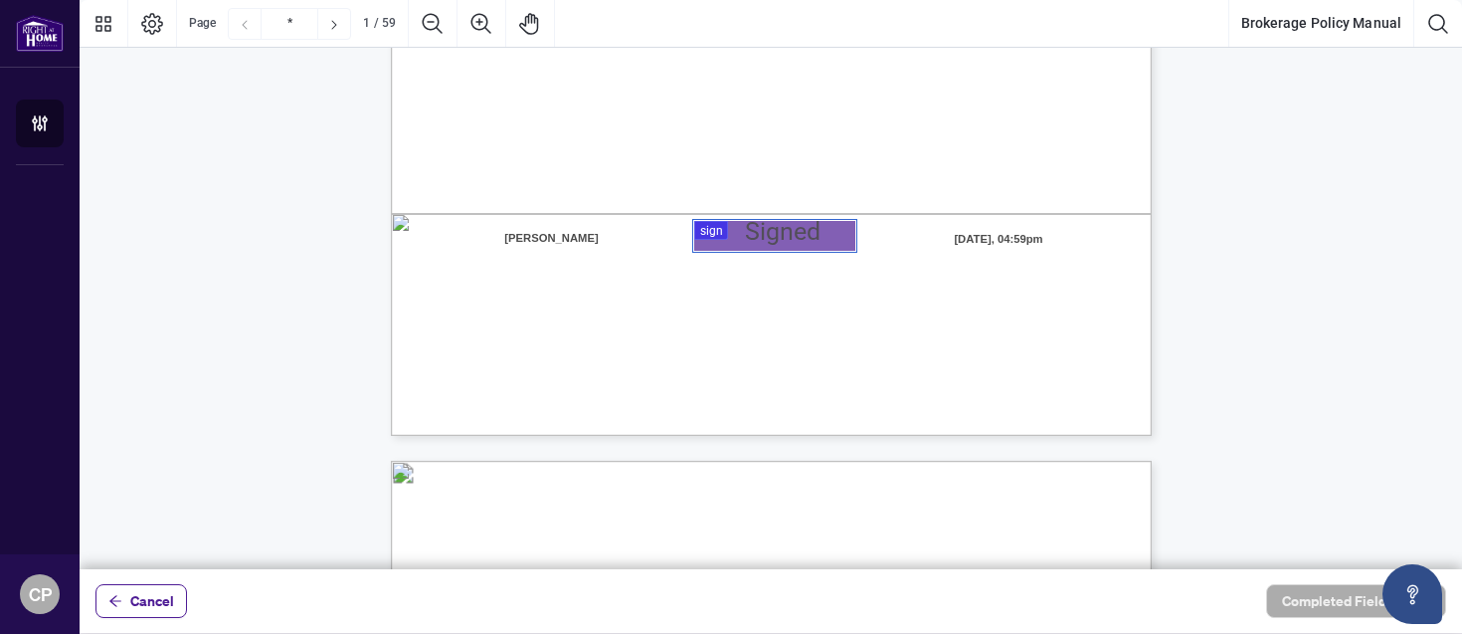
click at [800, 242] on div at bounding box center [771, 284] width 1383 height 569
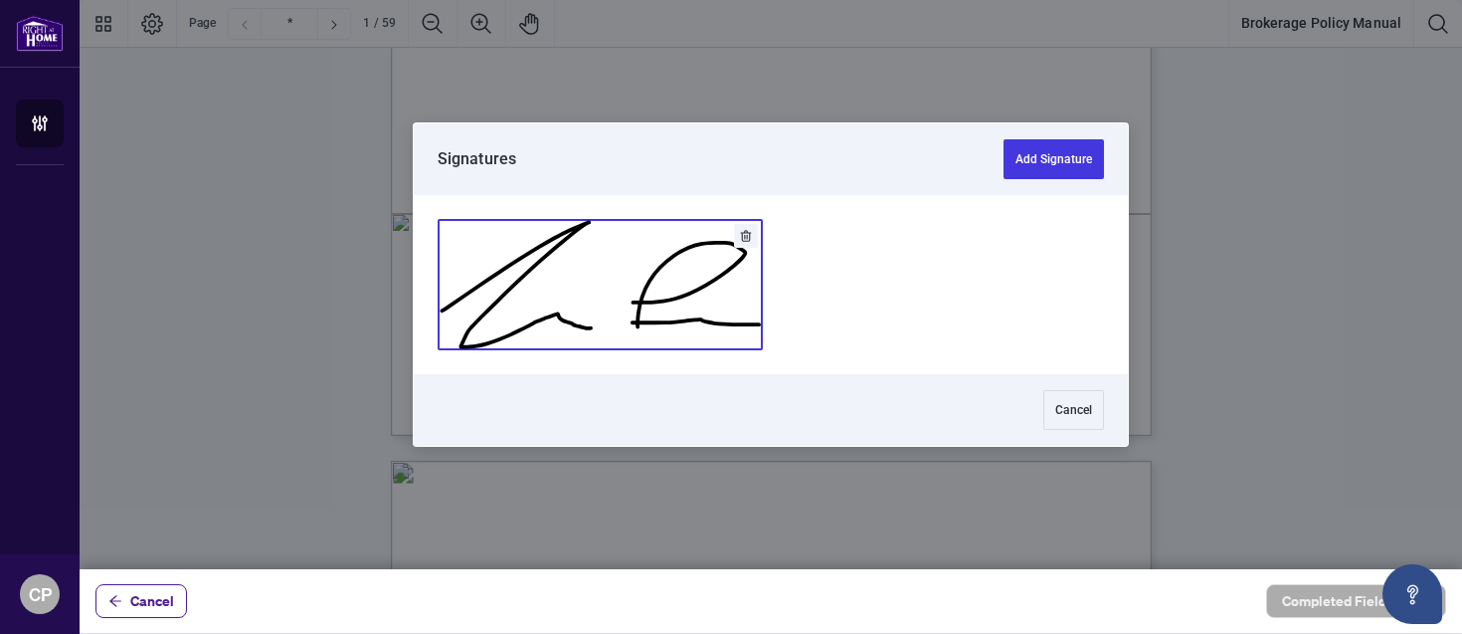
click at [694, 310] on button "Add Signature" at bounding box center [600, 284] width 323 height 129
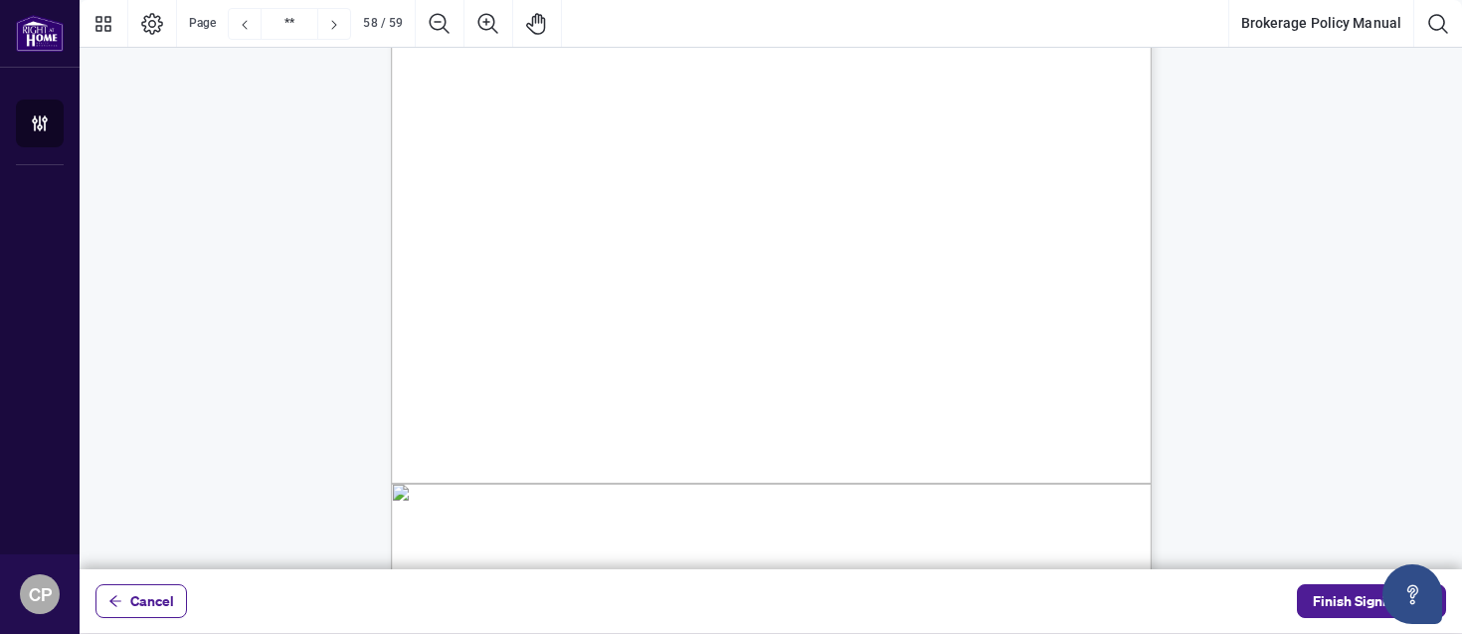
scroll to position [58112, 0]
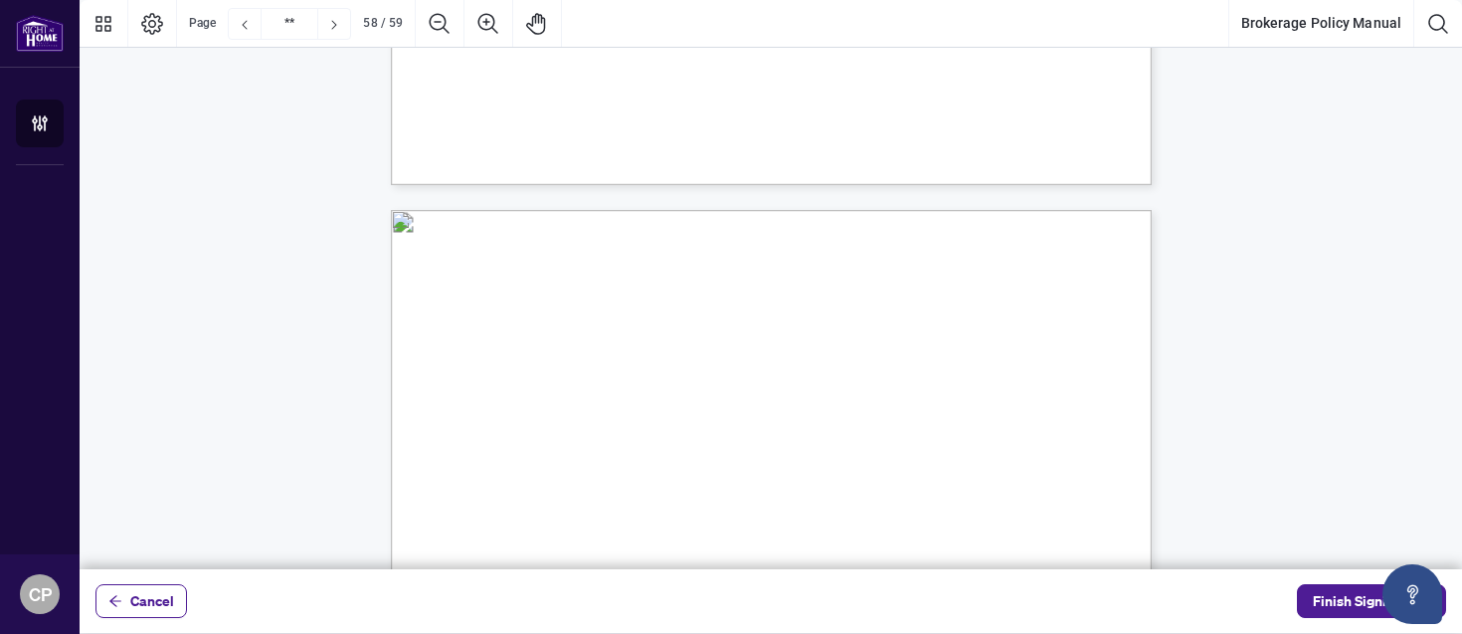
type input "**"
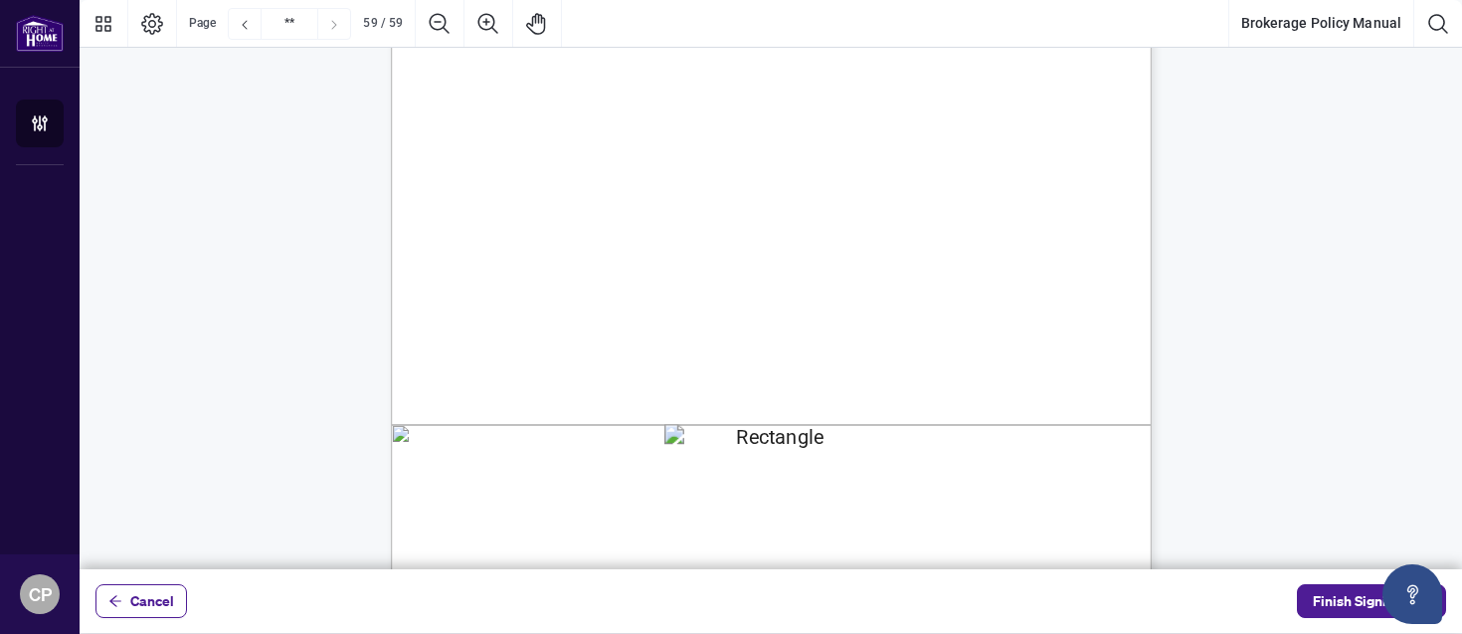
scroll to position [59056, 0]
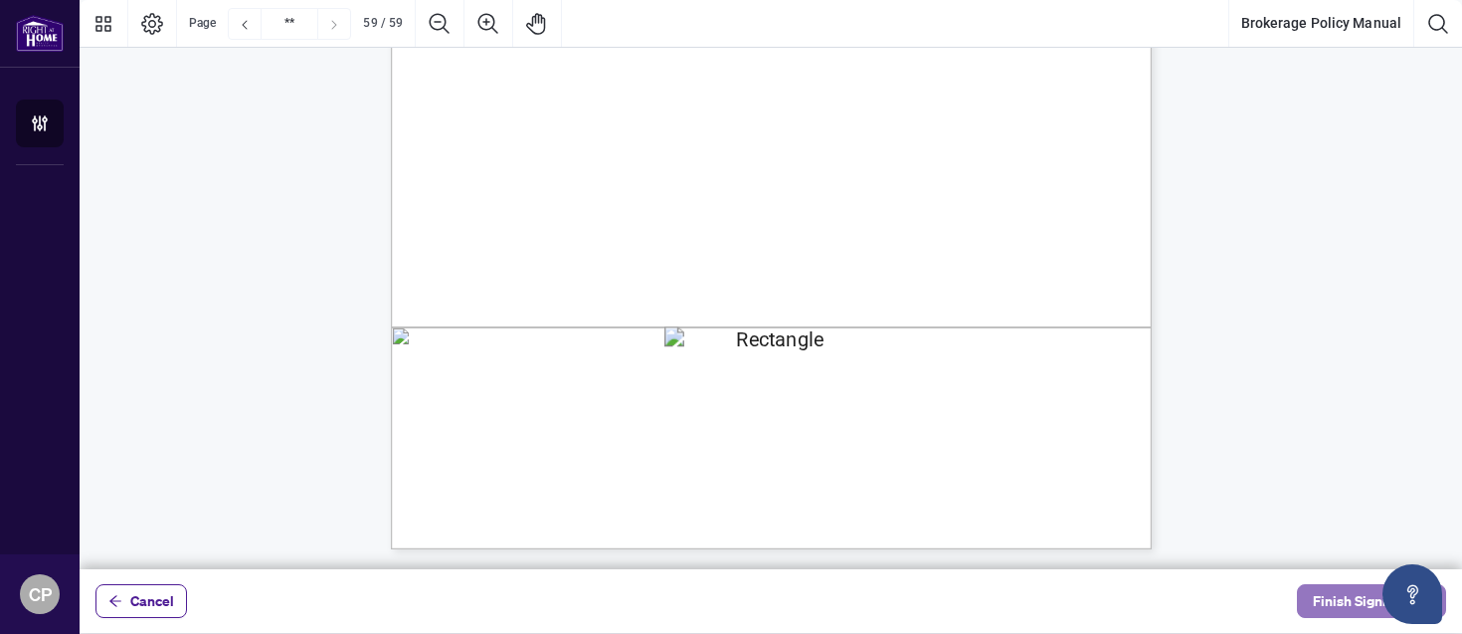
click at [1316, 597] on span "Finish Signing" at bounding box center [1358, 601] width 90 height 32
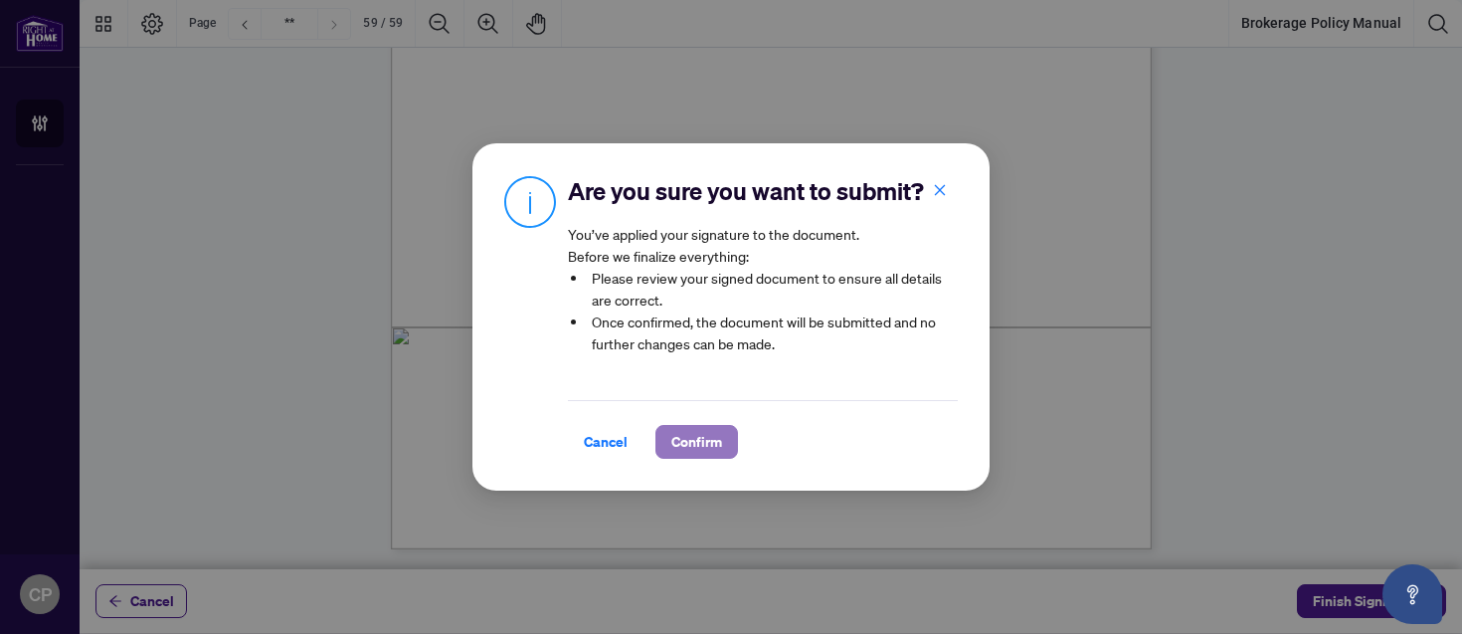
click at [702, 450] on span "Confirm" at bounding box center [696, 442] width 51 height 32
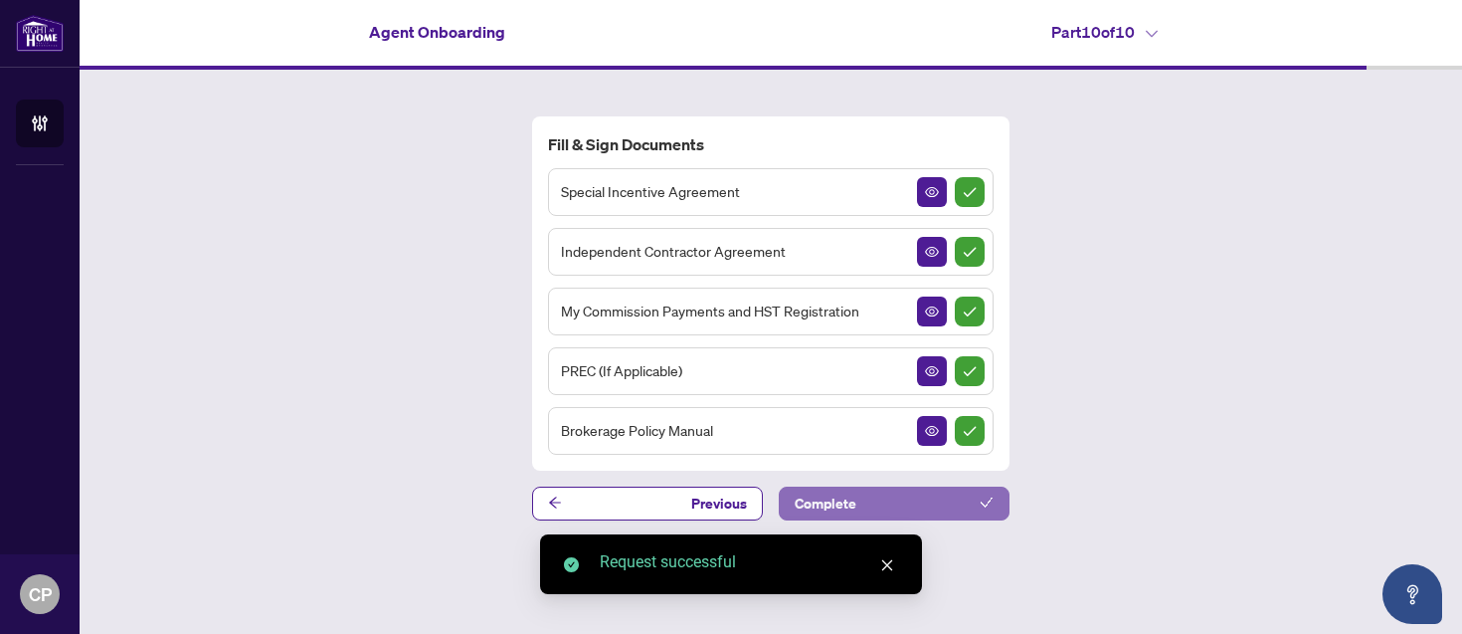
click at [826, 500] on span "Complete" at bounding box center [826, 503] width 62 height 32
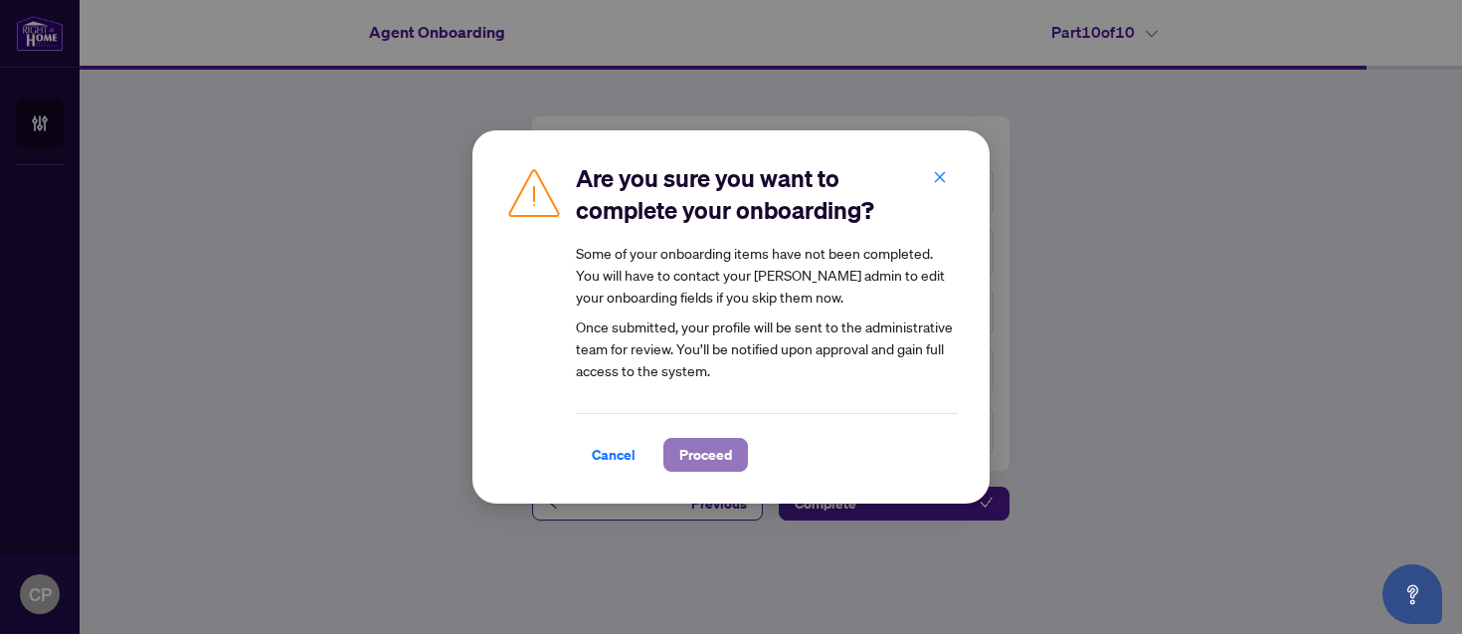
click at [713, 453] on span "Proceed" at bounding box center [705, 455] width 53 height 32
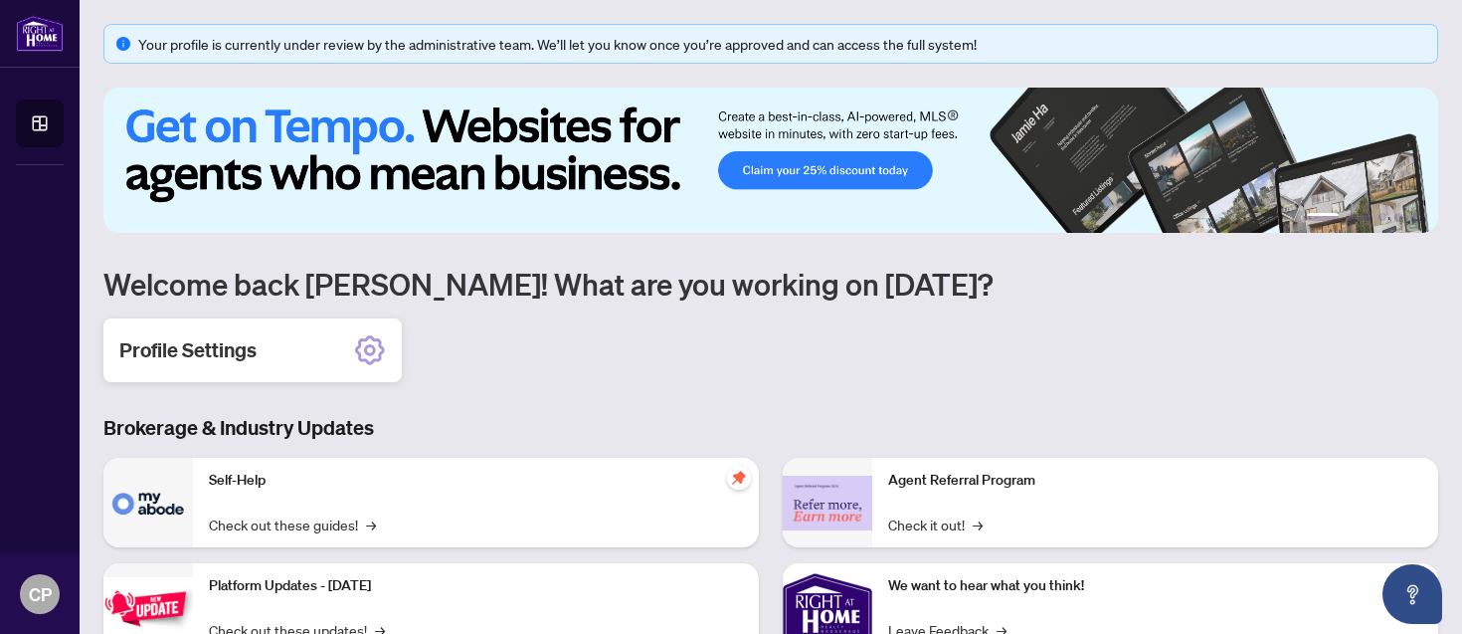
click at [341, 344] on div "Profile Settings" at bounding box center [252, 350] width 298 height 64
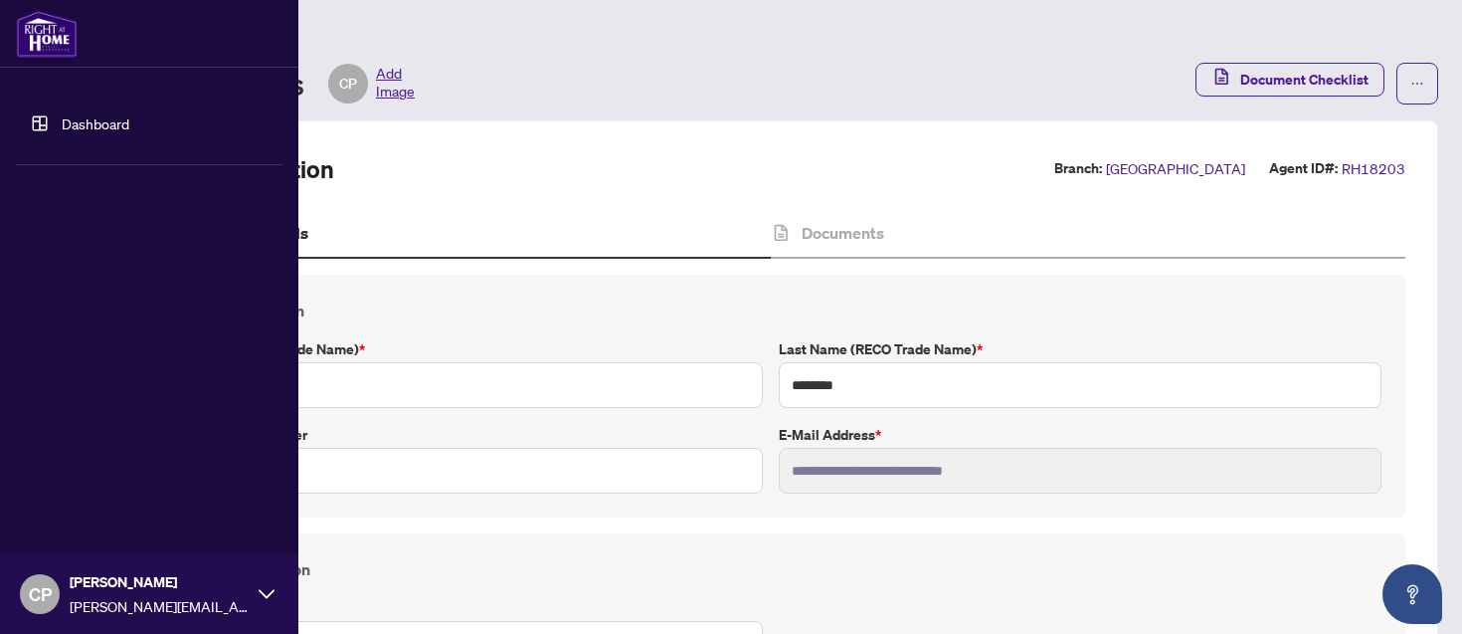
click at [102, 127] on link "Dashboard" at bounding box center [96, 123] width 68 height 18
